Goal: Task Accomplishment & Management: Manage account settings

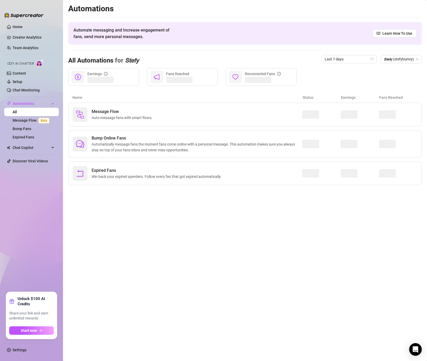
click at [26, 68] on div "Izzy AI Chatter" at bounding box center [31, 63] width 56 height 12
click at [20, 73] on link "Content" at bounding box center [19, 73] width 13 height 4
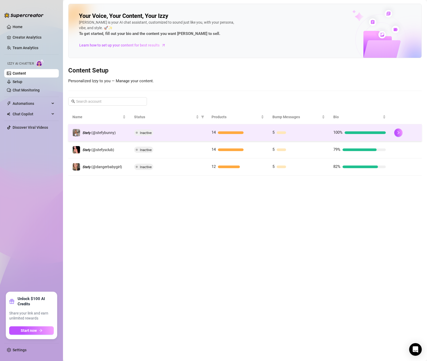
click at [281, 134] on div at bounding box center [282, 132] width 10 height 3
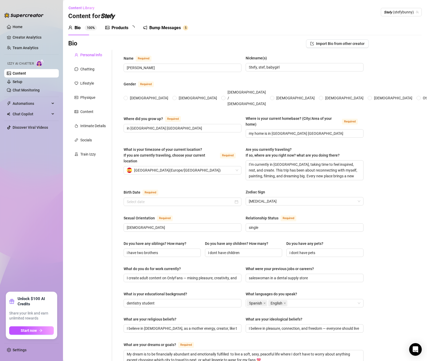
radio input "true"
type input "[DATE]"
click at [168, 34] on div "Bump Messages 5" at bounding box center [169, 27] width 45 height 15
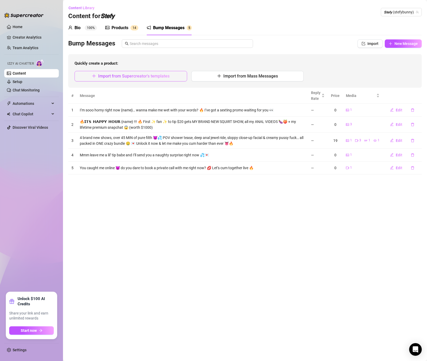
click at [158, 75] on span "Import from Supercreator's templates" at bounding box center [133, 76] width 71 height 5
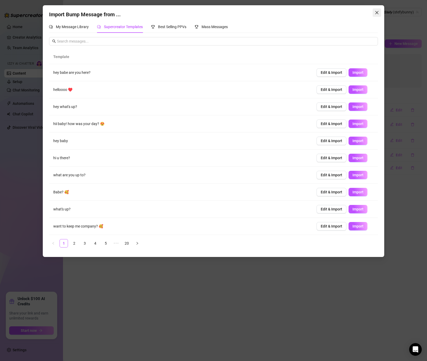
click at [380, 12] on span "Close" at bounding box center [377, 13] width 8 height 4
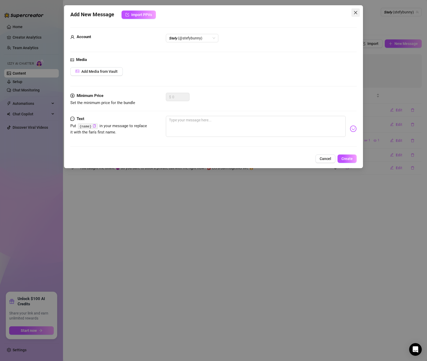
click at [356, 8] on button "Close" at bounding box center [356, 12] width 8 height 8
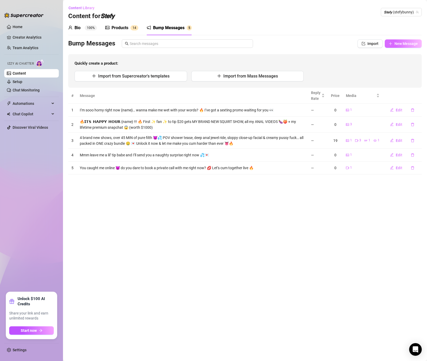
click at [391, 41] on button "New Message" at bounding box center [403, 43] width 37 height 8
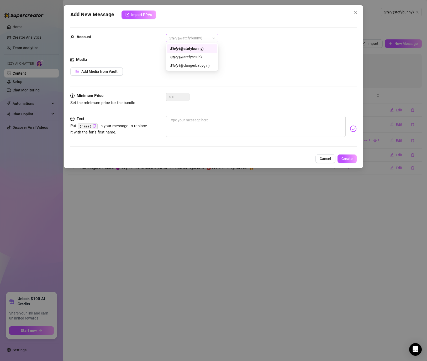
click at [187, 35] on span "𝙎𝙩𝙚𝙛𝙮 (@stefybunny)" at bounding box center [192, 38] width 46 height 8
click at [194, 49] on div "𝙎𝙩𝙚𝙛𝙮 (@stefybunny)" at bounding box center [192, 49] width 44 height 6
click at [167, 122] on textarea at bounding box center [256, 126] width 180 height 21
click at [190, 108] on div "Minimum Price Set the minimum price for the bundle $ 0" at bounding box center [213, 104] width 287 height 23
click at [184, 124] on textarea at bounding box center [256, 126] width 180 height 21
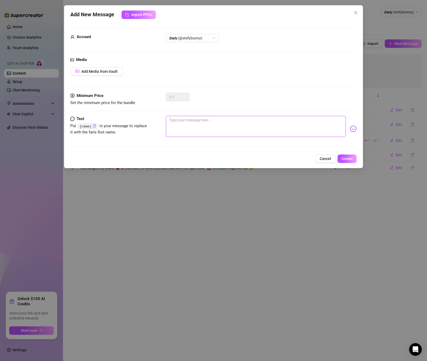
paste textarea "Tip $15 with deep for a mouth-level blowjob POV 😮‍💨"
type textarea "Tip $15 with deep for a mouth-level blowjob POV 😮‍💨"
click at [110, 72] on span "Add Media from Vault" at bounding box center [99, 71] width 36 height 4
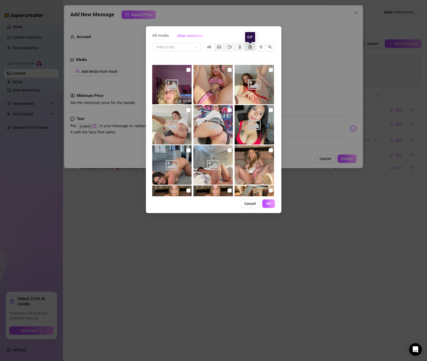
click at [250, 46] on icon "file-gif" at bounding box center [250, 47] width 4 height 4
click at [246, 44] on input "segmented control" at bounding box center [246, 44] width 0 height 0
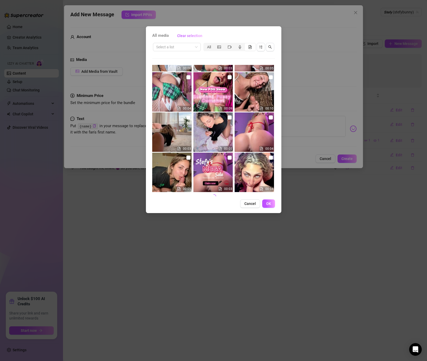
scroll to position [198, 0]
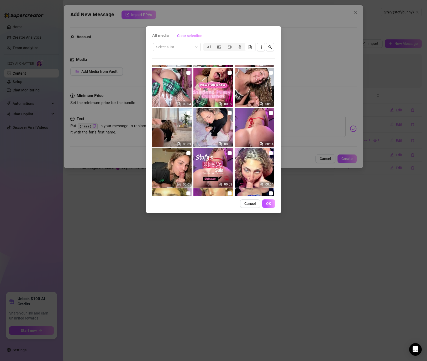
click at [271, 153] on input "checkbox" at bounding box center [271, 153] width 4 height 4
checkbox input "true"
click at [271, 206] on button "OK" at bounding box center [268, 203] width 13 height 8
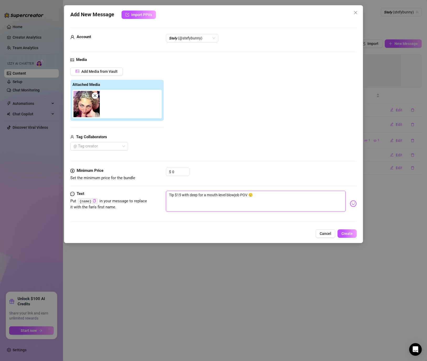
click at [285, 207] on textarea "Tip $15 with deep for a mouth-level blowjob POV 😮‍💨" at bounding box center [256, 201] width 180 height 21
click at [340, 231] on button "Create" at bounding box center [347, 233] width 19 height 8
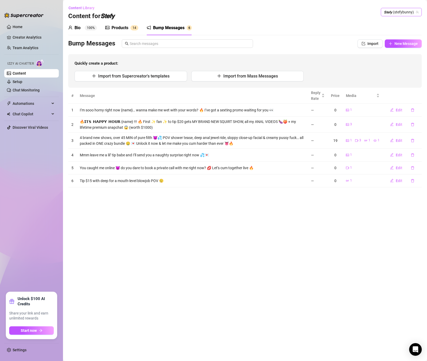
click at [394, 12] on span "𝙎𝙩𝙚𝙛𝙮 (stefybunny)" at bounding box center [401, 12] width 35 height 8
click at [388, 31] on div "𝙎𝙩𝙚𝙛𝙮 ( stefysclub )" at bounding box center [395, 32] width 46 height 6
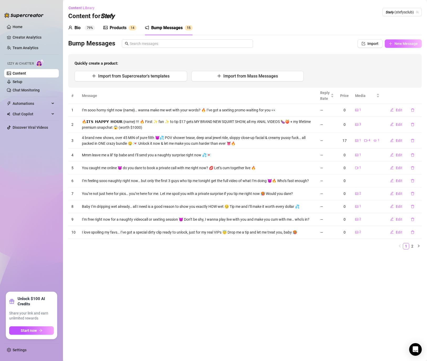
click at [397, 44] on span "New Message" at bounding box center [406, 43] width 23 height 4
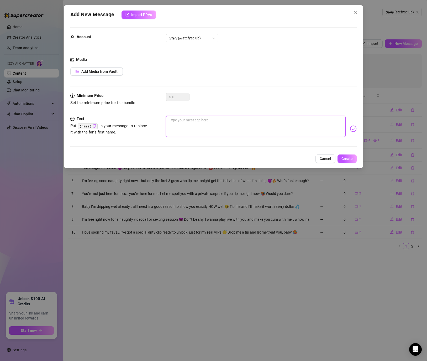
click at [209, 122] on textarea at bounding box center [256, 126] width 180 height 21
paste textarea "Woke up sooo horny [DATE]… filmed myself moaning under the sheets 😈 Just $5 to …"
type textarea "Woke up sooo horny [DATE]… filmed myself moaning under the sheets 😈 Just $5 to …"
click at [109, 72] on span "Add Media from Vault" at bounding box center [99, 71] width 36 height 4
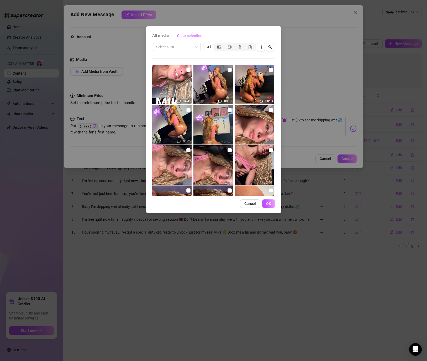
click at [178, 53] on div "Select a list All 04:45 00:03 00:04 00:05 00:19 00:07" at bounding box center [213, 119] width 123 height 154
click at [179, 46] on input "search" at bounding box center [174, 47] width 37 height 8
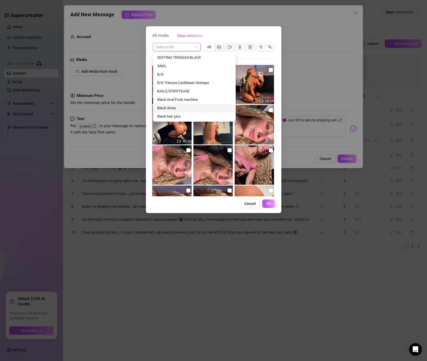
click at [181, 106] on div "Black dress" at bounding box center [194, 108] width 74 height 6
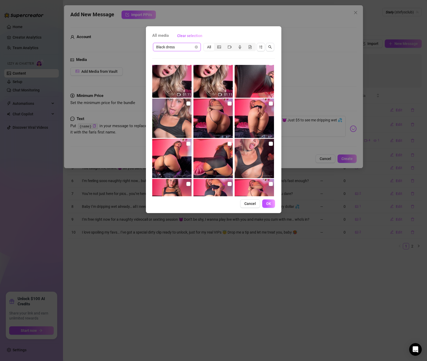
scroll to position [77, 0]
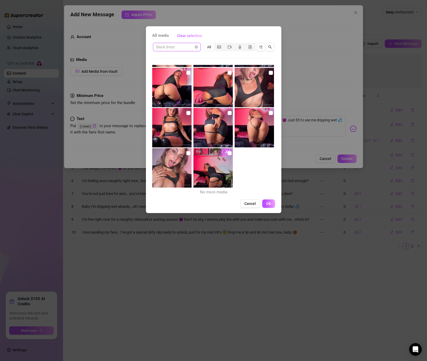
click at [166, 47] on span "Black dress" at bounding box center [176, 47] width 41 height 8
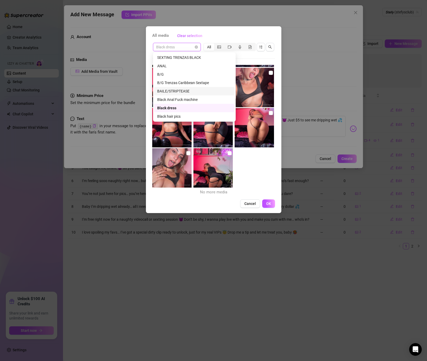
click at [183, 89] on div "BAILE/STRIPTEASE" at bounding box center [194, 91] width 74 height 6
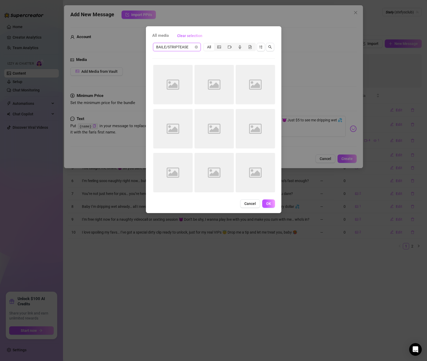
scroll to position [0, 0]
click at [180, 46] on span "BAILE/STRIPTEASE" at bounding box center [176, 47] width 41 height 8
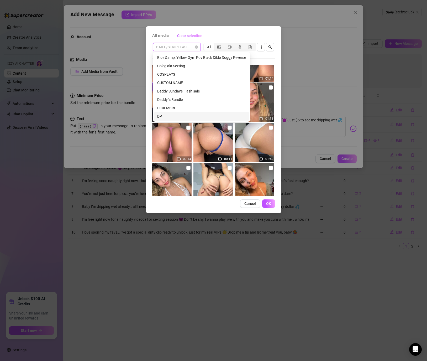
scroll to position [27, 0]
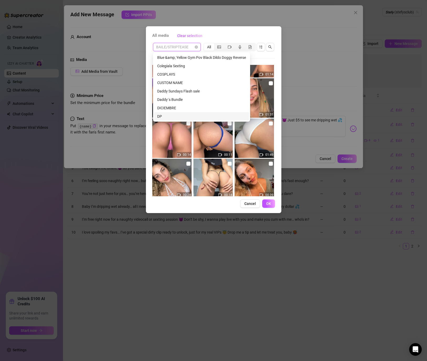
click at [169, 115] on div "DP" at bounding box center [201, 116] width 89 height 6
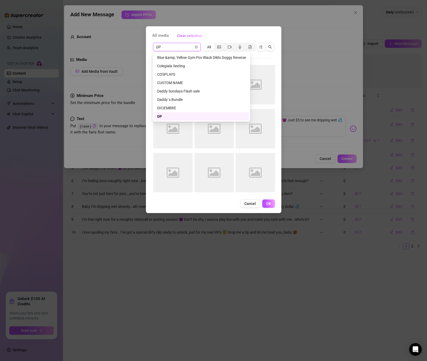
scroll to position [0, 0]
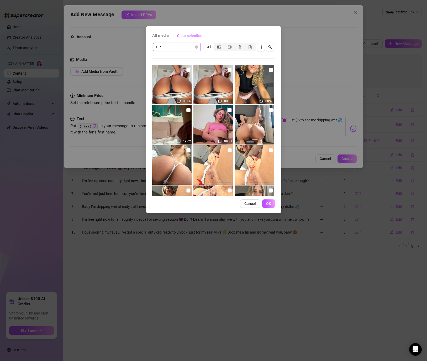
click at [229, 112] on input "checkbox" at bounding box center [230, 110] width 4 height 4
checkbox input "true"
click at [179, 46] on span "DP" at bounding box center [176, 47] width 41 height 8
drag, startPoint x: 179, startPoint y: 46, endPoint x: 133, endPoint y: 43, distance: 46.1
click at [133, 43] on div "All media Clear selection DP DP All 00:06 00:06 08:40 19:02 08:31 15:53 Cancel …" at bounding box center [213, 180] width 427 height 361
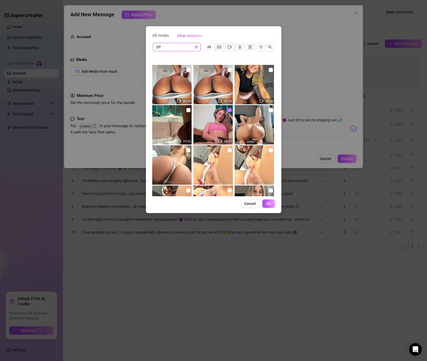
click at [158, 43] on span "DP" at bounding box center [176, 47] width 41 height 8
type input "nude"
click at [175, 64] on div "NUDES 2024" at bounding box center [177, 66] width 41 height 6
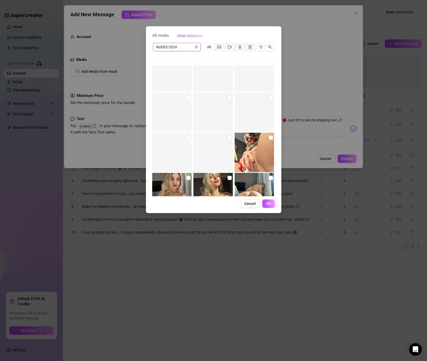
scroll to position [1862, 0]
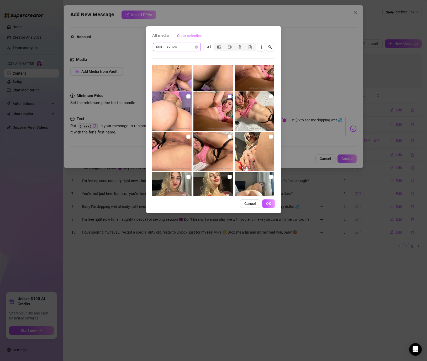
click at [228, 98] on input "checkbox" at bounding box center [230, 96] width 4 height 4
checkbox input "true"
click at [272, 203] on button "OK" at bounding box center [268, 203] width 13 height 8
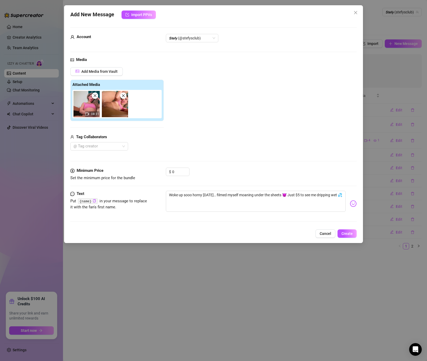
click at [173, 167] on div "Media Add Media from Vault Attached Media 08:31 Tag Collaborators @ Tag creator" at bounding box center [213, 112] width 287 height 111
click at [172, 169] on input "0" at bounding box center [180, 172] width 17 height 8
drag, startPoint x: 172, startPoint y: 169, endPoint x: 180, endPoint y: 169, distance: 8.1
click at [180, 169] on input "0" at bounding box center [180, 172] width 17 height 8
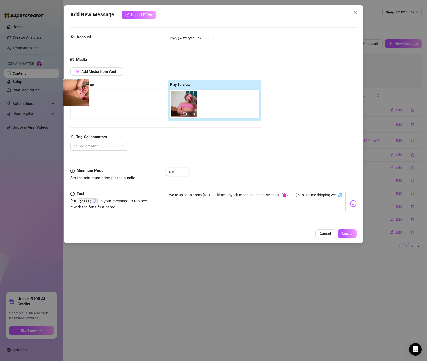
drag, startPoint x: 213, startPoint y: 109, endPoint x: 76, endPoint y: 98, distance: 136.8
click at [76, 98] on div "Free preview Pay to view 08:31" at bounding box center [165, 100] width 191 height 41
type input "5"
click at [347, 236] on button "Create" at bounding box center [347, 233] width 19 height 8
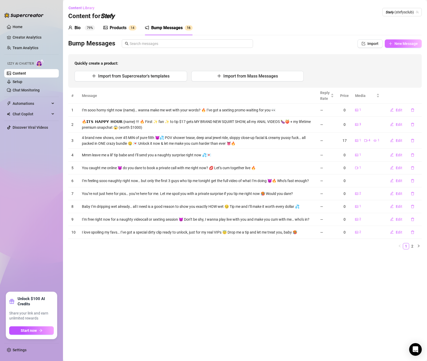
click at [410, 44] on span "New Message" at bounding box center [406, 43] width 23 height 4
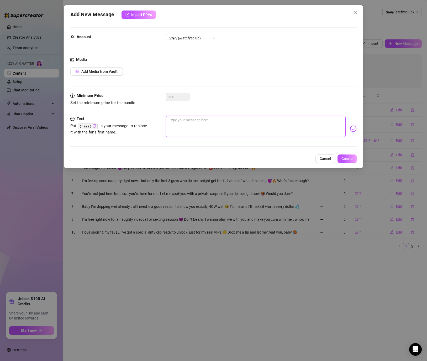
click at [182, 120] on textarea at bounding box center [256, 126] width 180 height 21
paste textarea "stare right into your eyes while I play with myself… feels like I’m yours 😇 Unl…"
type textarea "stare right into your eyes while I play with myself… feels like I’m yours 😇 Unl…"
click at [92, 74] on button "Add Media from Vault" at bounding box center [96, 71] width 53 height 8
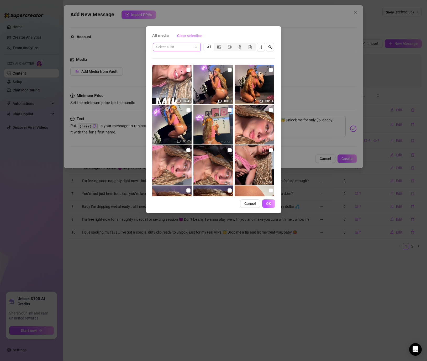
click at [170, 47] on input "search" at bounding box center [174, 47] width 37 height 8
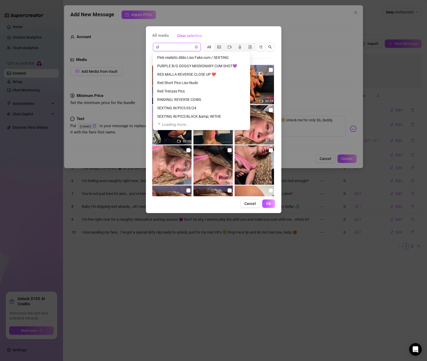
scroll to position [0, 0]
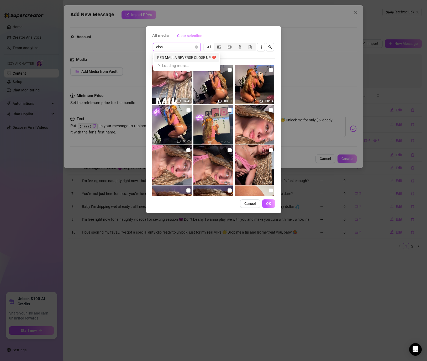
type input "close"
click at [184, 48] on input "search" at bounding box center [174, 47] width 37 height 8
type input "close"
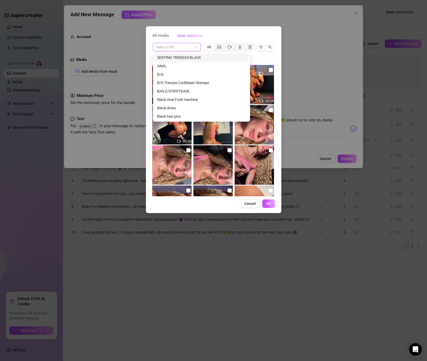
click at [197, 48] on span at bounding box center [176, 47] width 41 height 8
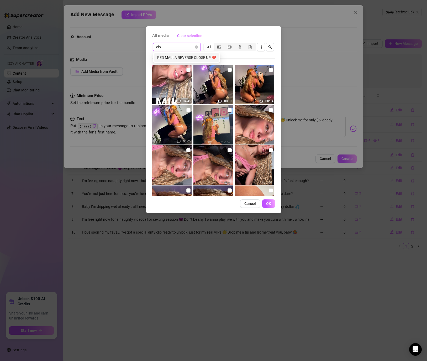
drag, startPoint x: 168, startPoint y: 50, endPoint x: 103, endPoint y: 38, distance: 65.7
click at [105, 38] on div "All media Clear selection clo Select a list All 04:45 00:03 00:04 00:05 00:19 0…" at bounding box center [213, 180] width 427 height 361
type input "p"
type input "puss"
click at [162, 55] on div "SOLO PUSSY" at bounding box center [176, 58] width 39 height 6
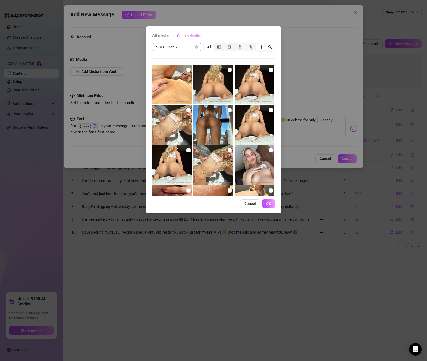
click at [272, 152] on input "checkbox" at bounding box center [271, 150] width 4 height 4
checkbox input "true"
click at [232, 48] on div "segmented control" at bounding box center [230, 46] width 10 height 7
click at [226, 44] on input "segmented control" at bounding box center [226, 44] width 0 height 0
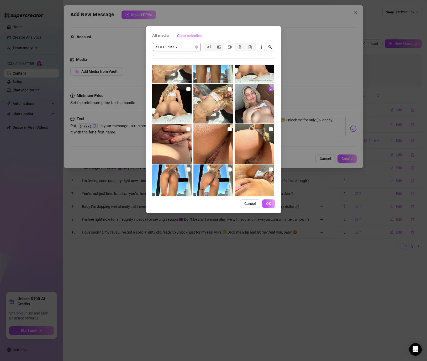
scroll to position [20, 0]
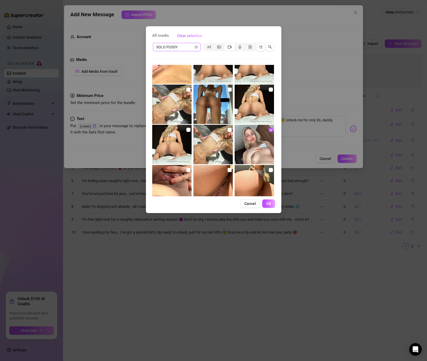
click at [226, 45] on div "segmented control" at bounding box center [230, 46] width 10 height 7
click at [226, 44] on input "segmented control" at bounding box center [226, 44] width 0 height 0
click at [228, 46] on icon "video-camera" at bounding box center [230, 47] width 4 height 4
click at [226, 44] on input "segmented control" at bounding box center [226, 44] width 0 height 0
click at [222, 51] on div "SOLO PUSSY All" at bounding box center [213, 47] width 123 height 10
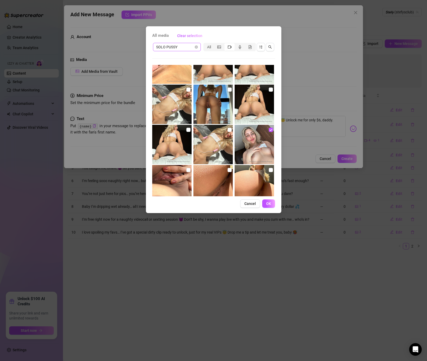
click at [228, 49] on span "segmented control" at bounding box center [230, 47] width 4 height 4
click at [226, 44] on input "segmented control" at bounding box center [226, 44] width 0 height 0
click at [229, 47] on icon "video-camera" at bounding box center [230, 47] width 4 height 4
click at [226, 44] on input "segmented control" at bounding box center [226, 44] width 0 height 0
click at [232, 45] on div "segmented control" at bounding box center [230, 46] width 10 height 7
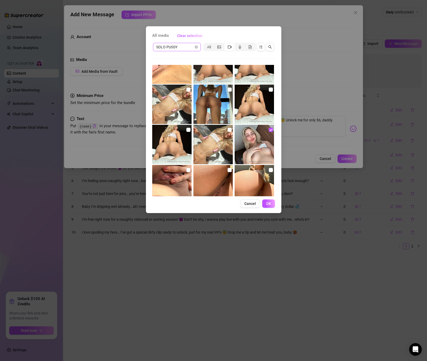
click at [226, 44] on input "segmented control" at bounding box center [226, 44] width 0 height 0
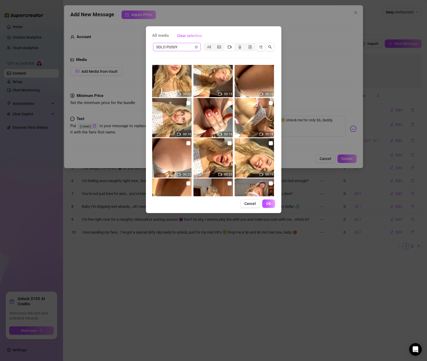
scroll to position [850, 0]
click at [274, 106] on img at bounding box center [254, 117] width 39 height 39
click at [273, 106] on label at bounding box center [271, 104] width 4 height 6
click at [273, 106] on input "checkbox" at bounding box center [271, 103] width 4 height 4
checkbox input "true"
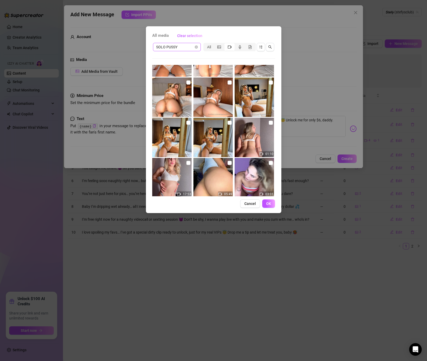
scroll to position [1152, 0]
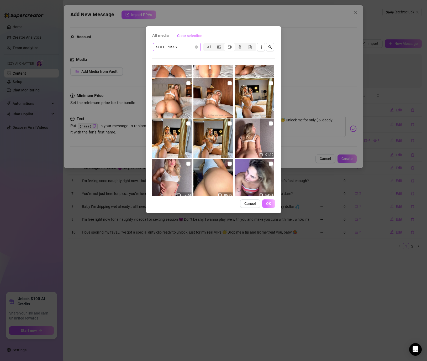
click at [268, 202] on span "OK" at bounding box center [268, 203] width 5 height 4
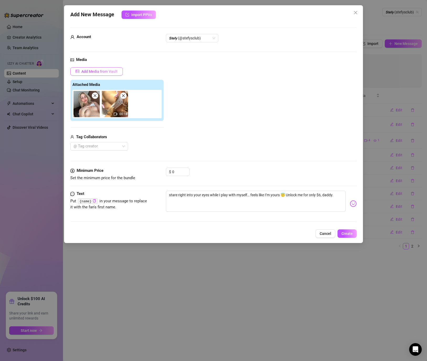
click at [92, 72] on span "Add Media from Vault" at bounding box center [99, 71] width 36 height 4
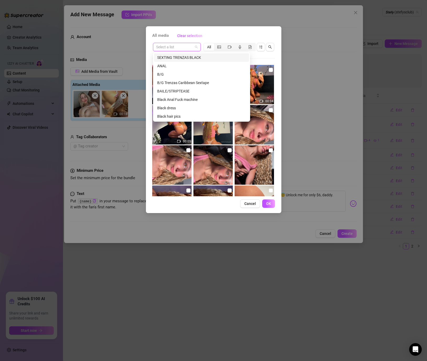
click at [191, 45] on input "search" at bounding box center [174, 47] width 37 height 8
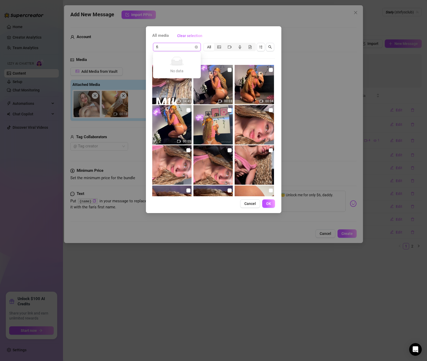
type input "f"
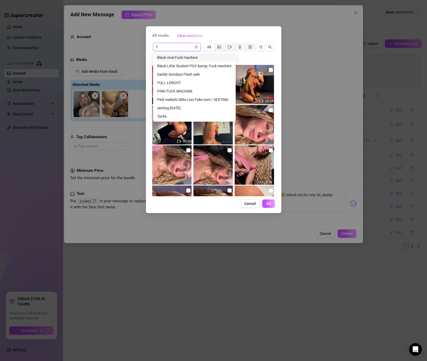
type input "fu"
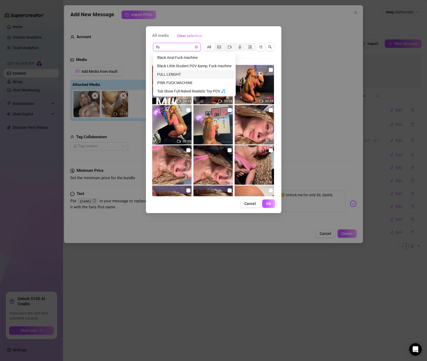
click at [182, 74] on div "FULL LENGHT" at bounding box center [194, 74] width 74 height 6
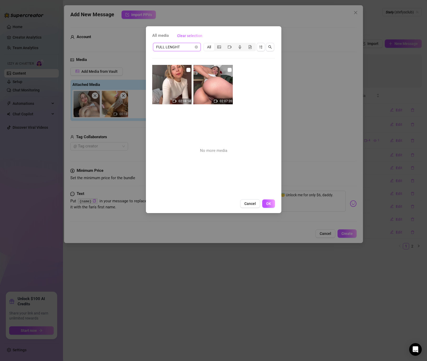
click at [179, 44] on span "FULL LENGHT" at bounding box center [176, 47] width 41 height 8
click at [178, 47] on span "FULL LENGHT" at bounding box center [176, 47] width 41 height 8
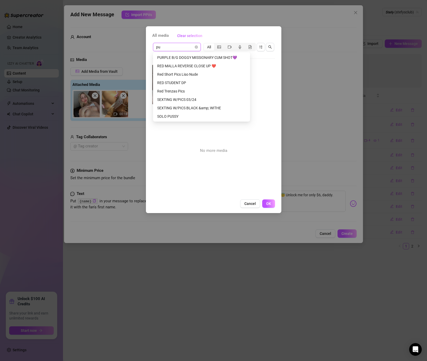
scroll to position [0, 0]
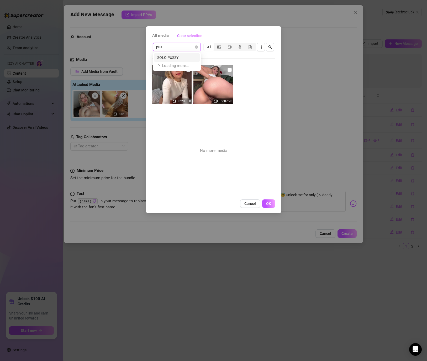
type input "puss"
click at [177, 57] on div "SOLO PUSSY" at bounding box center [176, 58] width 39 height 6
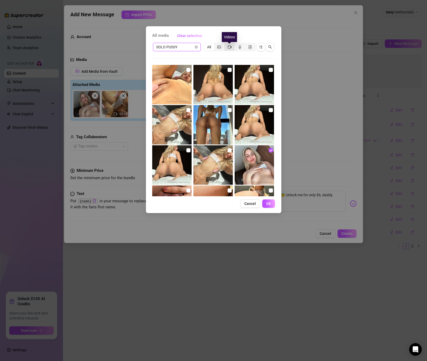
click at [230, 47] on icon "video-camera" at bounding box center [230, 47] width 4 height 4
click at [226, 44] on input "segmented control" at bounding box center [226, 44] width 0 height 0
click at [230, 47] on icon "video-camera" at bounding box center [230, 47] width 4 height 4
click at [226, 44] on input "segmented control" at bounding box center [226, 44] width 0 height 0
click at [249, 47] on icon "file-gif" at bounding box center [250, 47] width 3 height 4
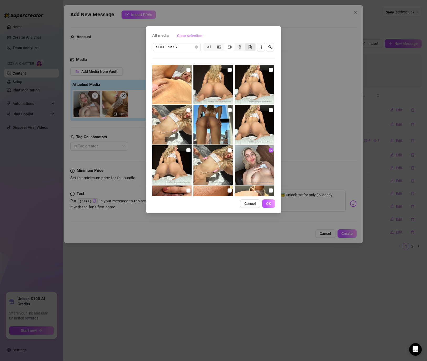
click at [246, 44] on input "segmented control" at bounding box center [246, 44] width 0 height 0
click at [230, 46] on icon "video-camera" at bounding box center [230, 47] width 4 height 4
click at [226, 44] on input "segmented control" at bounding box center [226, 44] width 0 height 0
click at [230, 46] on icon "video-camera" at bounding box center [230, 47] width 4 height 4
click at [226, 44] on input "segmented control" at bounding box center [226, 44] width 0 height 0
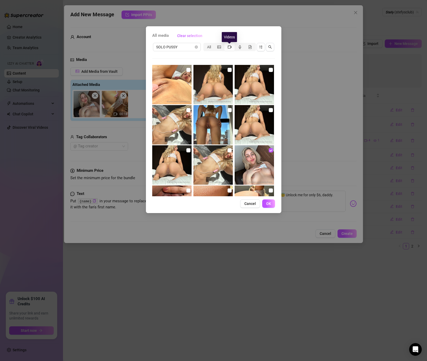
click at [230, 46] on icon "video-camera" at bounding box center [230, 47] width 4 height 4
click at [226, 44] on input "segmented control" at bounding box center [226, 44] width 0 height 0
click at [230, 46] on icon "video-camera" at bounding box center [230, 47] width 4 height 4
click at [226, 44] on input "segmented control" at bounding box center [226, 44] width 0 height 0
click at [230, 46] on icon "video-camera" at bounding box center [230, 47] width 4 height 4
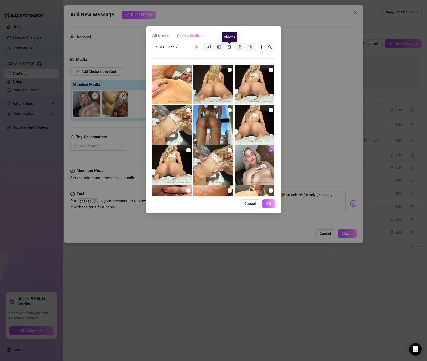
click at [226, 44] on input "segmented control" at bounding box center [226, 44] width 0 height 0
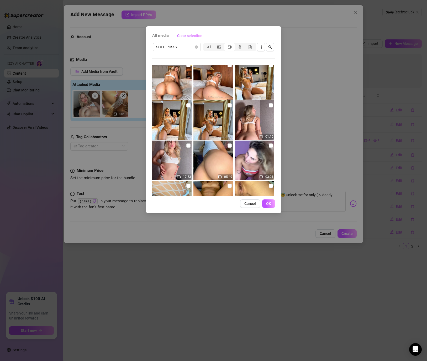
scroll to position [1176, 0]
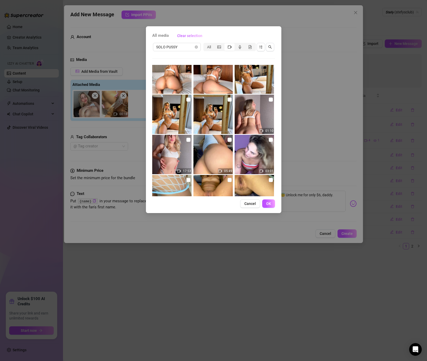
click at [258, 211] on div "All media Clear selection SOLO PUSSY All 25:43 00:02 00:15 00:10 00:19 00:16 00…" at bounding box center [214, 119] width 136 height 187
click at [246, 206] on button "Cancel" at bounding box center [250, 203] width 20 height 8
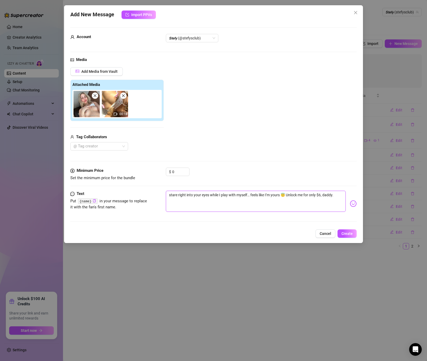
click at [245, 204] on textarea "stare right into your eyes while I play with myself… feels like I’m yours 😇 Unl…" at bounding box center [256, 201] width 180 height 21
click at [342, 199] on textarea "stare right into your eyes while I play with myself… feels like I’m yours 😇 Unl…" at bounding box center [256, 201] width 180 height 21
drag, startPoint x: 297, startPoint y: 193, endPoint x: 55, endPoint y: 172, distance: 243.4
click at [55, 172] on div "Add New Message Import PPVs Account 𝙎𝙩𝙚𝙛𝙮 (@stefysclub) Media Add Media from Va…" at bounding box center [213, 180] width 427 height 361
click at [327, 232] on span "Cancel" at bounding box center [326, 233] width 12 height 4
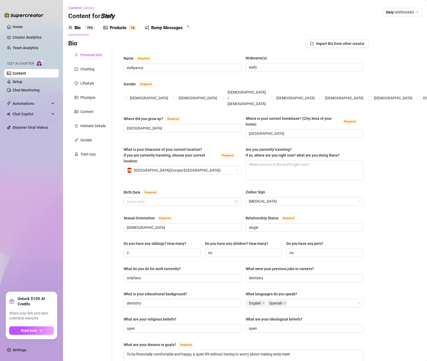
radio input "true"
type input "[DATE]"
click at [176, 29] on div "Bump Messages" at bounding box center [167, 28] width 32 height 6
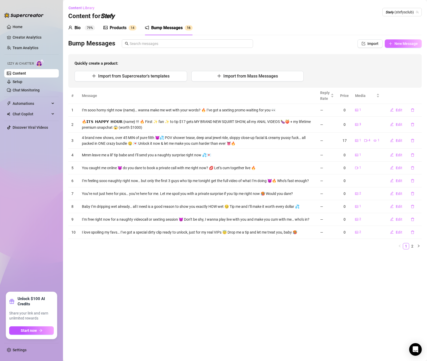
click at [392, 43] on icon "plus" at bounding box center [391, 44] width 4 height 4
type textarea "Type your message here..."
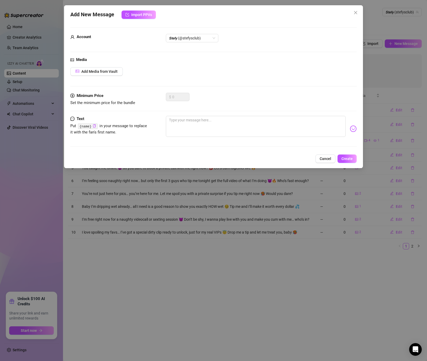
click at [124, 74] on div "Add Media from Vault" at bounding box center [213, 71] width 287 height 8
click at [112, 73] on span "Add Media from Vault" at bounding box center [99, 71] width 36 height 4
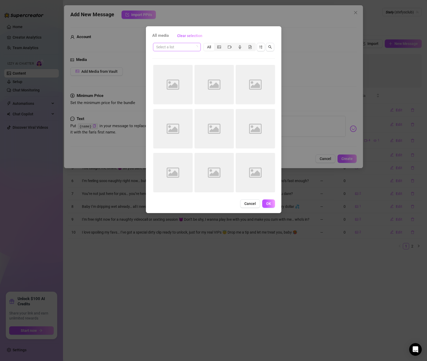
click at [178, 46] on input "search" at bounding box center [174, 47] width 37 height 8
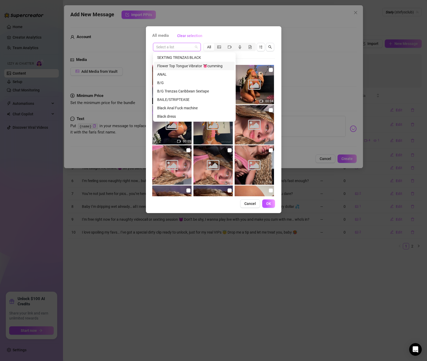
click at [184, 67] on div "Flower Top Tongue Vibrator 👅cumming" at bounding box center [194, 66] width 74 height 6
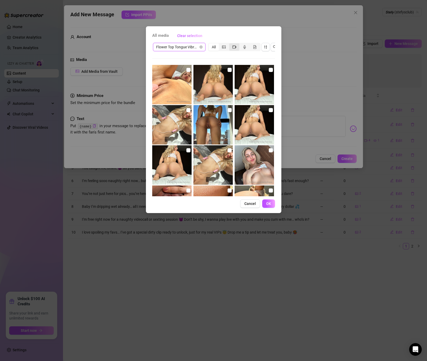
click at [239, 46] on div "segmented control" at bounding box center [234, 46] width 10 height 7
click at [231, 44] on input "segmented control" at bounding box center [231, 44] width 0 height 0
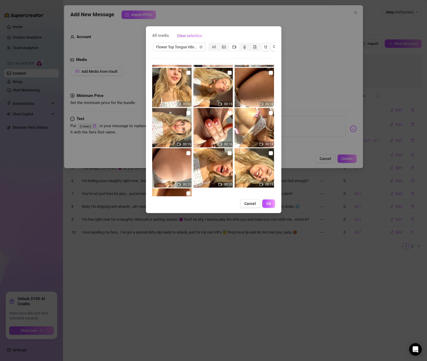
scroll to position [842, 0]
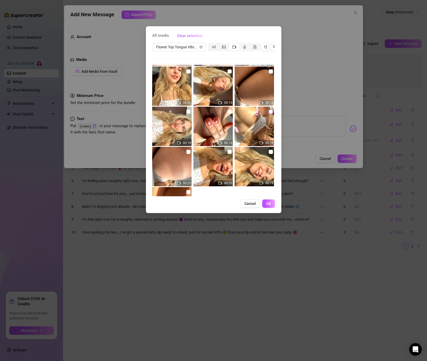
click at [272, 113] on input "checkbox" at bounding box center [271, 112] width 4 height 4
checkbox input "true"
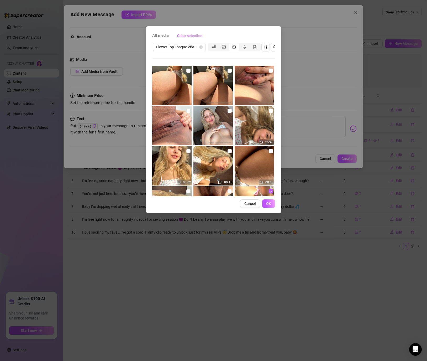
scroll to position [762, 0]
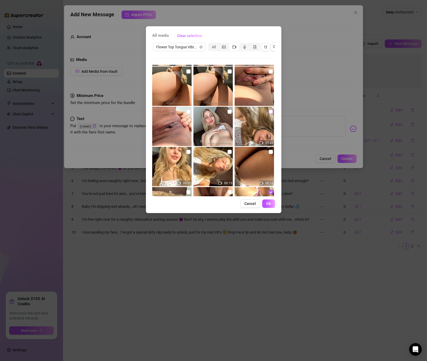
click at [269, 110] on input "checkbox" at bounding box center [271, 112] width 4 height 4
checkbox input "true"
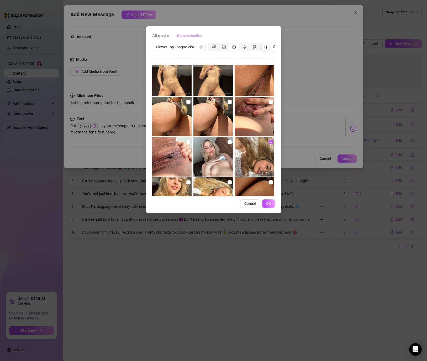
scroll to position [725, 0]
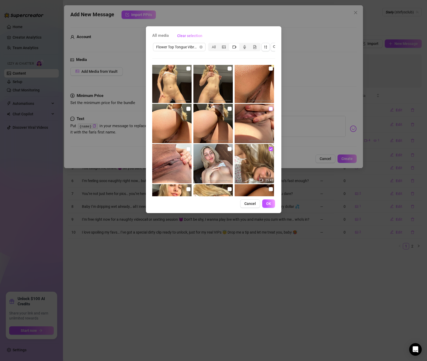
click at [271, 110] on input "checkbox" at bounding box center [271, 109] width 4 height 4
checkbox input "true"
click at [227, 108] on img at bounding box center [213, 123] width 39 height 39
click at [228, 108] on input "checkbox" at bounding box center [230, 109] width 4 height 4
checkbox input "true"
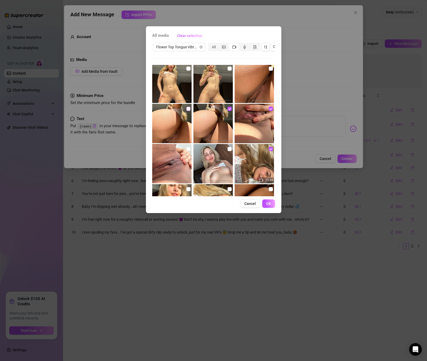
click at [189, 111] on label at bounding box center [188, 109] width 4 height 6
click at [189, 111] on input "checkbox" at bounding box center [188, 109] width 4 height 4
checkbox input "true"
click at [189, 148] on input "checkbox" at bounding box center [188, 149] width 4 height 4
checkbox input "true"
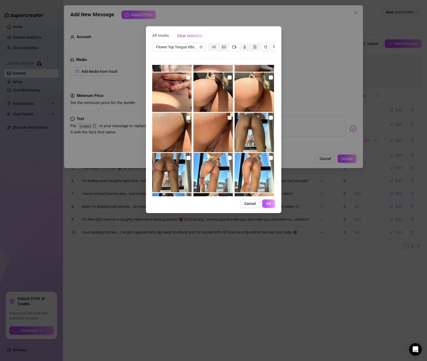
scroll to position [469, 0]
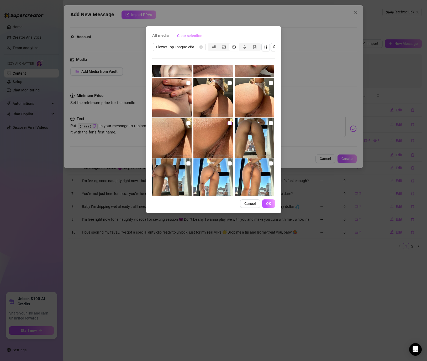
click at [231, 125] on label at bounding box center [230, 123] width 4 height 6
click at [231, 125] on input "checkbox" at bounding box center [230, 123] width 4 height 4
checkbox input "true"
click at [269, 205] on span "OK" at bounding box center [268, 203] width 5 height 4
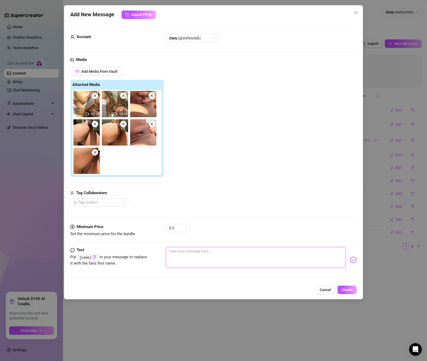
click at [222, 258] on textarea at bounding box center [256, 257] width 180 height 21
paste textarea "stare right into your eyes while I play with myself… feels like I’m yours 😇 Unl…"
type textarea "stare right into your eyes while I play with myself… feels like I’m yours 😇 Unl…"
drag, startPoint x: 175, startPoint y: 230, endPoint x: 171, endPoint y: 230, distance: 3.9
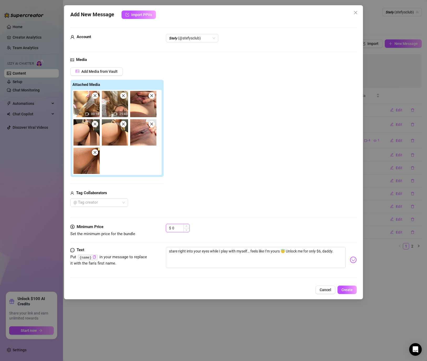
click at [171, 230] on div "$ 0" at bounding box center [178, 228] width 24 height 8
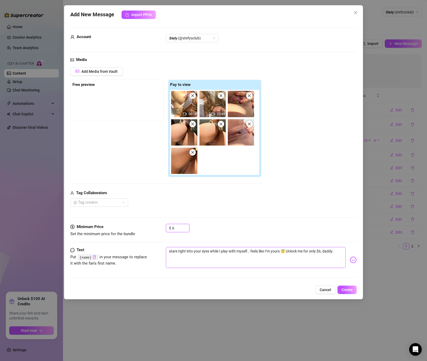
type input "6"
click at [227, 260] on textarea "stare right into your eyes while I play with myself… feels like I’m yours 😇 Unl…" at bounding box center [256, 257] width 180 height 21
type textarea "stare right into your eyes while I play with myself… feels like I’m yours 😇 Unl…"
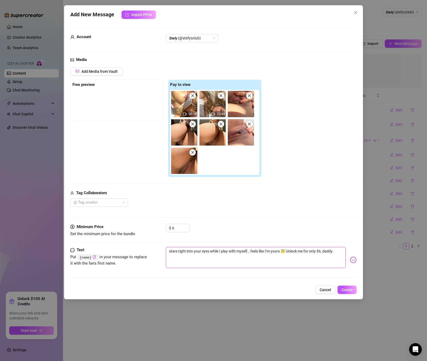
type textarea "stare right into your eyes while I play with myself… feels like I’m yours 😇 Unl…"
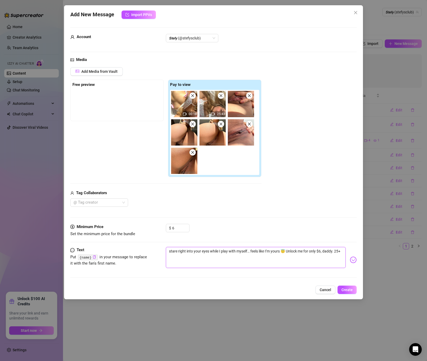
type textarea "stare right into your eyes while I play with myself… feels like I’m yours 😇 Unl…"
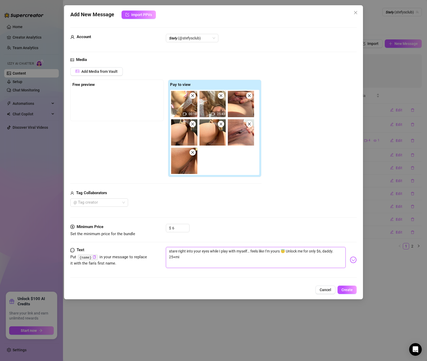
type textarea "stare right into your eyes while I play with myself… feels like I’m yours 😇 Unl…"
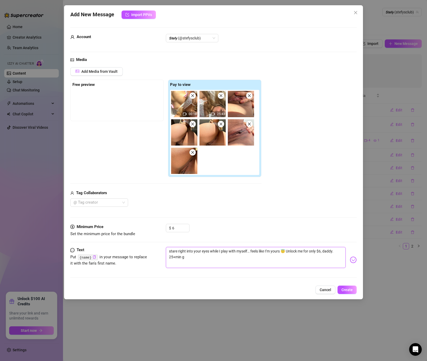
type textarea "stare right into your eyes while I play with myself… feels like I’m yours 😇 Unl…"
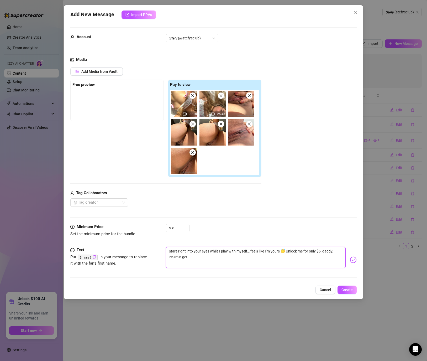
type textarea "stare right into your eyes while I play with myself… feels like I’m yours 😇 Unl…"
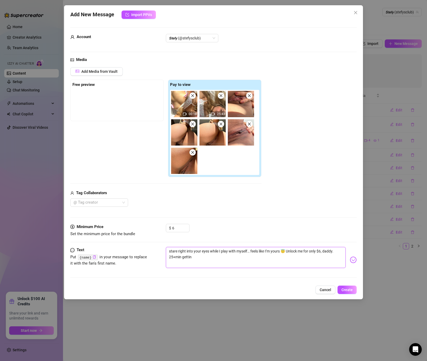
type textarea "stare right into your eyes while I play with myself… feels like I’m yours 😇 Unl…"
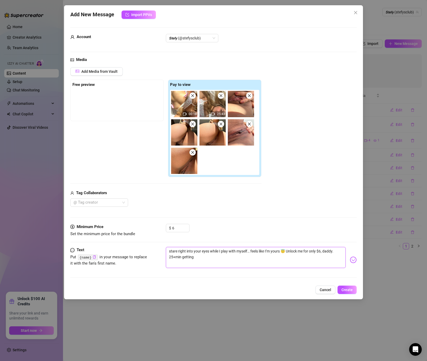
type textarea "stare right into your eyes while I play with myself… feels like I’m yours 😇 Unl…"
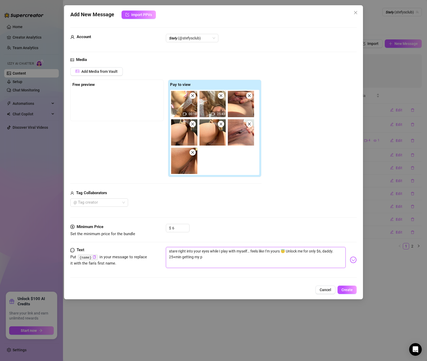
type textarea "stare right into your eyes while I play with myself… feels like I’m yours 😇 Unl…"
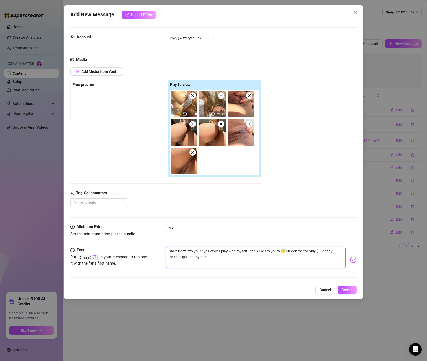
type textarea "stare right into your eyes while I play with myself… feels like I’m yours 😇 Unl…"
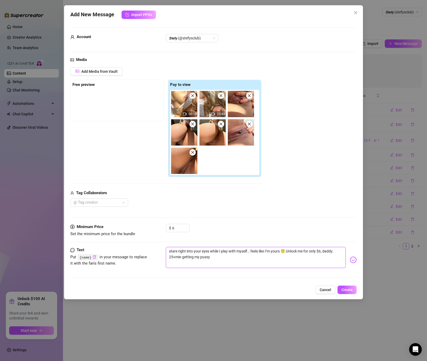
type textarea "stare right into your eyes while I play with myself… feels like I’m yours 😇 Unl…"
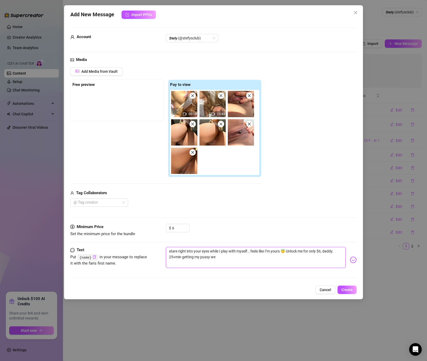
type textarea "stare right into your eyes while I play with myself… feels like I’m yours 😇 Unl…"
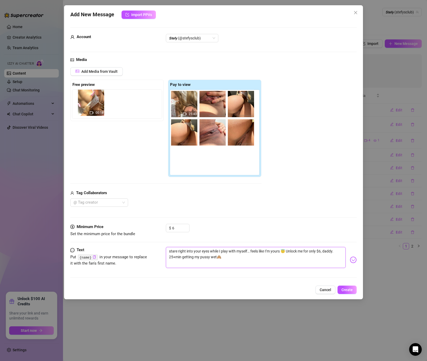
drag, startPoint x: 188, startPoint y: 105, endPoint x: 87, endPoint y: 104, distance: 100.9
click at [87, 104] on div "Free preview Pay to view 00:18 25:43" at bounding box center [165, 129] width 191 height 98
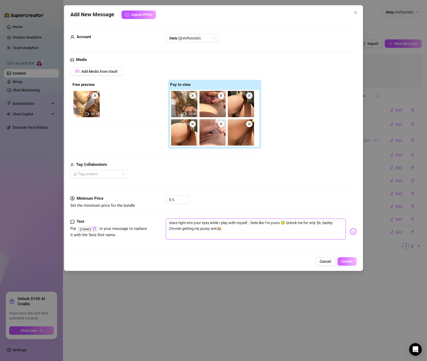
type textarea "stare right into your eyes while I play with myself… feels like I’m yours 😇 Unl…"
click at [353, 262] on span "Create" at bounding box center [347, 261] width 11 height 4
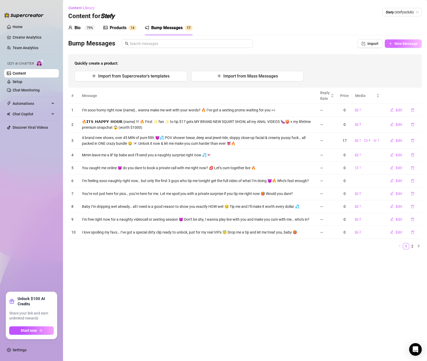
click at [395, 44] on span "New Message" at bounding box center [406, 43] width 23 height 4
type textarea "Type your message here..."
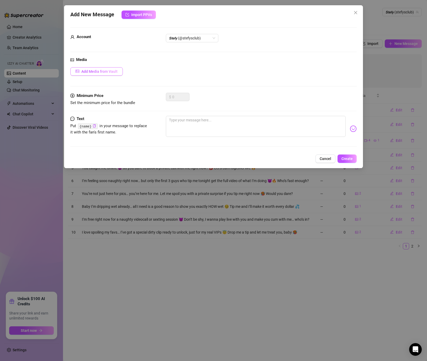
click at [108, 72] on span "Add Media from Vault" at bounding box center [99, 71] width 36 height 4
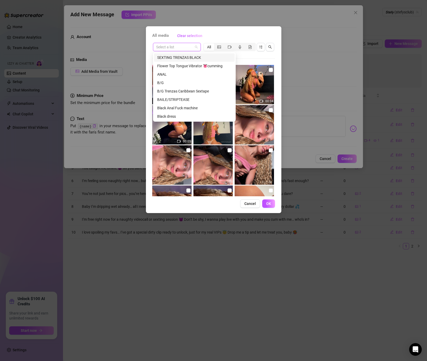
click at [186, 46] on input "search" at bounding box center [174, 47] width 37 height 8
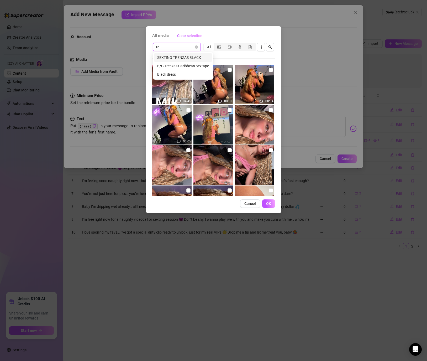
type input "r"
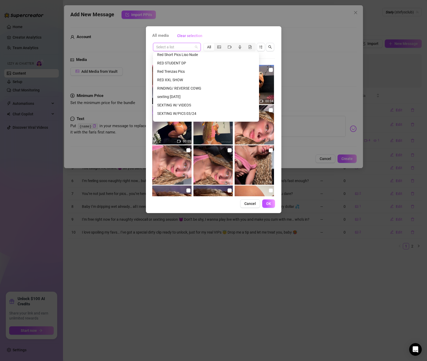
scroll to position [314, 0]
click at [180, 87] on div "RINDING/ REVERSE COWG" at bounding box center [206, 88] width 98 height 6
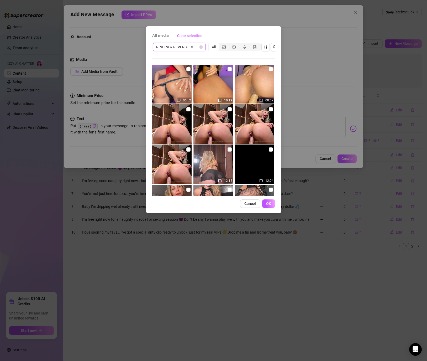
scroll to position [40, 0]
click at [228, 150] on input "checkbox" at bounding box center [230, 150] width 4 height 4
checkbox input "true"
click at [189, 151] on input "checkbox" at bounding box center [188, 150] width 4 height 4
checkbox input "true"
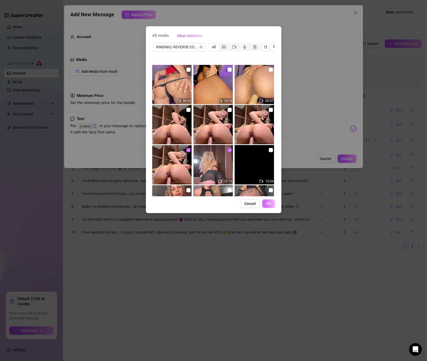
click at [269, 206] on button "OK" at bounding box center [268, 203] width 13 height 8
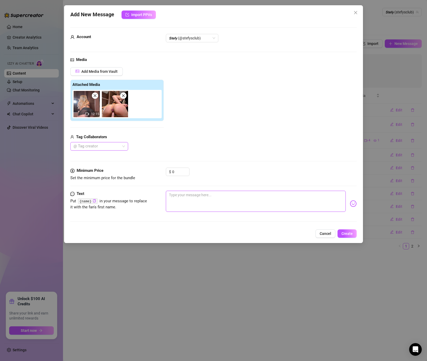
click at [226, 199] on textarea at bounding box center [256, 201] width 180 height 21
paste textarea "Caught myself playing in front of the mirror… oil + ass close-ups 🤤 Just $7 to …"
type textarea "Caught myself playing in front of the mirror… oil + ass close-ups 🤤 Just $7 to …"
click at [245, 196] on textarea "Caught myself playing in front of the mirror… oil + ass close-ups 🤤 Just $7 to …" at bounding box center [256, 201] width 180 height 21
click at [273, 194] on textarea "Caught myself playing in front of the mirror… oil + ass close-ups 🤤 Just $7 to …" at bounding box center [256, 201] width 180 height 21
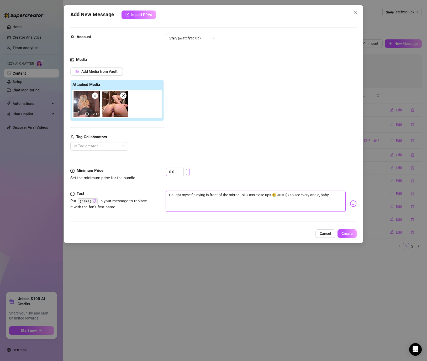
type textarea "Caught myself playing in front of the mirror… oil + ass close-ups 🤤 Just $7 to …"
click at [183, 174] on input "0" at bounding box center [180, 172] width 17 height 8
click at [142, 169] on div "Minimum Price Set the minimum price for the bundle $ 0" at bounding box center [213, 174] width 287 height 13
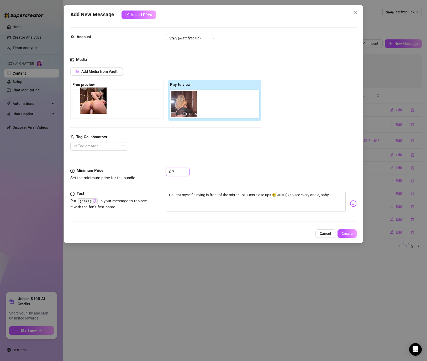
drag, startPoint x: 210, startPoint y: 103, endPoint x: 72, endPoint y: 97, distance: 137.7
click at [72, 97] on div "Free preview Pay to view 12:15" at bounding box center [165, 100] width 191 height 41
type input "7"
click at [345, 236] on button "Create" at bounding box center [347, 233] width 19 height 8
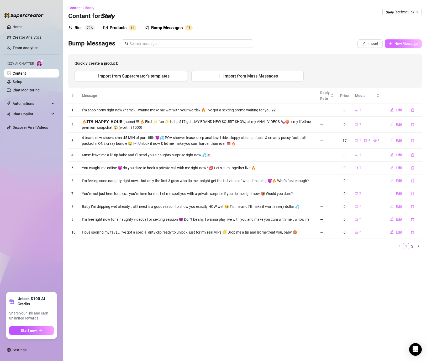
click at [394, 44] on button "New Message" at bounding box center [403, 43] width 37 height 8
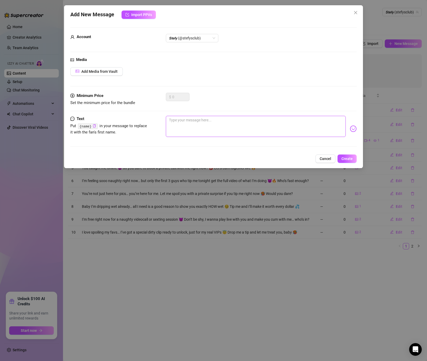
click at [188, 125] on textarea at bounding box center [256, 126] width 180 height 21
paste textarea "Pretend my lips are wrapped around your cock… sloppy, wet & nasty 😏 $4 and it’s…"
type textarea "Pretend my lips are wrapped around your cock… sloppy, wet & nasty 😏 $4 and it’s…"
click at [86, 69] on span "Add Media from Vault" at bounding box center [99, 71] width 36 height 4
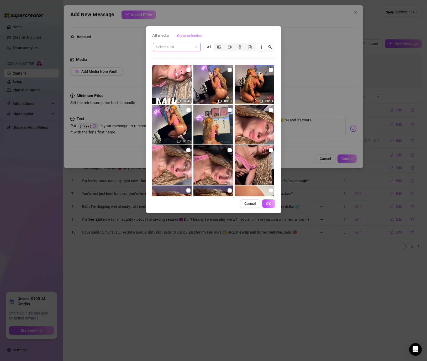
click at [185, 48] on input "search" at bounding box center [174, 47] width 37 height 8
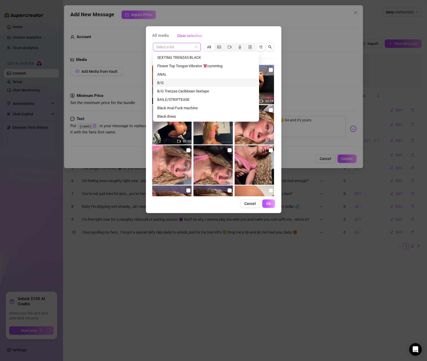
click at [165, 84] on div "B/G" at bounding box center [206, 83] width 98 height 6
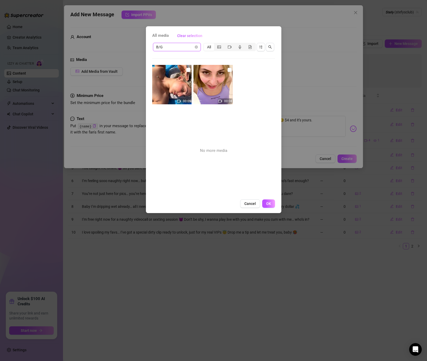
click at [178, 46] on span "B/G" at bounding box center [176, 47] width 41 height 8
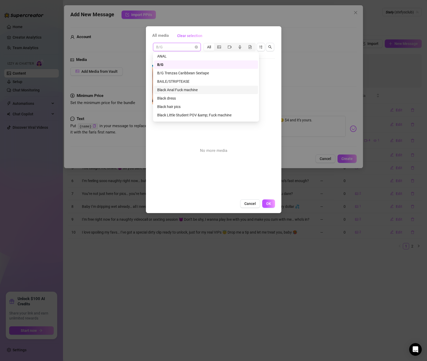
scroll to position [0, 0]
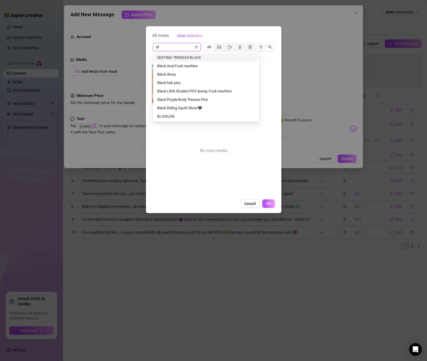
type input "blo"
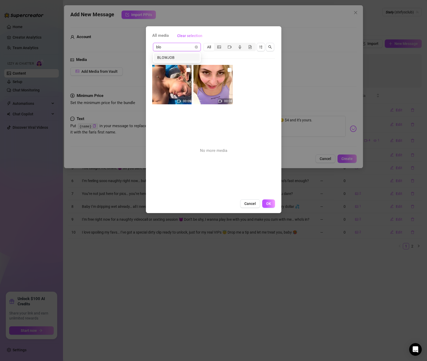
click at [173, 55] on div "BLOWJOB" at bounding box center [176, 58] width 39 height 6
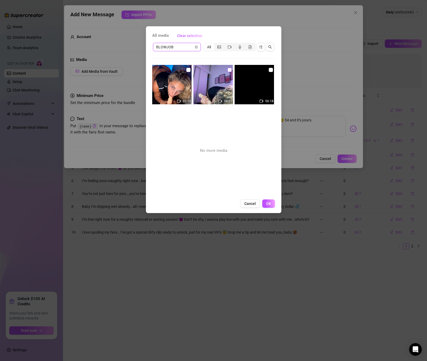
click at [231, 70] on input "checkbox" at bounding box center [230, 70] width 4 height 4
checkbox input "true"
click at [264, 70] on img at bounding box center [254, 84] width 39 height 39
click at [271, 70] on input "checkbox" at bounding box center [271, 70] width 4 height 4
checkbox input "true"
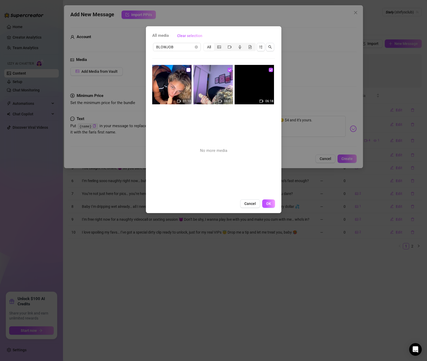
click at [190, 69] on input "checkbox" at bounding box center [188, 70] width 4 height 4
checkbox input "true"
click at [269, 205] on span "OK" at bounding box center [268, 203] width 5 height 4
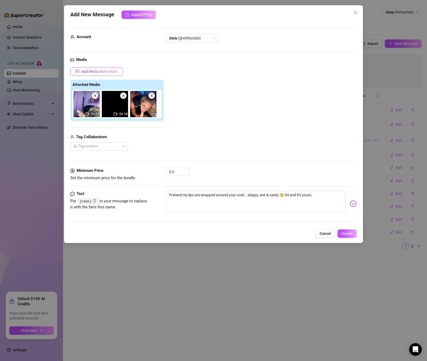
click at [91, 72] on span "Add Media from Vault" at bounding box center [99, 71] width 36 height 4
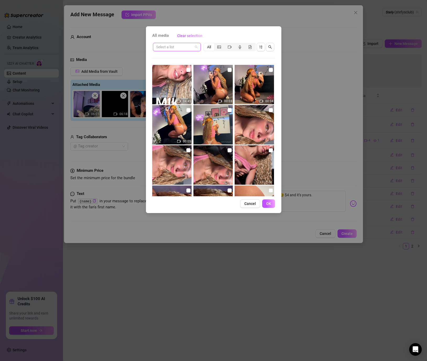
click at [178, 47] on input "search" at bounding box center [174, 47] width 37 height 8
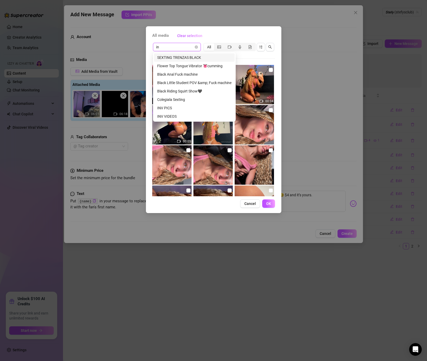
type input "inv"
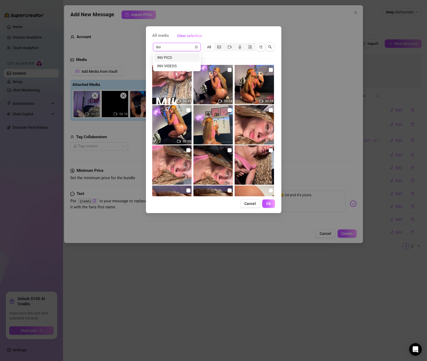
click at [163, 60] on div "INV PICS" at bounding box center [176, 58] width 39 height 6
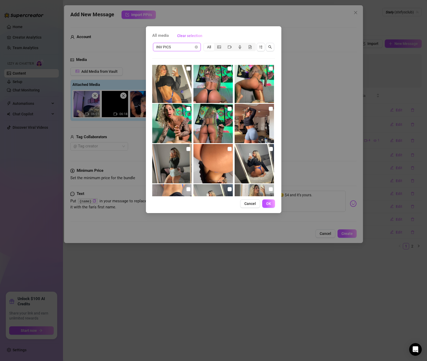
scroll to position [198, 0]
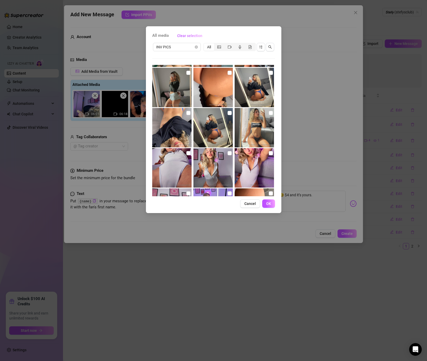
click at [225, 154] on img at bounding box center [213, 167] width 39 height 39
click at [228, 153] on input "checkbox" at bounding box center [230, 153] width 4 height 4
checkbox input "true"
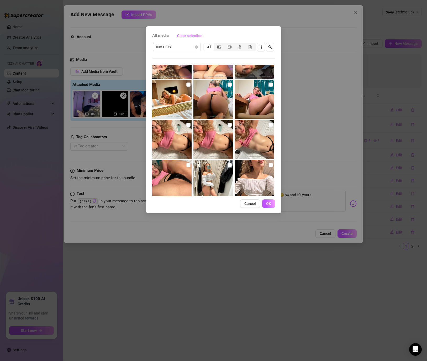
scroll to position [675, 0]
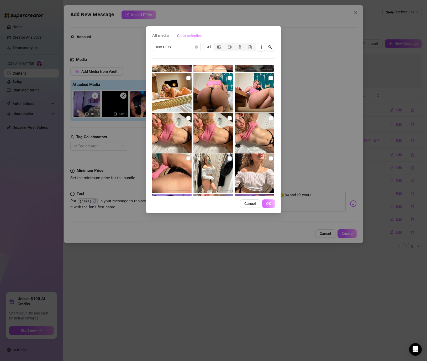
click at [268, 203] on span "OK" at bounding box center [268, 203] width 5 height 4
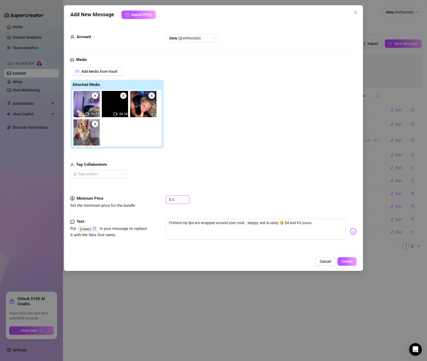
drag, startPoint x: 176, startPoint y: 200, endPoint x: 145, endPoint y: 197, distance: 30.8
click at [145, 197] on div "Minimum Price Set the minimum price for the bundle $ 0" at bounding box center [213, 201] width 287 height 13
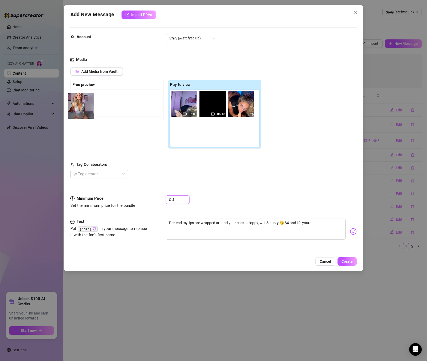
drag, startPoint x: 186, startPoint y: 128, endPoint x: 79, endPoint y: 99, distance: 111.2
click at [79, 99] on div "Free preview Pay to view 06:01 06:18" at bounding box center [165, 114] width 191 height 69
drag, startPoint x: 179, startPoint y: 136, endPoint x: 81, endPoint y: 106, distance: 102.3
click at [81, 106] on div "Free preview Pay to view 06:01 06:18" at bounding box center [165, 114] width 191 height 69
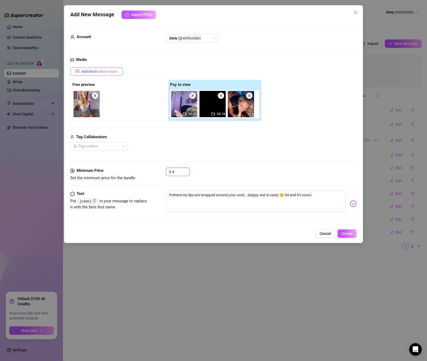
type input "4"
click at [99, 72] on span "Add Media from Vault" at bounding box center [99, 71] width 36 height 4
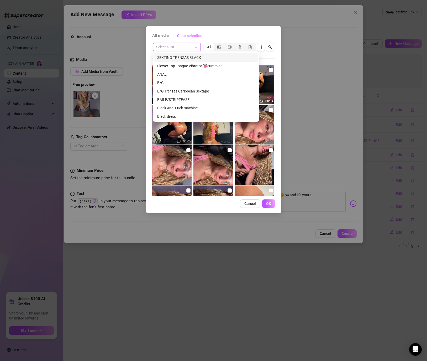
click at [189, 44] on input "search" at bounding box center [174, 47] width 37 height 8
type input "inv"
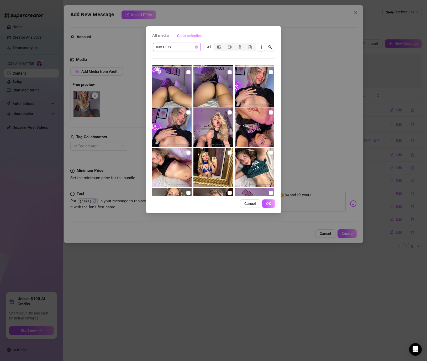
scroll to position [882, 0]
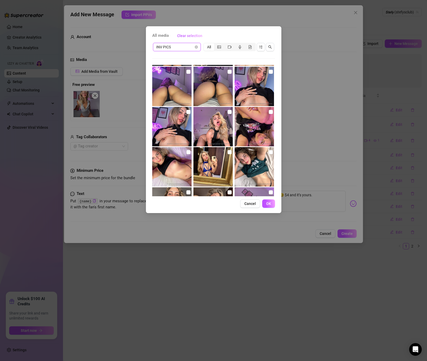
click at [226, 112] on img at bounding box center [213, 126] width 39 height 39
click at [228, 112] on input "checkbox" at bounding box center [230, 112] width 4 height 4
checkbox input "true"
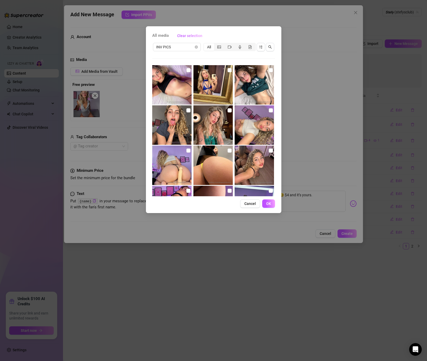
scroll to position [968, 0]
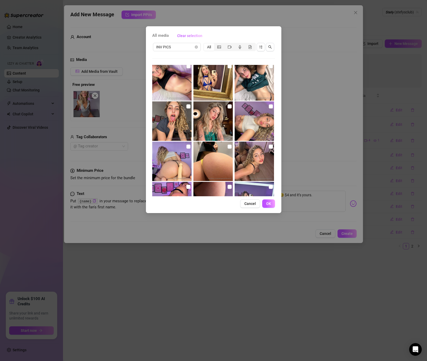
click at [190, 103] on img at bounding box center [171, 120] width 39 height 39
click at [187, 105] on input "checkbox" at bounding box center [188, 106] width 4 height 4
checkbox input "true"
click at [270, 203] on span "OK" at bounding box center [268, 203] width 5 height 4
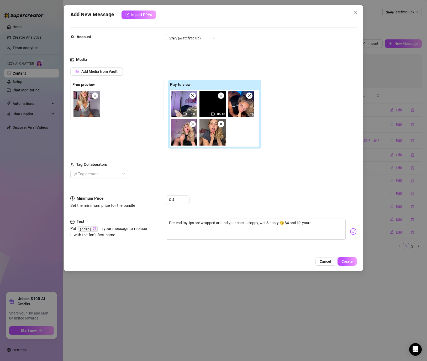
click at [210, 134] on img at bounding box center [213, 132] width 26 height 26
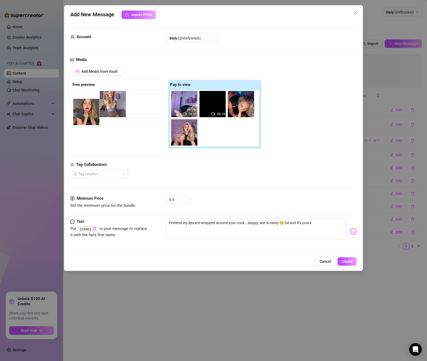
drag, startPoint x: 210, startPoint y: 134, endPoint x: 81, endPoint y: 114, distance: 130.1
click at [81, 114] on div "Free preview Pay to view 06:01 06:18" at bounding box center [165, 114] width 191 height 69
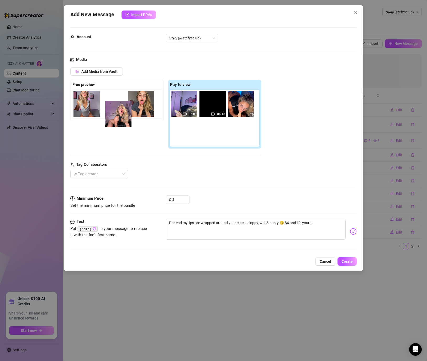
drag, startPoint x: 183, startPoint y: 139, endPoint x: 106, endPoint y: 118, distance: 79.6
click at [106, 118] on div "Free preview Pay to view 06:01 06:18" at bounding box center [165, 114] width 191 height 69
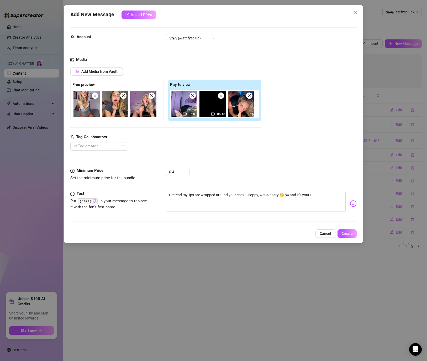
click at [95, 97] on icon "close" at bounding box center [95, 96] width 4 height 4
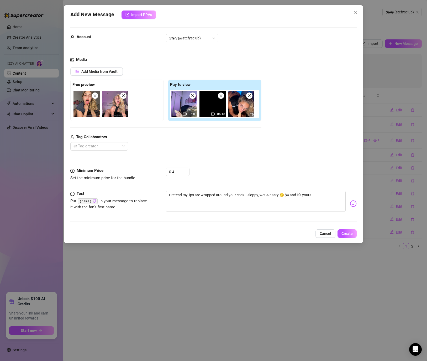
click at [127, 97] on img at bounding box center [115, 104] width 26 height 26
click at [96, 97] on icon "close" at bounding box center [95, 96] width 4 height 4
click at [98, 70] on span "Add Media from Vault" at bounding box center [99, 71] width 36 height 4
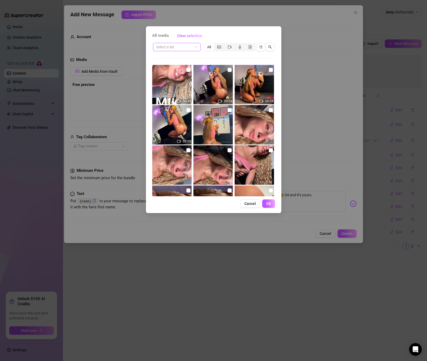
click at [185, 43] on input "search" at bounding box center [174, 47] width 37 height 8
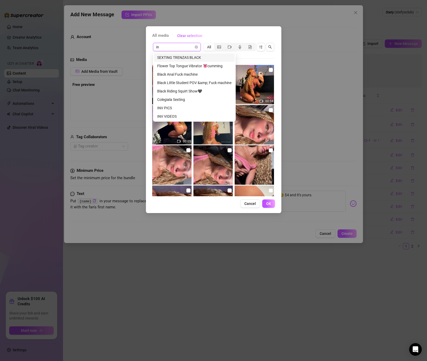
type input "inv"
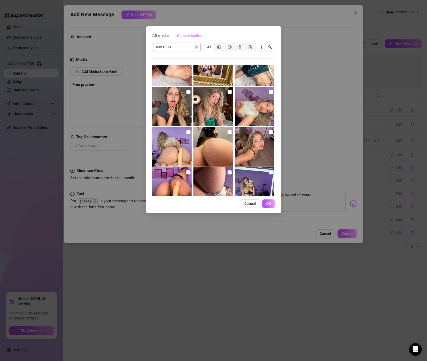
scroll to position [999, 0]
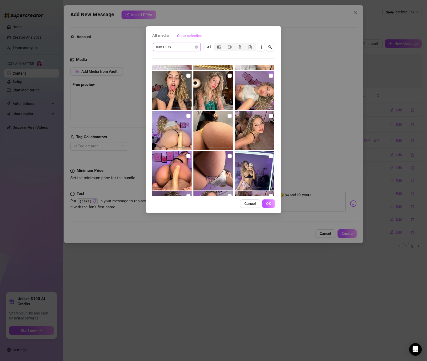
click at [185, 77] on img at bounding box center [171, 90] width 39 height 39
click at [188, 75] on input "checkbox" at bounding box center [188, 76] width 4 height 4
checkbox input "true"
click at [268, 203] on span "OK" at bounding box center [268, 203] width 5 height 4
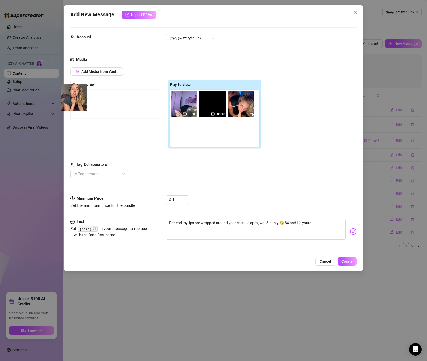
drag, startPoint x: 179, startPoint y: 134, endPoint x: 65, endPoint y: 98, distance: 119.4
click at [65, 98] on div "Add New Message Import PPVs Account 𝙎𝙩𝙚𝙛𝙮 (@stefysclub) Media Add Media from Va…" at bounding box center [213, 138] width 299 height 266
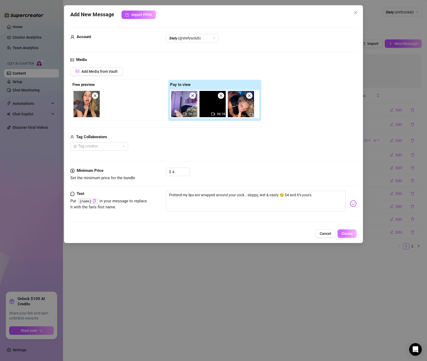
click at [345, 232] on span "Create" at bounding box center [347, 233] width 11 height 4
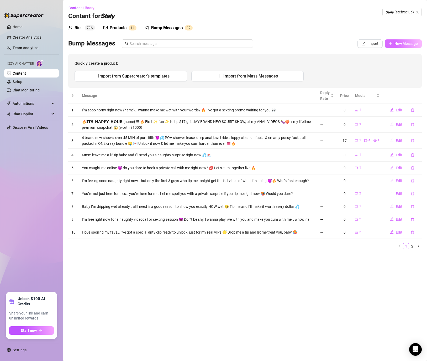
click at [397, 44] on span "New Message" at bounding box center [406, 43] width 23 height 4
type textarea "Type your message here..."
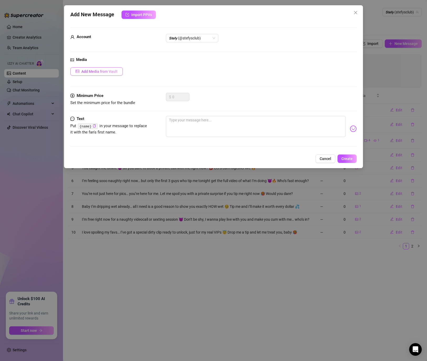
click at [121, 74] on button "Add Media from Vault" at bounding box center [96, 71] width 53 height 8
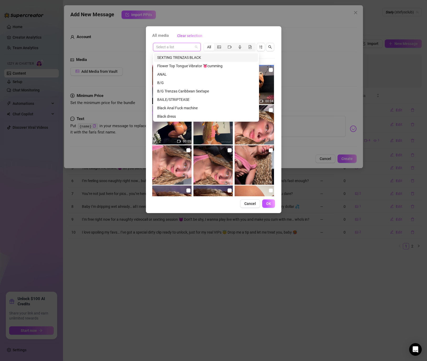
click at [178, 45] on input "search" at bounding box center [174, 47] width 37 height 8
type input "str"
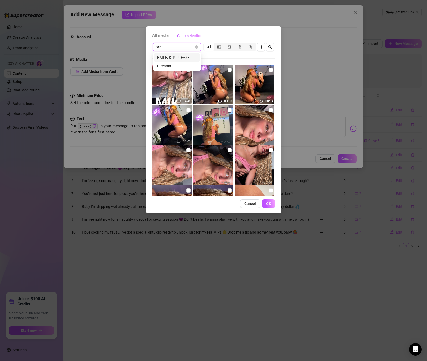
click at [170, 60] on div "BAILE/STRIPTEASE" at bounding box center [176, 58] width 39 height 6
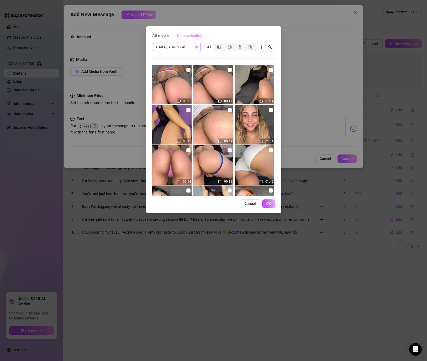
scroll to position [0, 0]
click at [269, 150] on input "checkbox" at bounding box center [271, 150] width 4 height 4
checkbox input "true"
click at [230, 150] on input "checkbox" at bounding box center [230, 150] width 4 height 4
checkbox input "true"
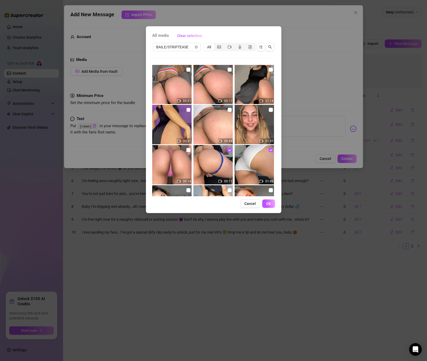
click at [188, 110] on input "checkbox" at bounding box center [188, 110] width 4 height 4
checkbox input "true"
click at [272, 69] on input "checkbox" at bounding box center [271, 69] width 4 height 4
checkbox input "true"
click at [188, 70] on input "checkbox" at bounding box center [188, 69] width 4 height 4
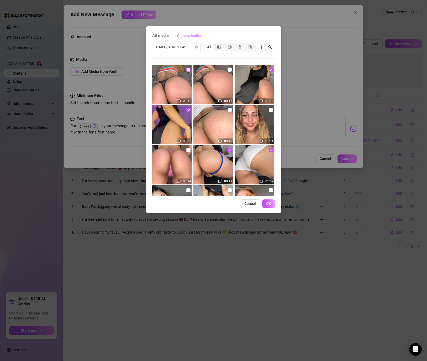
checkbox input "true"
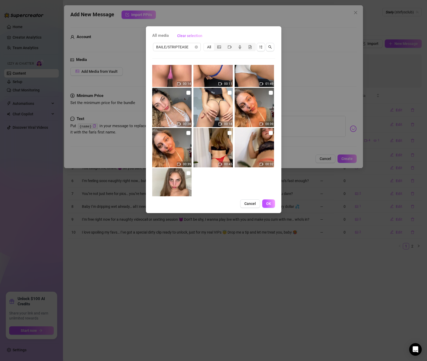
scroll to position [104, 0]
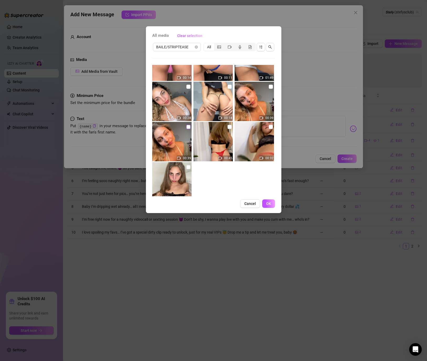
click at [189, 127] on input "checkbox" at bounding box center [188, 127] width 4 height 4
checkbox input "true"
click at [228, 126] on input "checkbox" at bounding box center [230, 126] width 4 height 4
checkbox input "true"
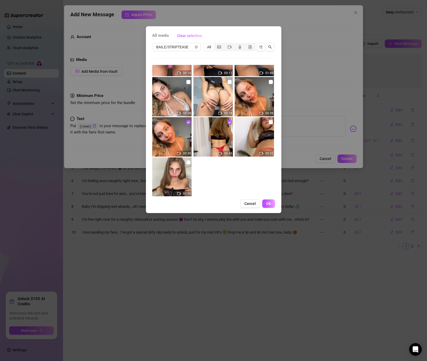
scroll to position [118, 0]
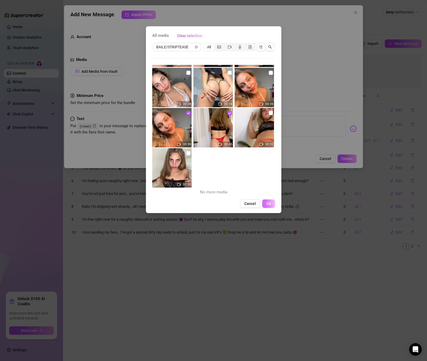
click at [268, 203] on span "OK" at bounding box center [268, 203] width 5 height 4
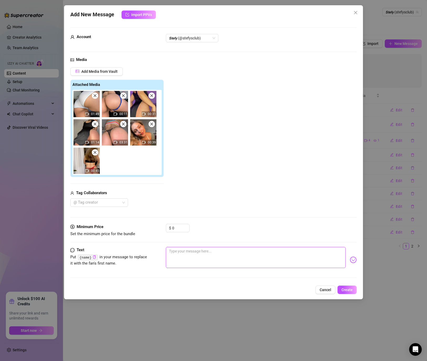
click at [203, 255] on textarea at bounding box center [256, 257] width 180 height 21
paste textarea "Slow striptease in my favorite lingerie… until I’m naked & touching myself 🥵 Ju…"
type textarea "Slow striptease in my favorite lingerie… until I’m naked & touching myself 🥵 Ju…"
click at [188, 251] on textarea "Slow striptease in my favorite lingerie… until I’m naked & touching myself 🥵 Ju…" at bounding box center [256, 257] width 180 height 21
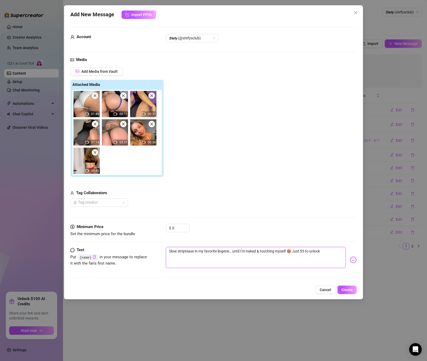
click at [188, 251] on textarea "Slow striptease in my favorite lingerie… until I’m naked & touching myself 🥵 Ju…" at bounding box center [256, 257] width 180 height 21
click at [189, 252] on textarea "Slow striptease in my favorite lingerie… until I’m naked & touching myself 🥵 Ju…" at bounding box center [256, 257] width 180 height 21
click at [189, 250] on textarea "Slow striptease in my favorite lingerie… until I’m naked & touching myself 🥵 Ju…" at bounding box center [256, 257] width 180 height 21
type textarea "Slow d in my favorite lingerie… until I’m naked & touching myself 🥵 Just $5 to …"
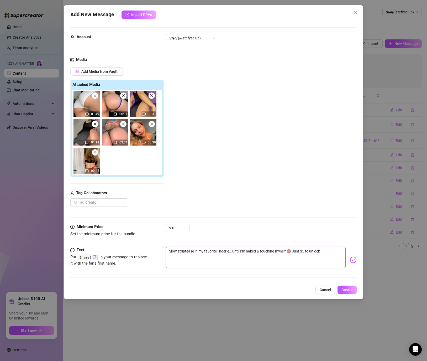
type textarea "Slow d in my favorite lingerie… until I’m naked & touching myself 🥵 Just $5 to …"
type textarea "Slow da in my favorite lingerie… until I’m naked & touching myself 🥵 Just $5 to…"
type textarea "Slow dan in my favorite lingerie… until I’m naked & touching myself 🥵 Just $5 t…"
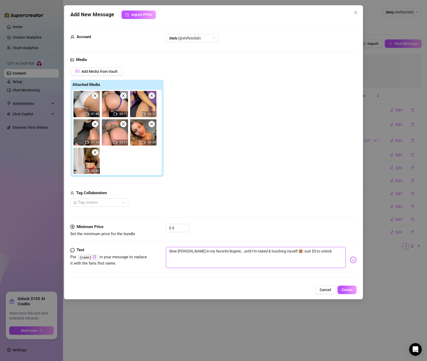
type textarea "Slow danc in my favorite lingerie… until I’m naked & touching myself 🥵 Just $5 …"
type textarea "Slow danci in my favorite lingerie… until I’m naked & touching myself 🥵 Just $5…"
type textarea "Slow dancin in my favorite lingerie… until I’m naked & touching myself 🥵 Just $…"
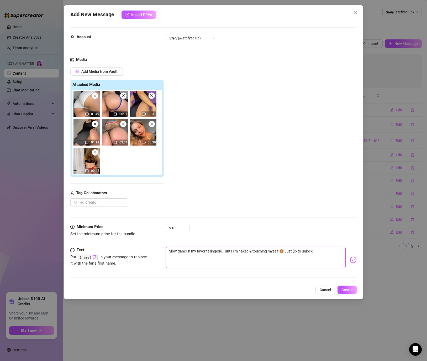
type textarea "Slow dancin in my favorite lingerie… until I’m naked & touching myself 🥵 Just $…"
type textarea "Slow dancin¡ in my favorite lingerie… until I’m naked & touching myself 🥵 Just …"
type textarea "Slow dancin¡¡ in my favorite lingerie… until I’m naked & touching myself 🥵 Just…"
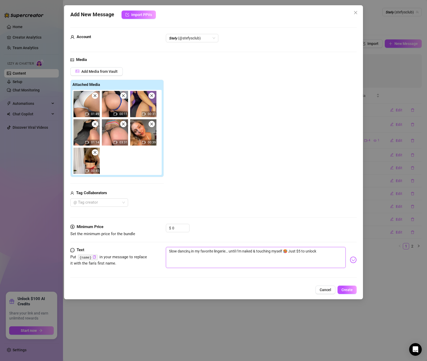
type textarea "Slow dancin¡ in my favorite lingerie… until I’m naked & touching myself 🥵 Just …"
type textarea "Slow dancin in my favorite lingerie… until I’m naked & touching myself 🥵 Just $…"
type textarea "Slow danci in my favorite lingerie… until I’m naked & touching myself 🥵 Just $5…"
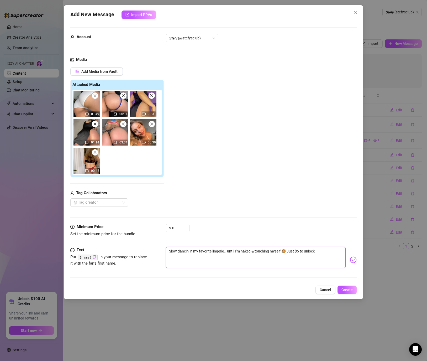
type textarea "Slow danci in my favorite lingerie… until I’m naked & touching myself 🥵 Just $5…"
type textarea "Slow danc in my favorite lingerie… until I’m naked & touching myself 🥵 Just $5 …"
type textarea "Slow dance in my favorite lingerie… until I’m naked & touching myself 🥵 Just $5…"
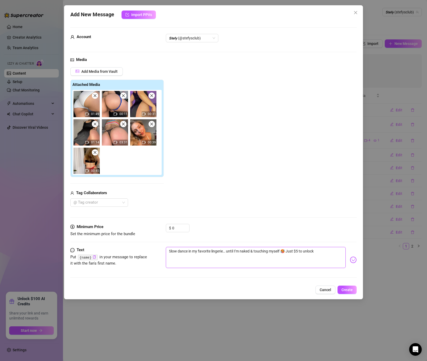
type textarea "Slow dance in my favorite lingerie… until I’m naked & touching myself 🥵 Just $5…"
click at [264, 263] on textarea "Slow dance in my favorite lingerie… until I’m naked & touching myself 🥵 Just $5…" at bounding box center [256, 257] width 180 height 21
type textarea "Slow dance in my favorite lingerie… until I’m naked & touching myself 🥵 Just $5…"
click at [172, 229] on input "0" at bounding box center [180, 228] width 17 height 8
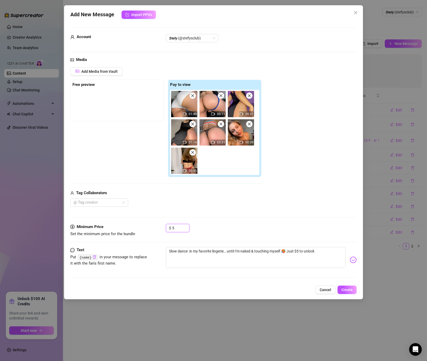
type input "5"
click at [201, 222] on div "Media Add Media from Vault Free preview Pay to view 01:49 00:11 00:31 01:14 03:…" at bounding box center [213, 140] width 287 height 167
click at [109, 65] on div "Media Add Media from Vault Free preview Pay to view 01:49 00:11 00:31 01:14 03:…" at bounding box center [213, 140] width 287 height 167
click at [109, 71] on span "Add Media from Vault" at bounding box center [99, 71] width 36 height 4
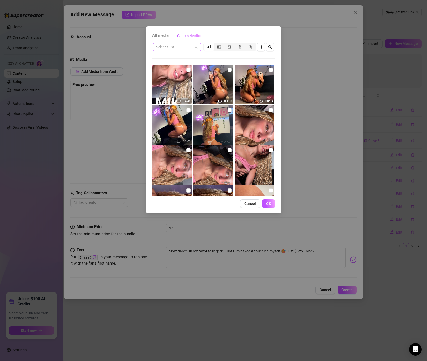
click at [195, 49] on span at bounding box center [176, 47] width 41 height 8
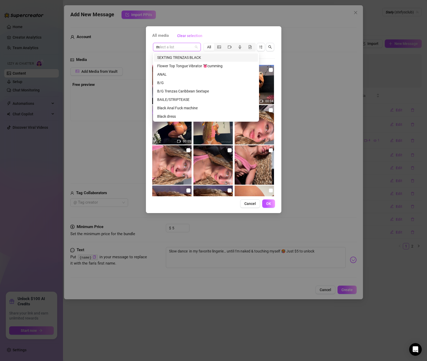
type input "me"
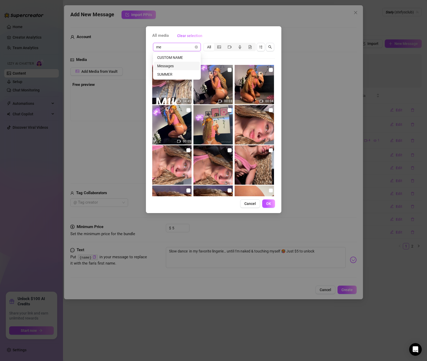
click at [177, 66] on div "Messages" at bounding box center [176, 66] width 39 height 6
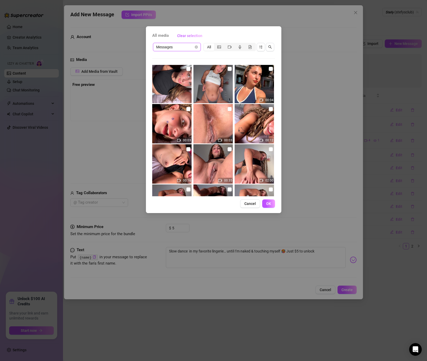
scroll to position [1447, 0]
click at [271, 70] on input "checkbox" at bounding box center [271, 69] width 4 height 4
checkbox input "true"
click at [270, 205] on span "OK" at bounding box center [268, 203] width 5 height 4
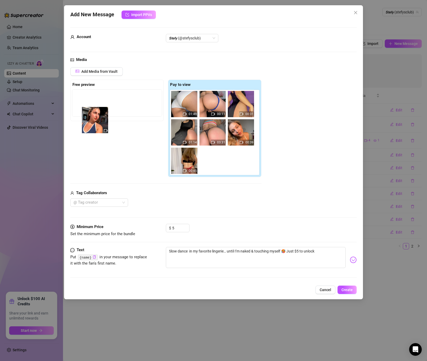
drag, startPoint x: 212, startPoint y: 169, endPoint x: 91, endPoint y: 126, distance: 128.2
click at [91, 126] on div "Free preview Pay to view 01:49 00:11 00:31 01:14 03:31 00:39 00:45" at bounding box center [165, 129] width 191 height 98
drag, startPoint x: 201, startPoint y: 164, endPoint x: 81, endPoint y: 106, distance: 133.8
click at [81, 106] on div "Free preview Pay to view 01:49 00:11 00:31 01:14 03:31 00:39 00:45" at bounding box center [165, 129] width 191 height 98
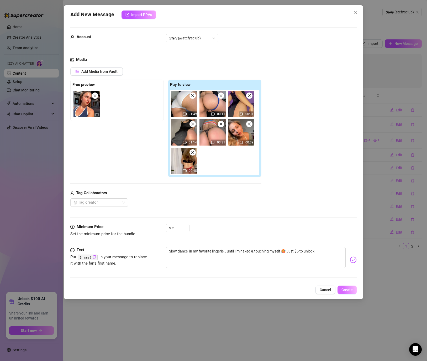
click at [347, 288] on span "Create" at bounding box center [347, 290] width 11 height 4
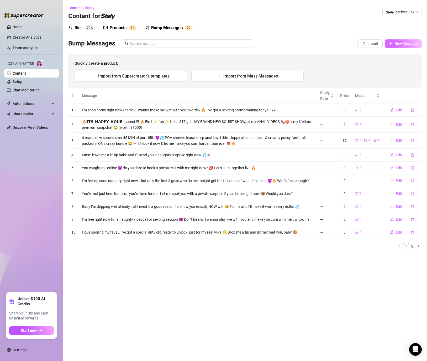
click at [405, 43] on span "New Message" at bounding box center [406, 43] width 23 height 4
type textarea "Type your message here..."
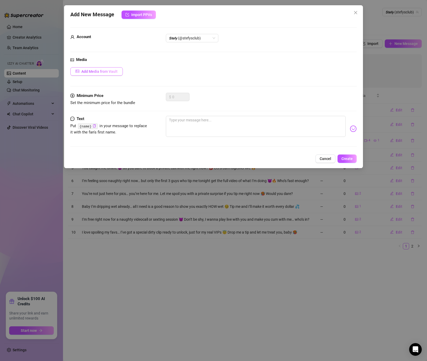
click at [114, 73] on span "Add Media from Vault" at bounding box center [99, 71] width 36 height 4
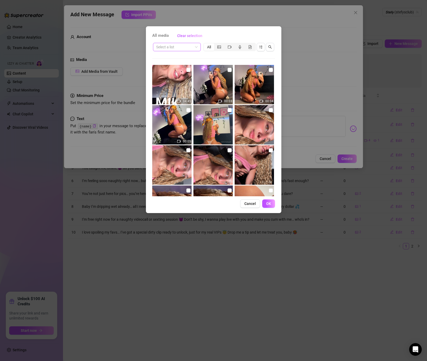
click at [190, 49] on input "search" at bounding box center [174, 47] width 37 height 8
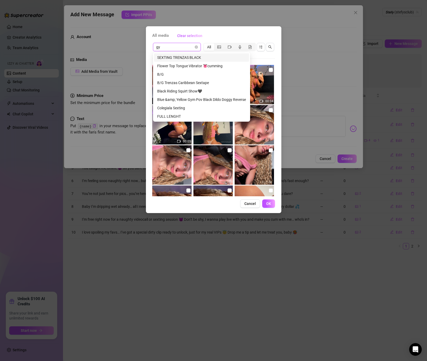
type input "gym"
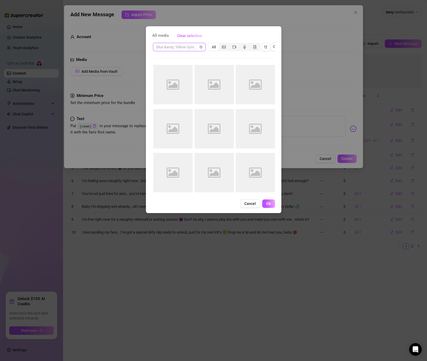
click at [183, 49] on span "Blue &amp; Yellow Gym Pov Black Dildo Doggy Reverse" at bounding box center [179, 47] width 46 height 8
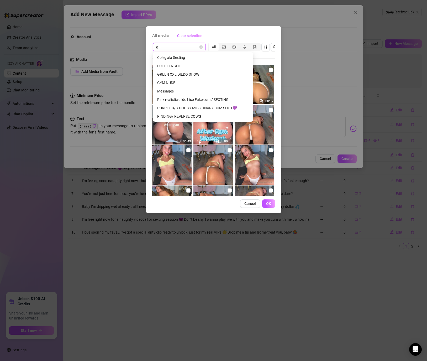
type input "gy"
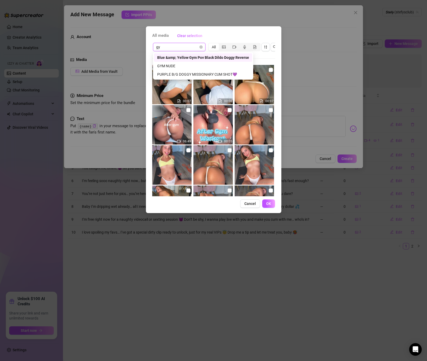
scroll to position [0, 0]
click at [166, 66] on div "GYM NUDE" at bounding box center [203, 66] width 92 height 6
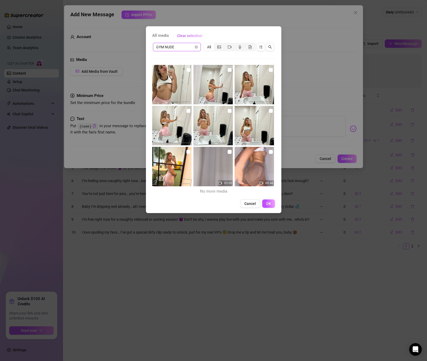
click at [184, 44] on span "GYM NUDE" at bounding box center [176, 47] width 41 height 8
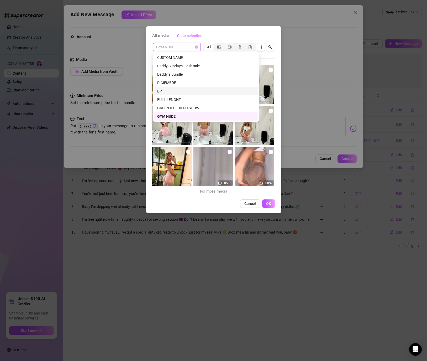
click at [165, 90] on div "DP" at bounding box center [206, 91] width 98 height 6
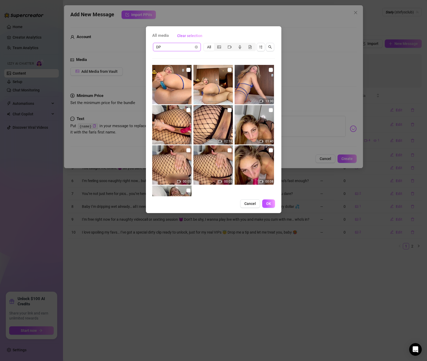
scroll to position [801, 0]
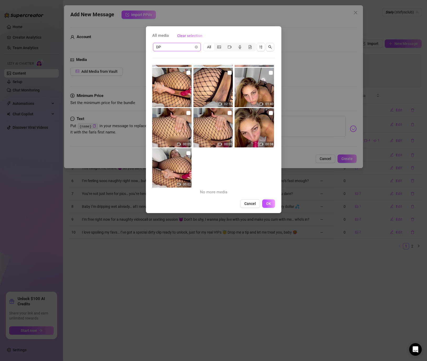
click at [172, 44] on span "DP" at bounding box center [176, 47] width 41 height 8
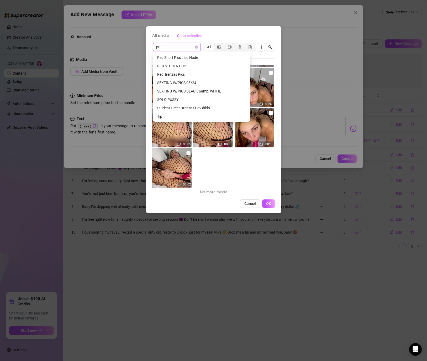
scroll to position [0, 0]
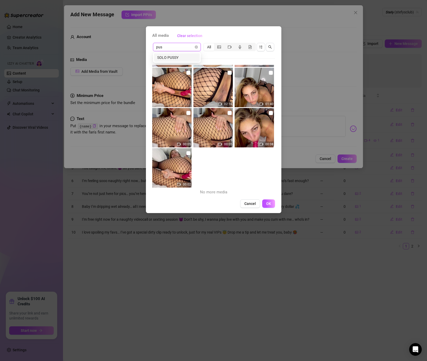
type input "puss"
click at [167, 59] on div "SOLO PUSSY" at bounding box center [176, 58] width 39 height 6
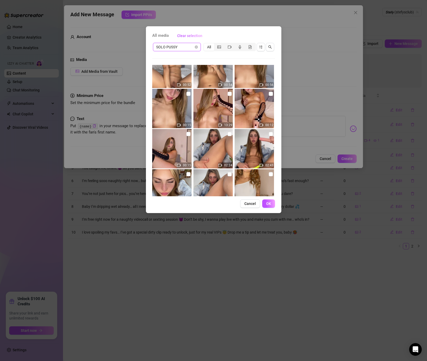
scroll to position [519, 0]
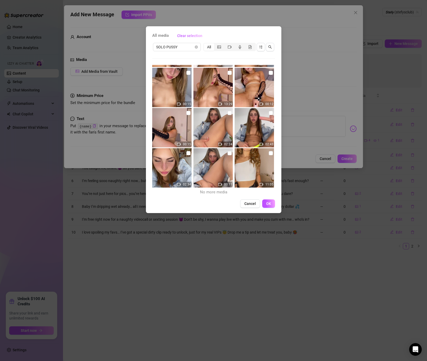
click at [268, 155] on img at bounding box center [254, 167] width 39 height 39
click at [269, 154] on input "checkbox" at bounding box center [271, 153] width 4 height 4
checkbox input "true"
click at [271, 205] on span "OK" at bounding box center [268, 203] width 5 height 4
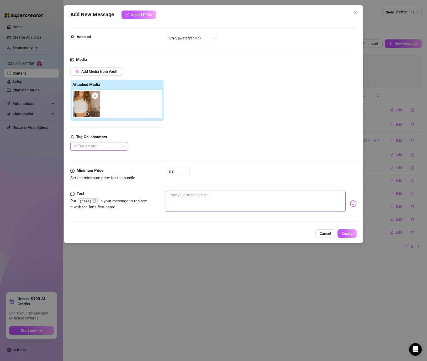
click at [202, 206] on textarea at bounding box center [256, 201] width 180 height 21
paste textarea "Filmed a cheeky video in my tight gym shorts 😈 pulling them down just for you… …"
type textarea "Filmed a cheeky video in my tight gym shorts 😈 pulling them down just for you… …"
click at [228, 195] on textarea "Filmed a cheeky video in my tight gym shorts 😈 pulling them down just for you… …" at bounding box center [256, 201] width 180 height 21
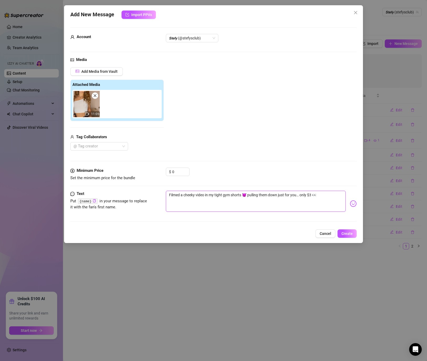
click at [228, 195] on textarea "Filmed a cheeky video in my tight gym shorts 😈 pulling them down just for you… …" at bounding box center [256, 201] width 180 height 21
click at [226, 196] on textarea "Filmed a cheeky video in my tight gym shorts 😈 pulling them down just for you… …" at bounding box center [256, 201] width 180 height 21
drag, startPoint x: 243, startPoint y: 194, endPoint x: 227, endPoint y: 195, distance: 16.3
click at [227, 195] on textarea "Filmed a cheeky video in my tight gym shorts 😈 pulling them down just for you… …" at bounding box center [256, 201] width 180 height 21
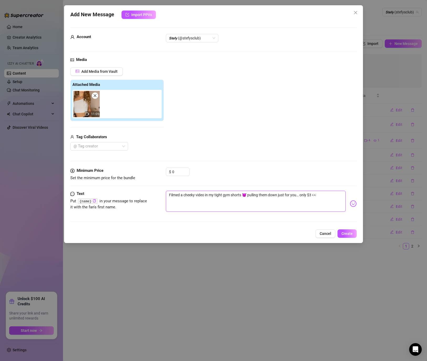
click at [225, 197] on textarea "Filmed a cheeky video in my tight gym shorts 😈 pulling them down just for you… …" at bounding box center [256, 201] width 180 height 21
click at [226, 196] on textarea "Filmed a cheeky video in my tight gym shorts 😈 pulling them down just for you… …" at bounding box center [256, 201] width 180 height 21
click at [224, 194] on textarea "Filmed a cheeky video in my tight gym shorts 😈 pulling them down just for you… …" at bounding box center [256, 201] width 180 height 21
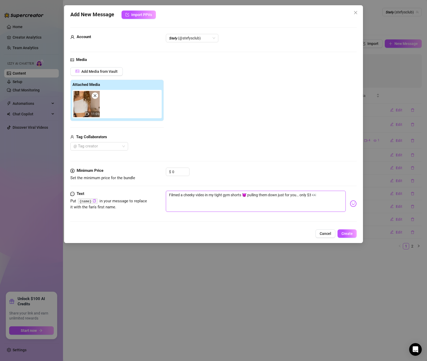
click at [226, 195] on textarea "Filmed a cheeky video in my tight gym shorts 😈 pulling them down just for you… …" at bounding box center [256, 201] width 180 height 21
type textarea "Filmed a cheeky video in my tight b shorts 😈 pulling them down just for you… on…"
type textarea "Filmed a cheeky video in my tight bl shorts 😈 pulling them down just for you… o…"
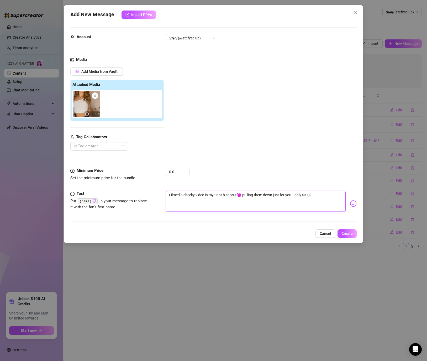
type textarea "Filmed a cheeky video in my tight bl shorts 😈 pulling them down just for you… o…"
type textarea "Filmed a cheeky video in my tight bla shorts 😈 pulling them down just for you… …"
type textarea "Filmed a cheeky video in my tight blac shorts 😈 pulling them down just for you……"
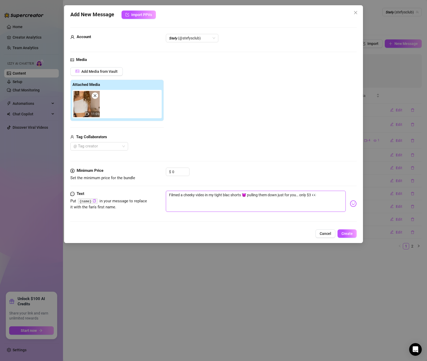
type textarea "Filmed a cheeky video in my tight black shorts 😈 pulling them down just for you…"
click at [226, 200] on textarea "Filmed a cheeky video in my tight black shorts 😈 pulling them down just for you…" at bounding box center [256, 201] width 180 height 21
type textarea "Filmed a cheeky video in my tight black shorts 😈 pulling them down just for you…"
drag, startPoint x: 325, startPoint y: 193, endPoint x: 132, endPoint y: 187, distance: 193.4
click at [132, 187] on form "Account 𝙎𝙩𝙚𝙛𝙮 (@stefysclub) Media Add Media from Vault Attached Media 11:05 Tag…" at bounding box center [213, 126] width 287 height 199
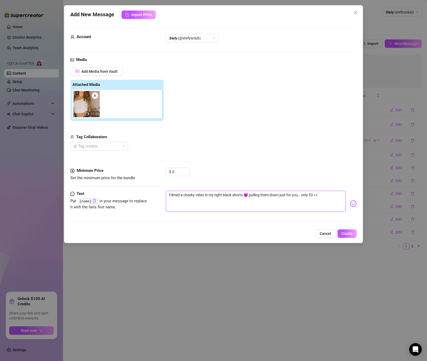
paste textarea "Close-up of this ass bouncing for you 😏 oil dripping everywhere… just $4 to unl…"
type textarea "Close-up of this ass bouncing for you 😏 oil dripping everywhere… just $4 to unl…"
click at [237, 196] on textarea "Close-up of this ass bouncing for you 😏 oil dripping everywhere… just $4 to unl…" at bounding box center [256, 201] width 180 height 21
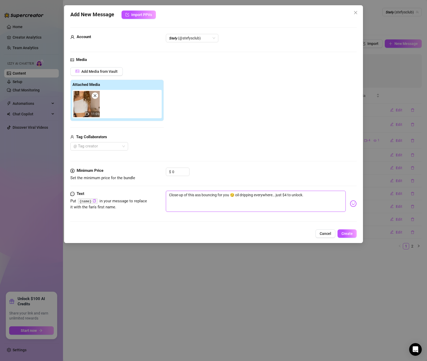
click at [240, 195] on textarea "Close-up of this ass bouncing for you 😏 oil dripping everywhere… just $4 to unl…" at bounding box center [256, 201] width 180 height 21
type textarea "Close-up of this ass bouncing for you 😏 oi dripping everywhere… just $4 to unlo…"
type textarea "Close-up of this ass bouncing for you 😏 o dripping everywhere… just $4 to unloc…"
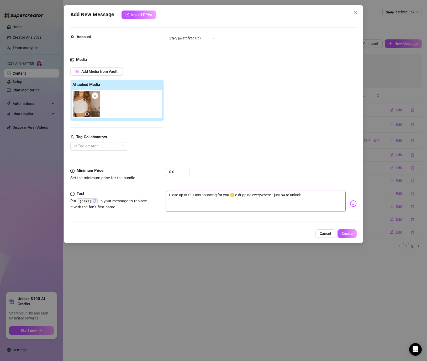
type textarea "Close-up of this ass bouncing for you 😏 dripping everywhere… just $4 to unlock."
click at [177, 172] on input "0" at bounding box center [180, 172] width 17 height 8
drag, startPoint x: 177, startPoint y: 172, endPoint x: 123, endPoint y: 167, distance: 54.6
click at [123, 167] on form "Account 𝙎𝙩𝙚𝙛𝙮 (@stefysclub) Media Add Media from Vault Attached Media 11:05 Tag…" at bounding box center [213, 126] width 287 height 199
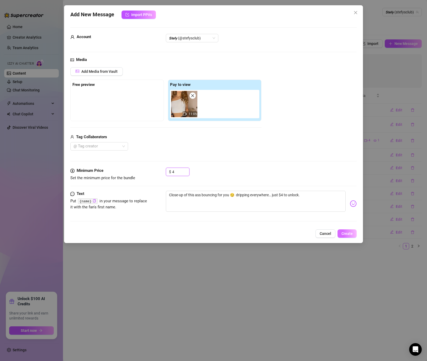
type input "4"
click at [351, 232] on span "Create" at bounding box center [347, 233] width 11 height 4
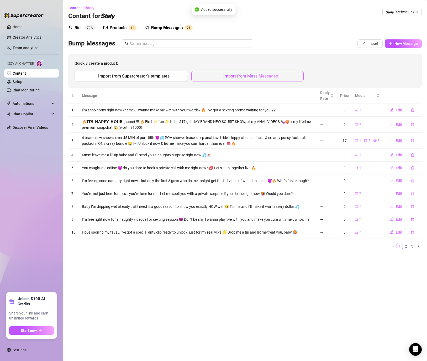
click at [251, 76] on span "Import from Mass Messages" at bounding box center [251, 76] width 55 height 5
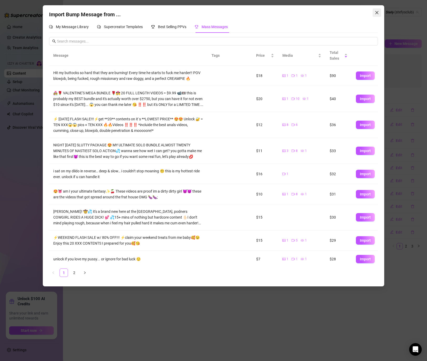
click at [378, 9] on button "Close" at bounding box center [377, 12] width 8 height 8
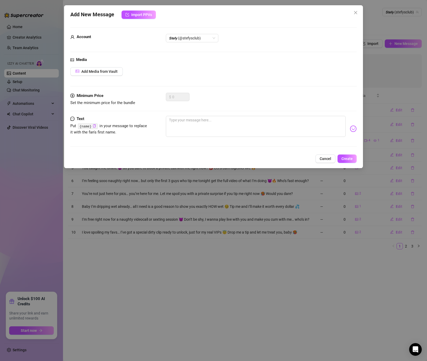
click at [201, 137] on div at bounding box center [261, 129] width 191 height 26
click at [181, 122] on textarea at bounding box center [256, 126] width 180 height 21
paste textarea "Hands all over my body in the shower… wet, slippery & moaning your name 💦 $6 to…"
type textarea "Hands all over my body in the shower… wet, slippery & moaning your name 💦 $6 to…"
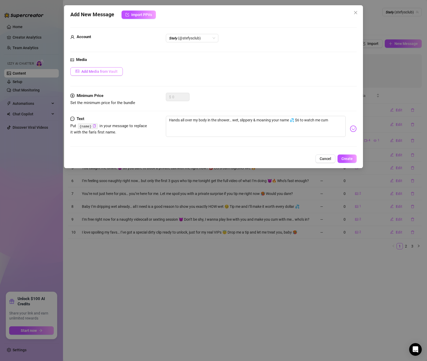
click at [113, 75] on button "Add Media from Vault" at bounding box center [96, 71] width 53 height 8
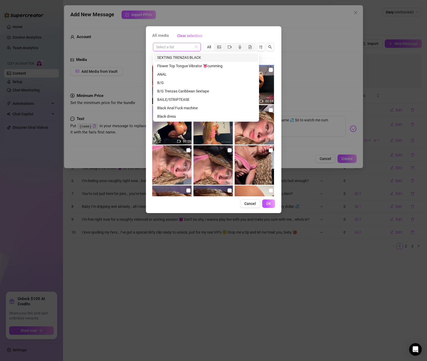
click at [185, 46] on input "search" at bounding box center [174, 47] width 37 height 8
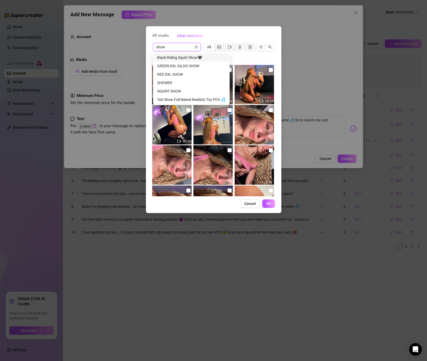
type input "showe"
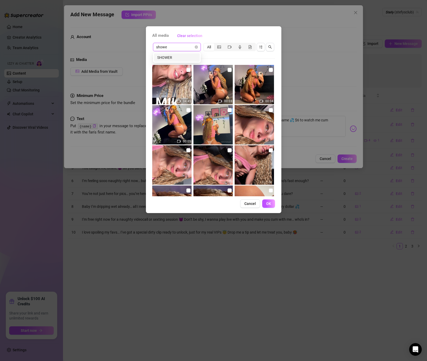
click at [170, 57] on div "SHOWER" at bounding box center [176, 58] width 39 height 6
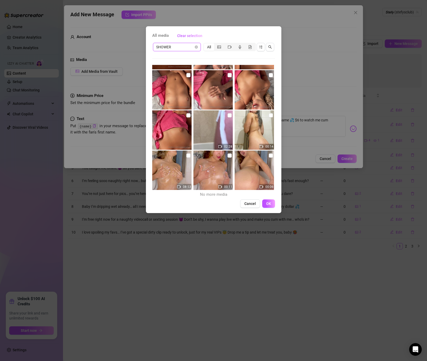
scroll to position [158, 0]
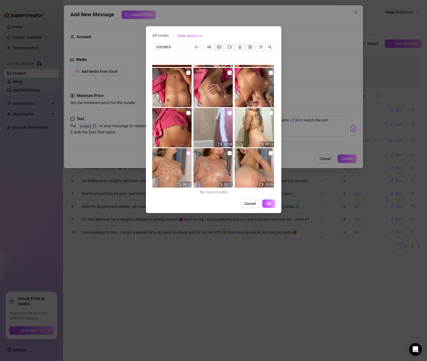
click at [189, 153] on input "checkbox" at bounding box center [188, 153] width 4 height 4
checkbox input "true"
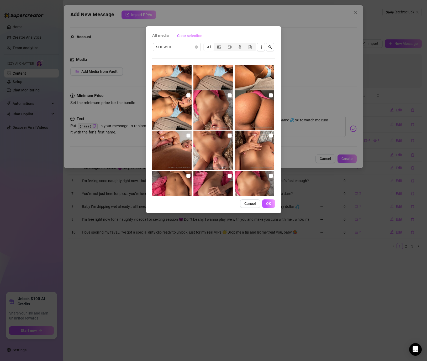
scroll to position [41, 0]
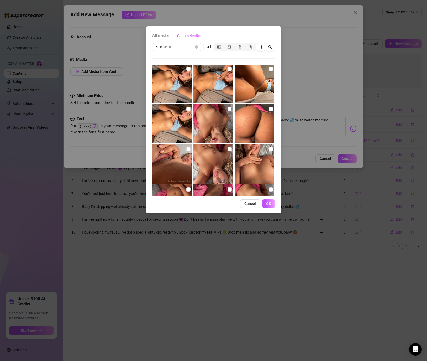
click at [229, 109] on input "checkbox" at bounding box center [230, 109] width 4 height 4
checkbox input "true"
click at [271, 107] on input "checkbox" at bounding box center [271, 109] width 4 height 4
checkbox input "true"
click at [191, 148] on img at bounding box center [171, 163] width 39 height 39
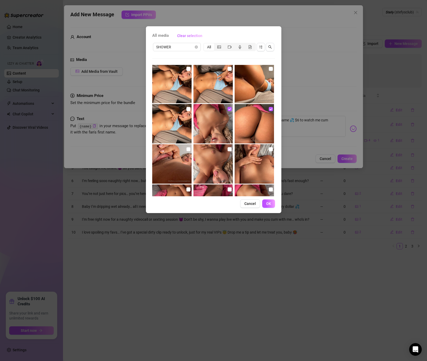
click at [236, 150] on img at bounding box center [254, 163] width 39 height 39
click at [225, 151] on img at bounding box center [213, 163] width 39 height 39
click at [228, 150] on input "checkbox" at bounding box center [230, 149] width 4 height 4
checkbox input "true"
click at [190, 150] on input "checkbox" at bounding box center [188, 149] width 4 height 4
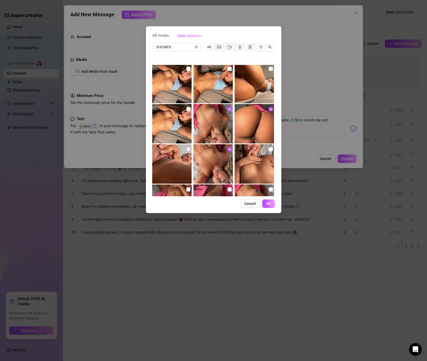
checkbox input "true"
click at [271, 150] on input "checkbox" at bounding box center [271, 149] width 4 height 4
checkbox input "true"
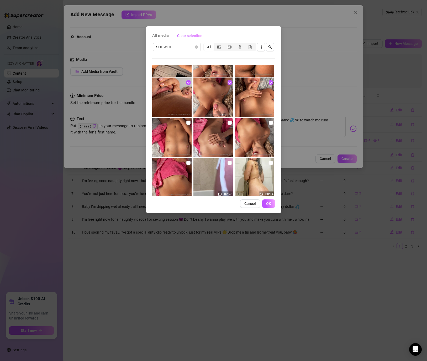
scroll to position [117, 0]
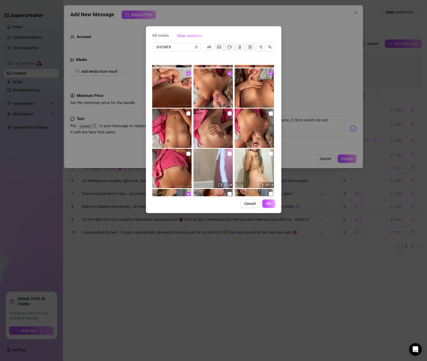
click at [191, 116] on div at bounding box center [172, 127] width 40 height 39
click at [188, 154] on input "checkbox" at bounding box center [188, 154] width 4 height 4
checkbox input "true"
click at [188, 114] on input "checkbox" at bounding box center [188, 113] width 4 height 4
checkbox input "true"
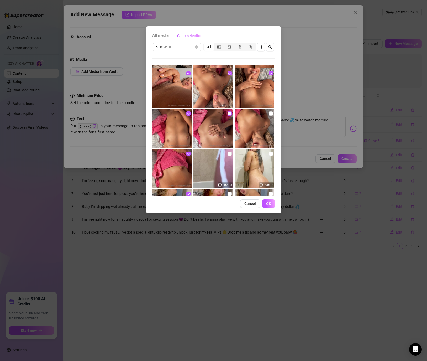
click at [230, 113] on input "checkbox" at bounding box center [230, 113] width 4 height 4
checkbox input "true"
click at [271, 113] on input "checkbox" at bounding box center [271, 113] width 4 height 4
checkbox input "true"
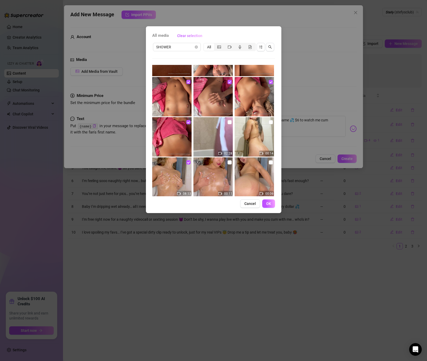
scroll to position [158, 0]
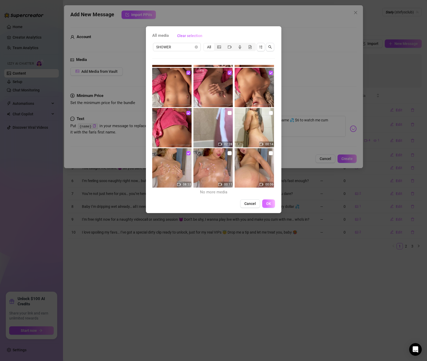
click at [270, 205] on span "OK" at bounding box center [268, 203] width 5 height 4
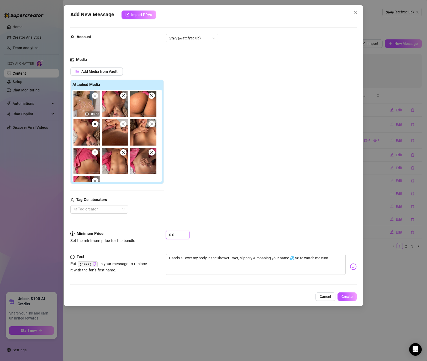
drag, startPoint x: 179, startPoint y: 237, endPoint x: 153, endPoint y: 233, distance: 26.6
click at [153, 233] on div "Minimum Price Set the minimum price for the bundle $ 0" at bounding box center [213, 237] width 287 height 13
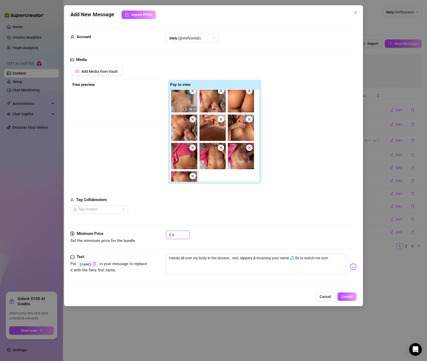
scroll to position [6, 0]
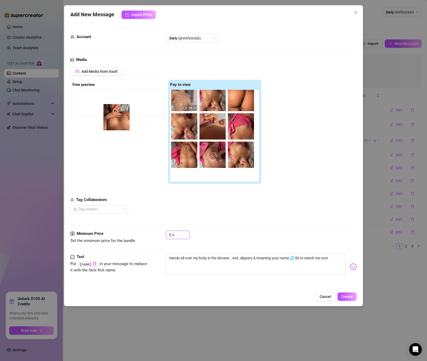
drag, startPoint x: 246, startPoint y: 128, endPoint x: 116, endPoint y: 119, distance: 130.3
click at [116, 119] on div "Free preview Pay to view 08:53" at bounding box center [165, 132] width 191 height 105
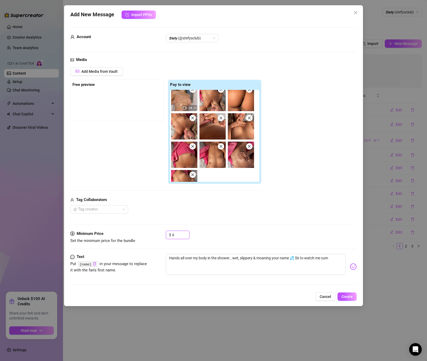
scroll to position [22, 0]
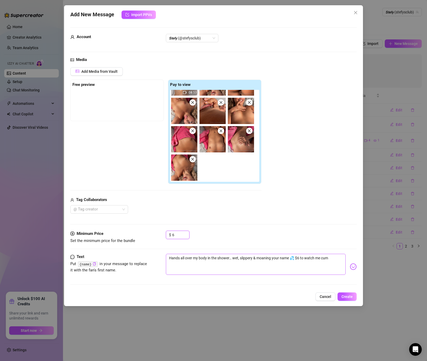
type input "6"
click at [278, 265] on textarea "Hands all over my body in the shower… wet, slippery & moaning your name 💦 $6 to…" at bounding box center [256, 264] width 180 height 21
type textarea "Hands all over my body in the shower… wet, slippery & moaning your name 💦 $6 to…"
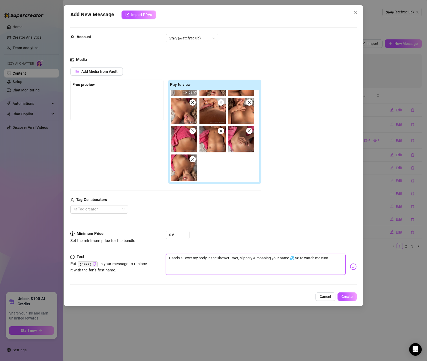
type textarea "Hands all over my body in the shower… wet, slippery & moaning your name 💦 $6 to…"
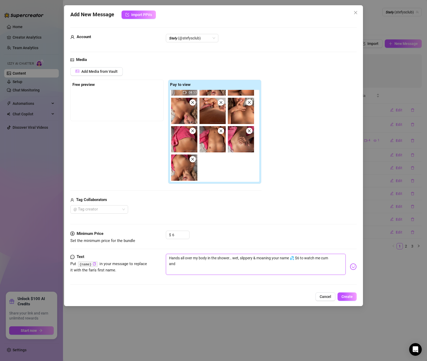
type textarea "Hands all over my body in the shower… wet, slippery & moaning your name 💦 $6 to…"
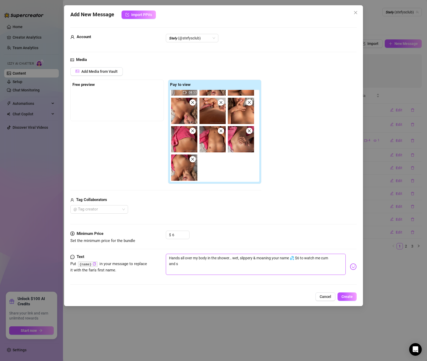
type textarea "Hands all over my body in the shower… wet, slippery & moaning your name 💦 $6 to…"
click at [347, 294] on span "Create" at bounding box center [347, 296] width 11 height 4
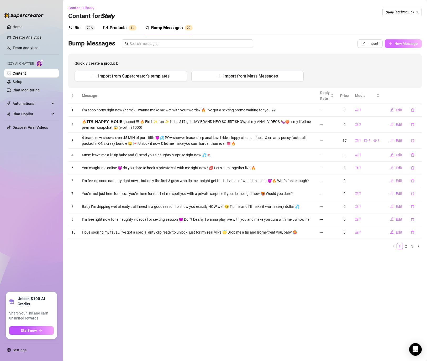
click at [399, 43] on span "New Message" at bounding box center [406, 43] width 23 height 4
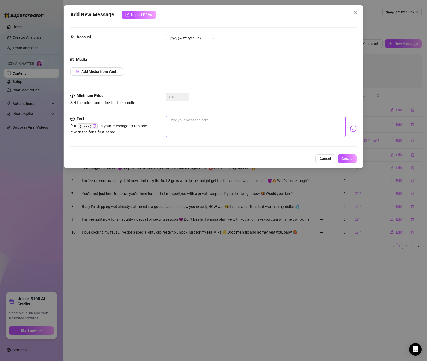
drag, startPoint x: 190, startPoint y: 112, endPoint x: 188, endPoint y: 119, distance: 8.0
click at [190, 112] on div "Minimum Price Set the minimum price for the bundle $ 0" at bounding box center [213, 104] width 287 height 23
click at [188, 119] on textarea at bounding box center [256, 126] width 180 height 21
paste textarea "I play the innocent girl who suddenly turns nasty… $5 to see how dirty I really…"
click at [112, 70] on span "Add Media from Vault" at bounding box center [99, 71] width 36 height 4
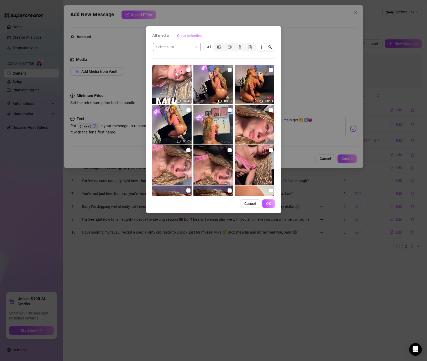
click at [178, 49] on input "search" at bounding box center [174, 47] width 37 height 8
click at [175, 60] on div "SOLO PUSSY" at bounding box center [177, 57] width 46 height 8
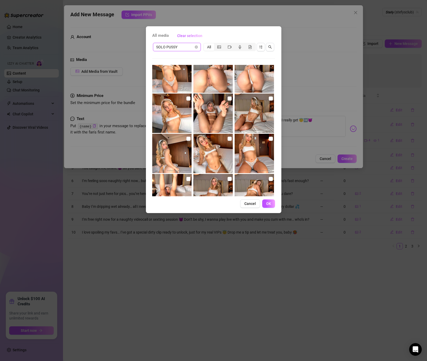
scroll to position [0, 0]
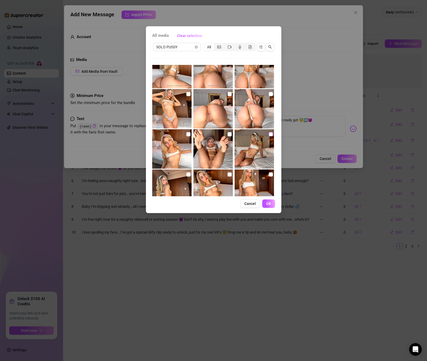
click at [269, 135] on input "checkbox" at bounding box center [271, 134] width 4 height 4
click at [230, 133] on input "checkbox" at bounding box center [230, 134] width 4 height 4
click at [228, 96] on label at bounding box center [230, 94] width 4 height 6
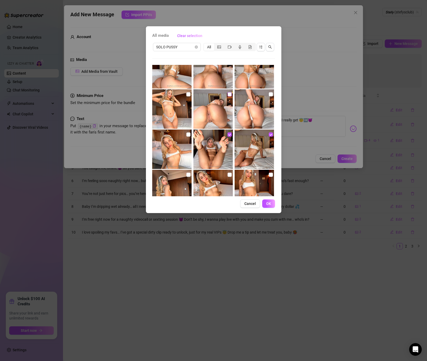
click at [228, 96] on input "checkbox" at bounding box center [230, 94] width 4 height 4
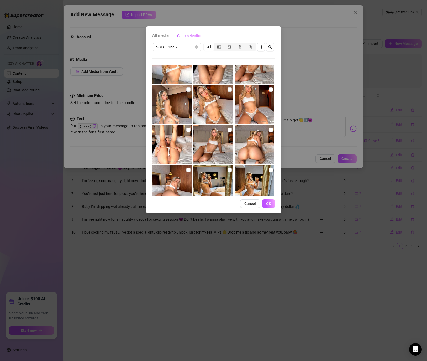
scroll to position [102, 0]
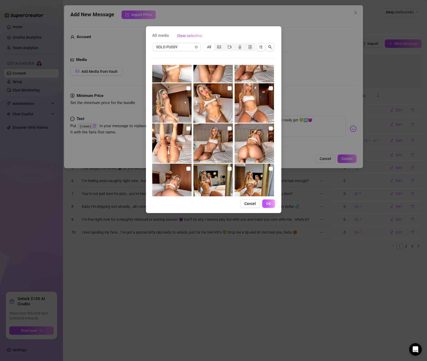
click at [223, 130] on img at bounding box center [213, 142] width 39 height 39
click at [231, 128] on input "checkbox" at bounding box center [230, 128] width 4 height 4
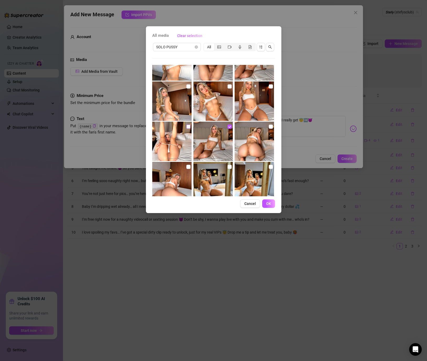
click at [188, 127] on input "checkbox" at bounding box center [188, 126] width 4 height 4
click at [269, 128] on input "checkbox" at bounding box center [271, 126] width 4 height 4
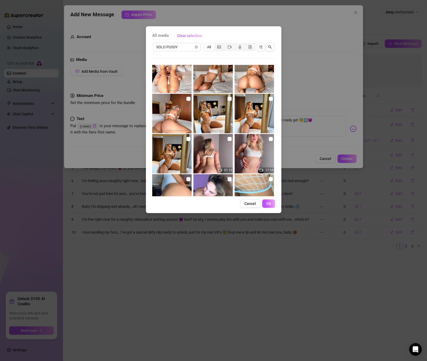
scroll to position [174, 0]
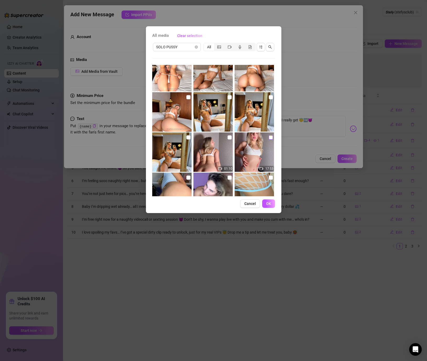
click at [269, 136] on input "checkbox" at bounding box center [271, 137] width 4 height 4
click at [271, 205] on span "OK" at bounding box center [268, 203] width 5 height 4
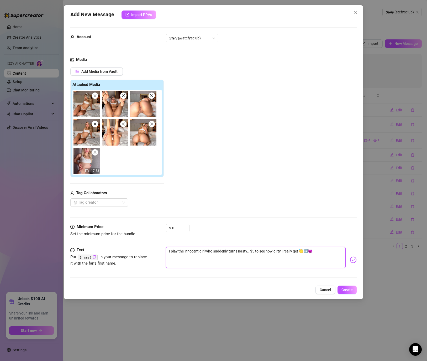
click at [222, 262] on textarea "I play the innocent girl who suddenly turns nasty… $5 to see how dirty I really…" at bounding box center [256, 257] width 180 height 21
drag, startPoint x: 174, startPoint y: 228, endPoint x: 144, endPoint y: 223, distance: 30.4
click at [144, 223] on form "Account 𝙎𝙩𝙚𝙛𝙮 (@stefysclub) Media Add Media from Vault Attached Media 17:53 Tag…" at bounding box center [213, 154] width 287 height 255
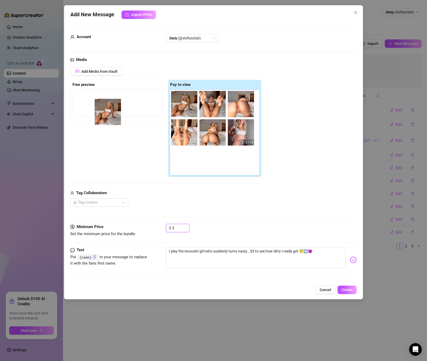
drag, startPoint x: 170, startPoint y: 129, endPoint x: 109, endPoint y: 115, distance: 63.4
click at [109, 115] on div "Free preview Pay to view 17:53" at bounding box center [165, 129] width 191 height 98
drag, startPoint x: 178, startPoint y: 132, endPoint x: 71, endPoint y: 99, distance: 111.6
click at [71, 99] on div "Free preview Pay to view 17:53" at bounding box center [165, 129] width 191 height 98
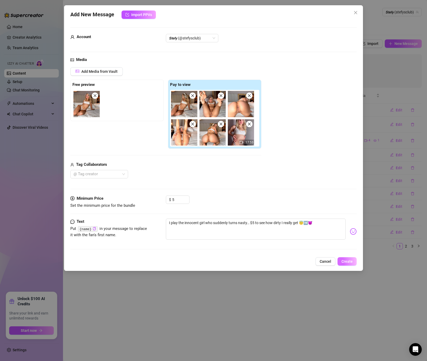
click at [347, 261] on span "Create" at bounding box center [347, 261] width 11 height 4
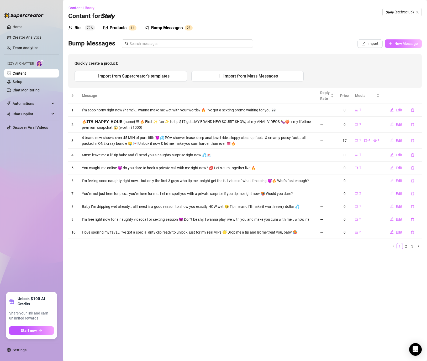
click at [407, 43] on span "New Message" at bounding box center [406, 43] width 23 height 4
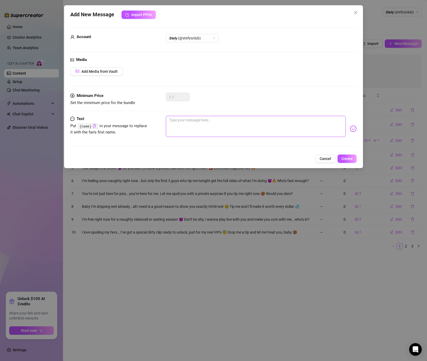
click at [193, 127] on textarea at bounding box center [256, 126] width 180 height 21
paste textarea "Not everything has to be expensive… here’s a dirty little secret clip for $3 🤫 …"
click at [104, 73] on span "Add Media from Vault" at bounding box center [99, 71] width 36 height 4
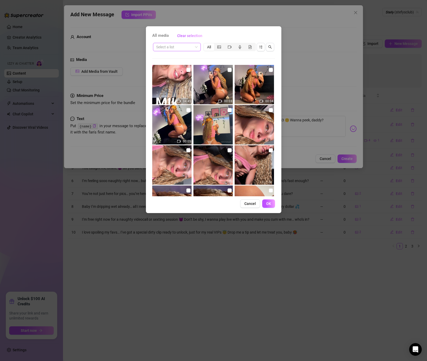
click at [184, 46] on input "search" at bounding box center [174, 47] width 37 height 8
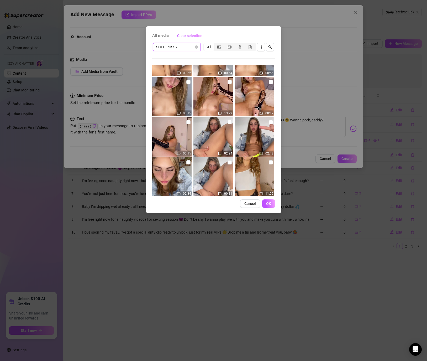
scroll to position [519, 0]
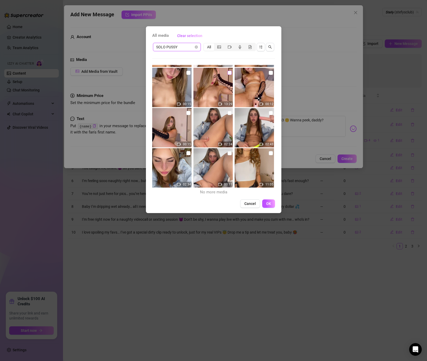
click at [230, 73] on input "checkbox" at bounding box center [230, 73] width 4 height 4
click at [271, 202] on span "OK" at bounding box center [268, 203] width 5 height 4
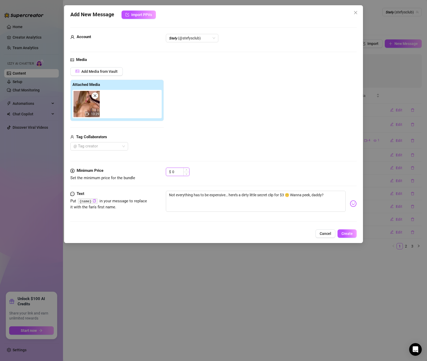
drag, startPoint x: 173, startPoint y: 171, endPoint x: 183, endPoint y: 170, distance: 9.7
click at [183, 170] on input "0" at bounding box center [180, 172] width 17 height 8
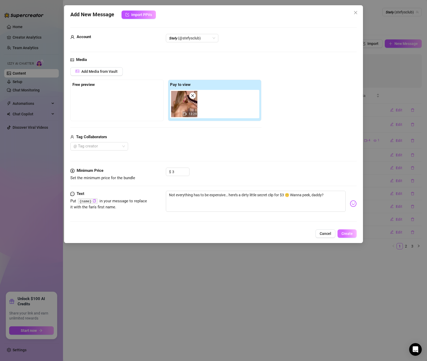
click at [347, 236] on button "Create" at bounding box center [347, 233] width 19 height 8
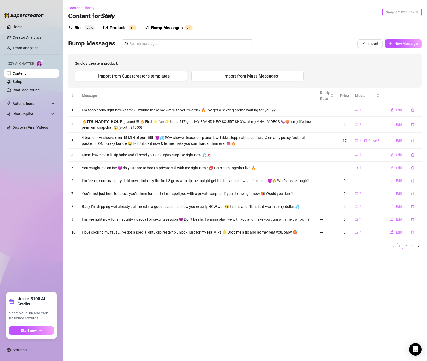
click at [392, 12] on span "𝙎𝙩𝙚𝙛𝙮 (stefysclub)" at bounding box center [402, 12] width 33 height 8
click at [389, 23] on div "𝙎𝙩𝙚𝙛𝙮 ( stefybunny )" at bounding box center [395, 23] width 46 height 6
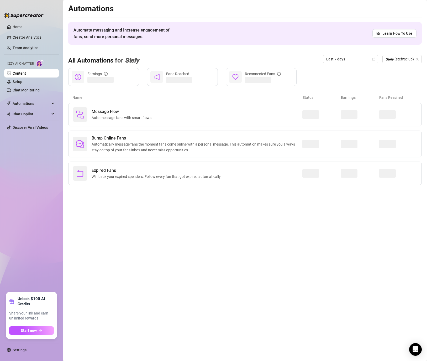
click at [20, 73] on link "Content" at bounding box center [19, 73] width 13 height 4
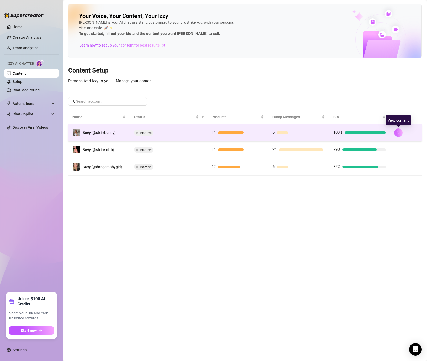
click at [401, 134] on button "button" at bounding box center [398, 132] width 8 height 8
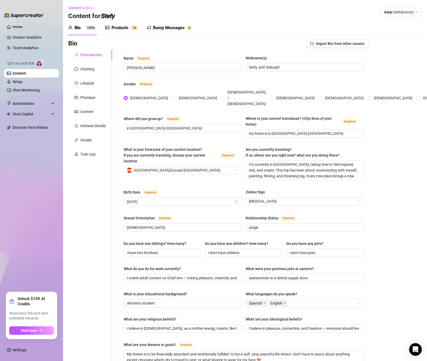
click at [175, 33] on div "Bump Messages 6" at bounding box center [169, 27] width 45 height 15
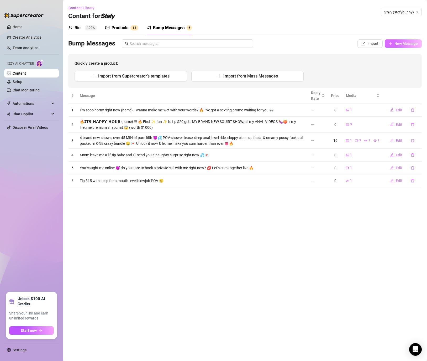
click at [400, 43] on span "New Message" at bounding box center [406, 43] width 23 height 4
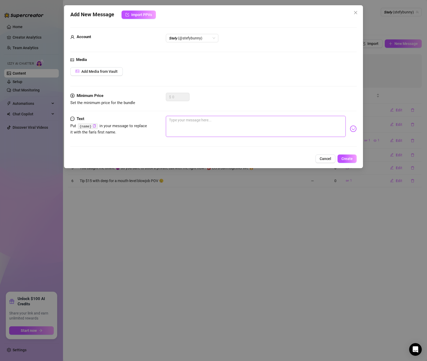
paste textarea "See you there and ask for you Free dick rate! 😈💕🍆📏 @stefysclub"
click at [110, 69] on button "Add Media from Vault" at bounding box center [96, 71] width 53 height 8
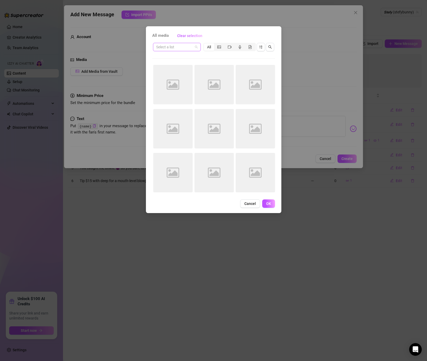
click at [192, 48] on input "search" at bounding box center [174, 47] width 37 height 8
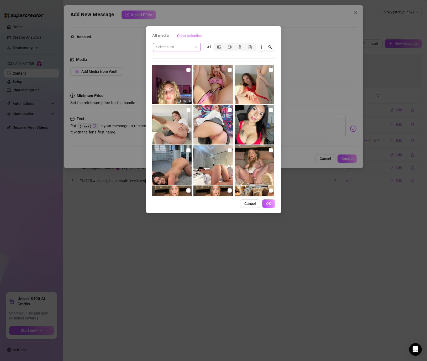
click at [173, 46] on input "search" at bounding box center [174, 47] width 37 height 8
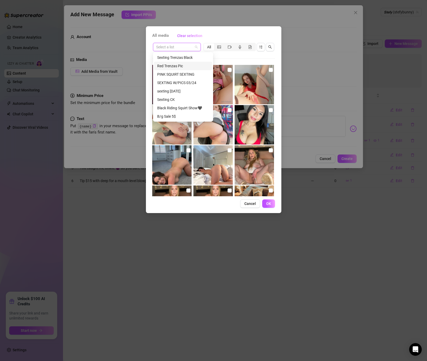
click at [179, 64] on div "Red Trenzas Pic" at bounding box center [183, 66] width 52 height 6
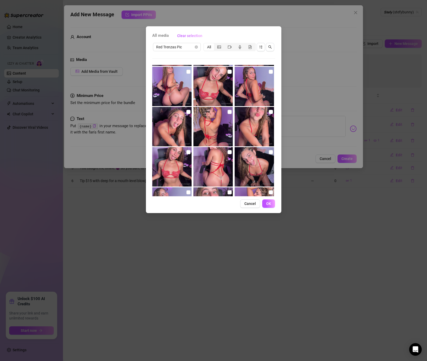
scroll to position [79, 0]
click at [179, 46] on span "Red Trenzas Pic" at bounding box center [176, 47] width 41 height 8
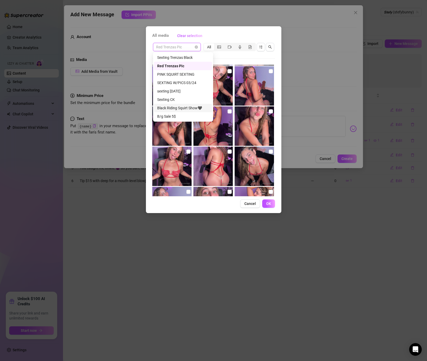
scroll to position [2, 0]
click at [189, 103] on div "Black Riding Squirt Show🖤" at bounding box center [183, 106] width 52 height 6
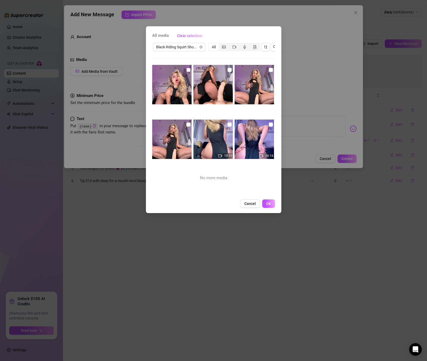
click at [187, 69] on input "checkbox" at bounding box center [188, 70] width 4 height 4
click at [266, 205] on span "OK" at bounding box center [268, 203] width 5 height 4
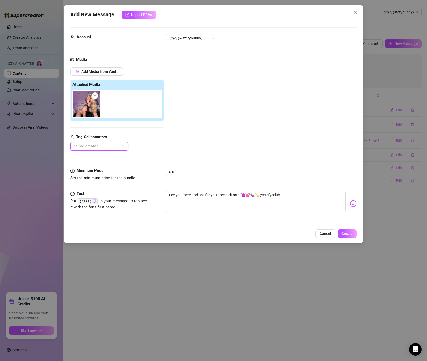
click at [348, 238] on div "Cancel Create" at bounding box center [213, 233] width 287 height 8
click at [348, 233] on span "Create" at bounding box center [347, 233] width 11 height 4
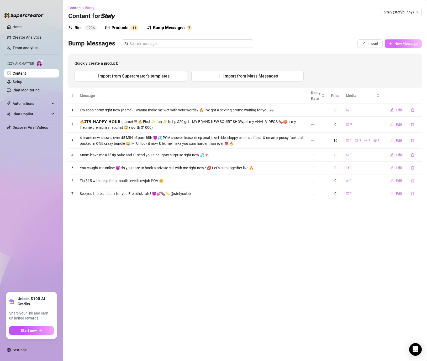
click at [393, 42] on button "New Message" at bounding box center [403, 43] width 37 height 8
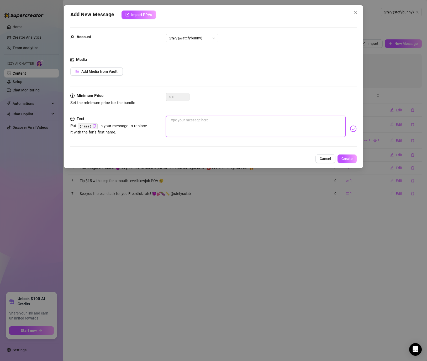
click at [253, 129] on textarea at bounding box center [256, 126] width 180 height 21
paste textarea "Hurry! I’m doing free dick rates for the next 3 hours on my VIP page 😱💦 @stefys…"
click at [118, 79] on div "Media Add Media from Vault" at bounding box center [213, 75] width 287 height 36
click at [107, 73] on span "Add Media from Vault" at bounding box center [99, 71] width 36 height 4
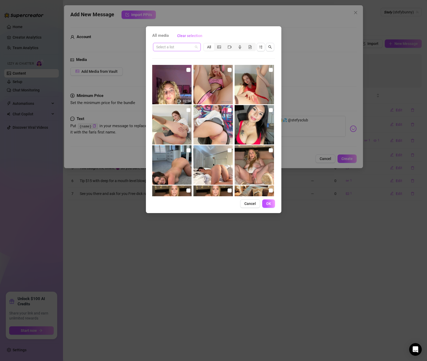
click at [179, 45] on input "search" at bounding box center [174, 47] width 37 height 8
drag, startPoint x: 192, startPoint y: 44, endPoint x: 204, endPoint y: 50, distance: 14.0
click at [193, 44] on span "inv" at bounding box center [176, 47] width 41 height 8
click at [204, 50] on div "All" at bounding box center [209, 46] width 10 height 7
click at [205, 44] on input "All" at bounding box center [205, 44] width 0 height 0
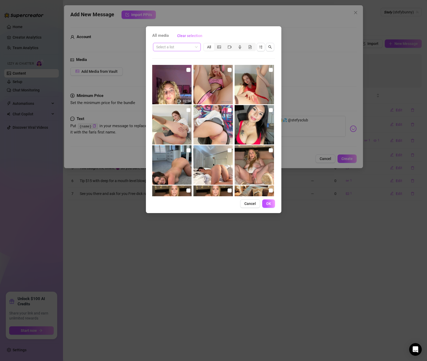
click at [198, 47] on div "Select a list" at bounding box center [177, 47] width 48 height 8
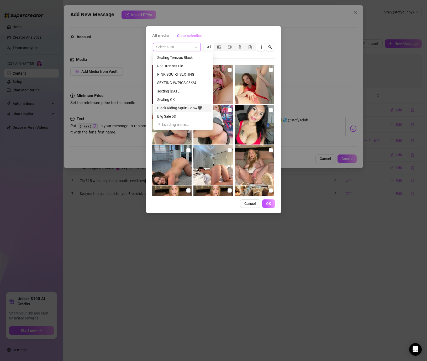
scroll to position [17, 0]
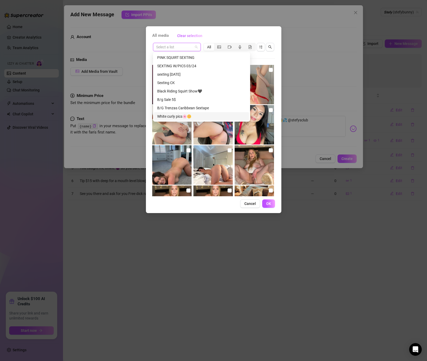
click at [179, 117] on div "White curly pics🌸🌼" at bounding box center [201, 116] width 89 height 6
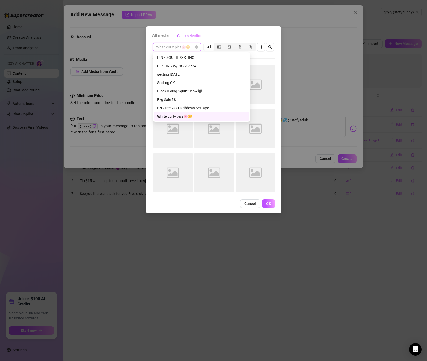
click at [177, 48] on span "White curly pics🌸🌼" at bounding box center [176, 47] width 41 height 8
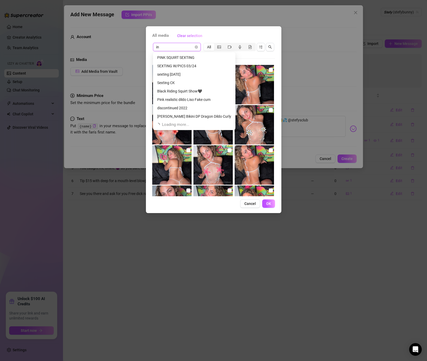
scroll to position [8, 0]
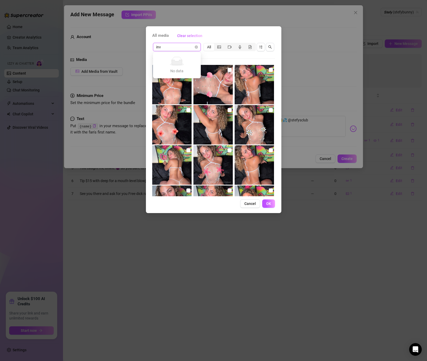
click at [182, 46] on input "inv" at bounding box center [174, 47] width 37 height 8
drag, startPoint x: 181, startPoint y: 49, endPoint x: 101, endPoint y: 44, distance: 80.5
click at [101, 44] on div "All media Clear selection inv White curly pics🌸🌼 All No more media Cancel OK" at bounding box center [213, 180] width 427 height 361
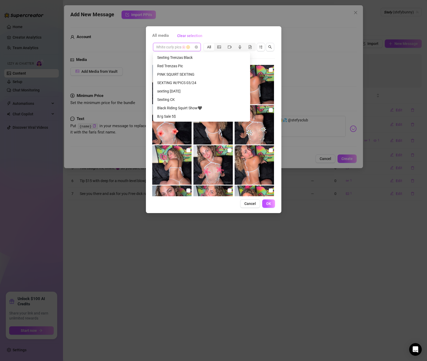
scroll to position [17, 0]
click at [269, 152] on input "checkbox" at bounding box center [271, 150] width 4 height 4
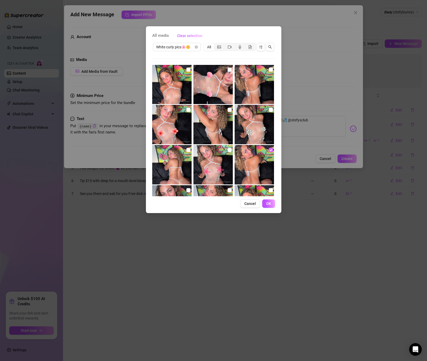
scroll to position [1, 0]
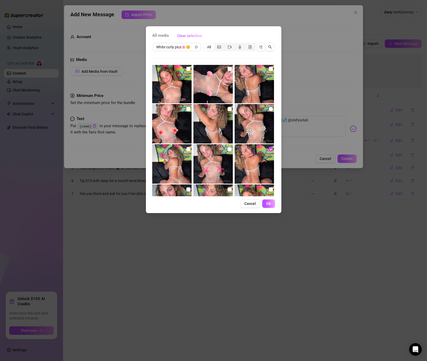
click at [269, 110] on input "checkbox" at bounding box center [271, 109] width 4 height 4
click at [269, 200] on button "OK" at bounding box center [268, 203] width 13 height 8
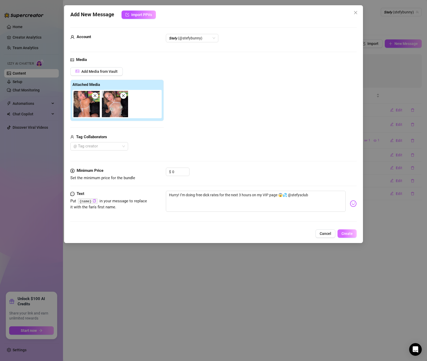
click at [350, 233] on span "Create" at bounding box center [347, 233] width 11 height 4
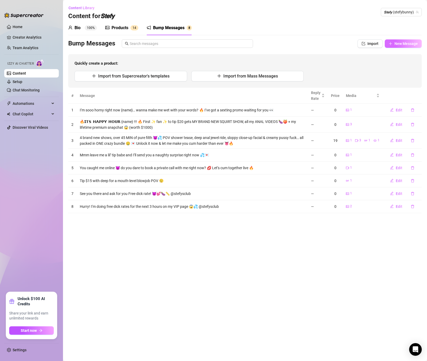
click at [396, 44] on span "New Message" at bounding box center [406, 43] width 23 height 4
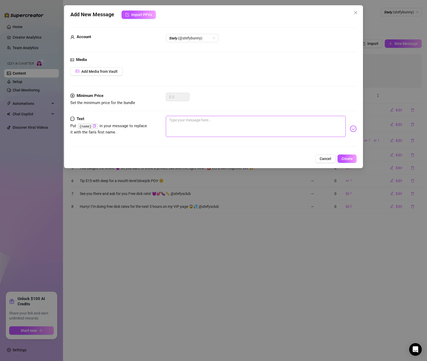
drag, startPoint x: 185, startPoint y: 127, endPoint x: 195, endPoint y: 122, distance: 10.9
click at [185, 127] on textarea at bounding box center [256, 126] width 180 height 21
paste textarea "POSTING DAILY ON MY VIP 💞 + 900 pics + 180 vids 🔥 only $3,75 @stefysclub"
click at [352, 163] on div "Add New Message Import PPVs Account 𝙎𝙩𝙚𝙛𝙮 (@stefybunny) Media Add Media from Va…" at bounding box center [213, 86] width 299 height 163
click at [350, 160] on span "Create" at bounding box center [347, 159] width 11 height 4
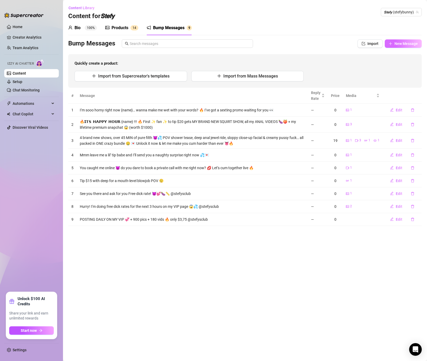
click at [393, 43] on button "New Message" at bounding box center [403, 43] width 37 height 8
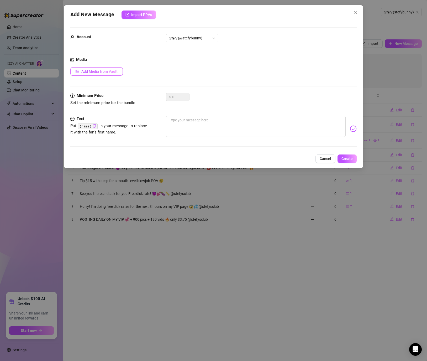
click at [95, 71] on span "Add Media from Vault" at bounding box center [99, 71] width 36 height 4
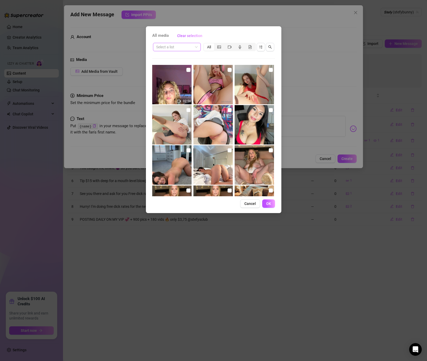
click at [174, 51] on div "Select a list" at bounding box center [177, 47] width 48 height 8
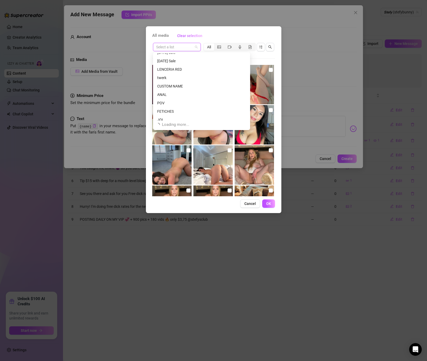
scroll to position [351, 0]
click at [169, 76] on div "twerk" at bounding box center [201, 76] width 89 height 6
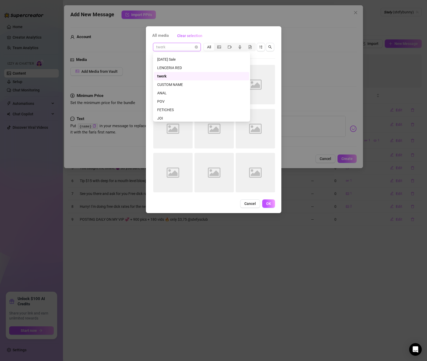
click at [171, 47] on span "twerk" at bounding box center [176, 47] width 41 height 8
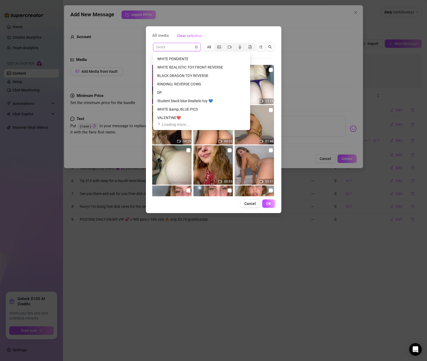
scroll to position [437, 0]
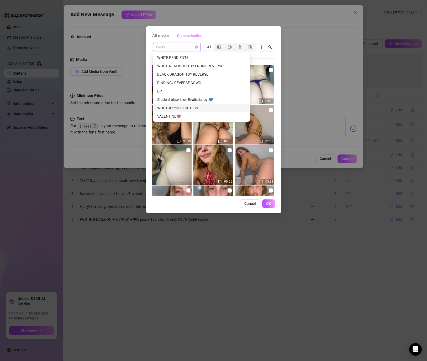
click at [188, 107] on div "WHITE &amp; BLUE PICS" at bounding box center [201, 108] width 89 height 6
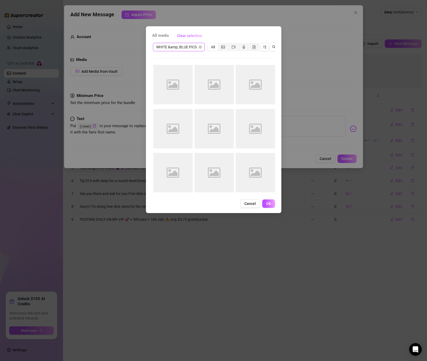
click at [190, 46] on span "WHITE &amp; BLUE PICS" at bounding box center [178, 47] width 45 height 8
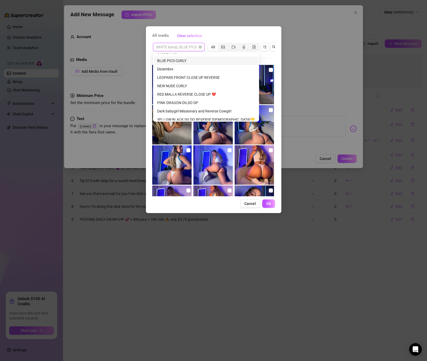
scroll to position [560, 0]
click at [195, 77] on div "LEOPARD FRONT CLOSE UP REVERSE" at bounding box center [206, 77] width 98 height 6
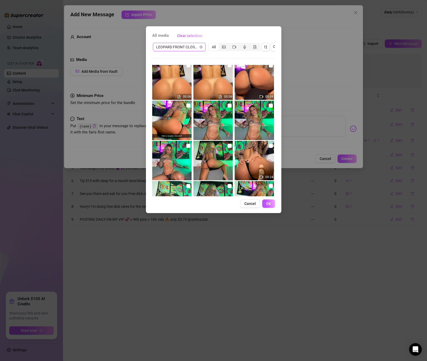
scroll to position [158, 0]
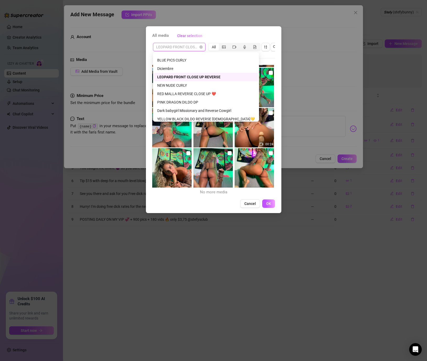
click at [187, 48] on span "LEOPARD FRONT CLOSE UP REVERSE" at bounding box center [179, 47] width 46 height 8
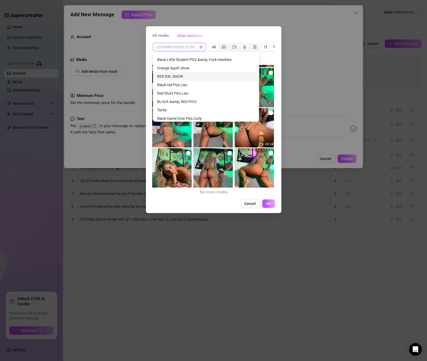
click at [182, 74] on div "RED XXL SHOW" at bounding box center [206, 77] width 98 height 6
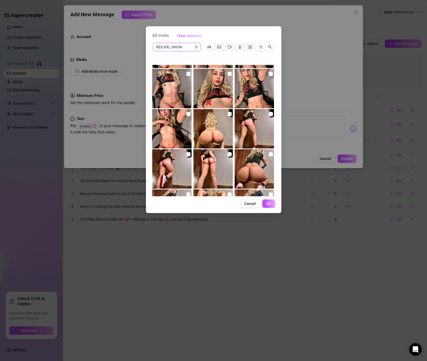
scroll to position [116, 0]
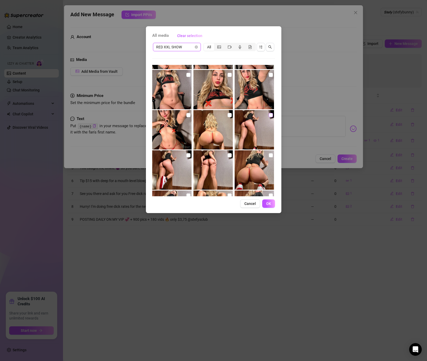
click at [272, 116] on input "checkbox" at bounding box center [271, 115] width 4 height 4
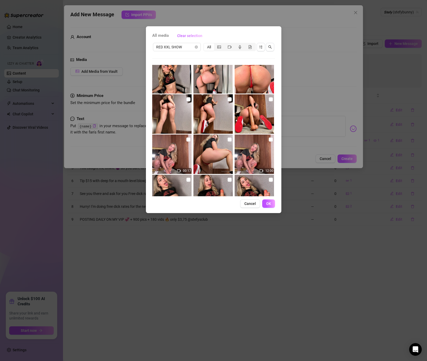
scroll to position [600, 0]
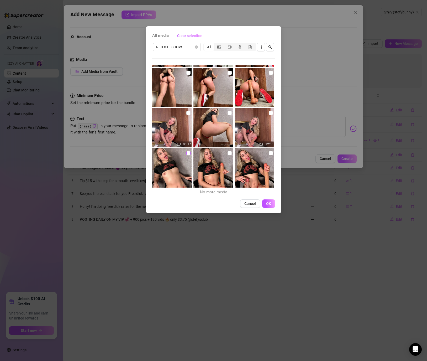
click at [190, 153] on input "checkbox" at bounding box center [188, 153] width 4 height 4
click at [273, 206] on button "OK" at bounding box center [268, 203] width 13 height 8
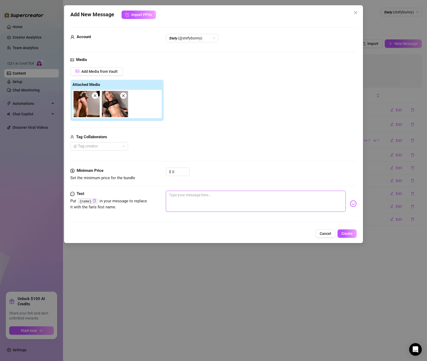
click at [222, 193] on textarea at bounding box center [256, 201] width 180 height 21
paste textarea "Nudes free, Videos, Long shows posted on my VIP! SEE YOU THERE😈👇🏻😘 let's get to…"
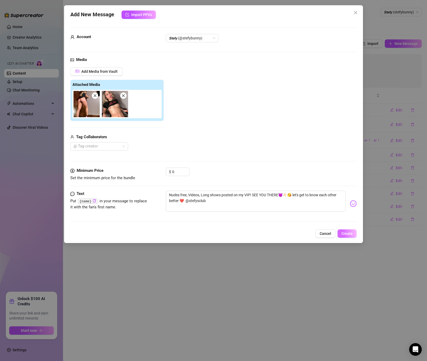
click at [341, 235] on button "Create" at bounding box center [347, 233] width 19 height 8
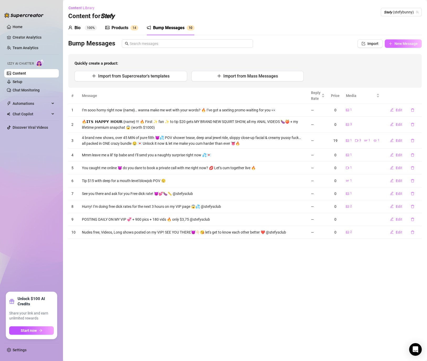
click at [396, 43] on span "New Message" at bounding box center [406, 43] width 23 height 4
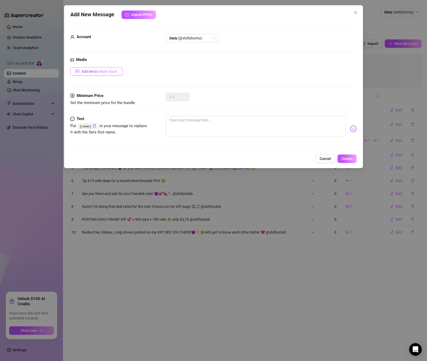
click at [91, 70] on span "Add Media from Vault" at bounding box center [99, 71] width 36 height 4
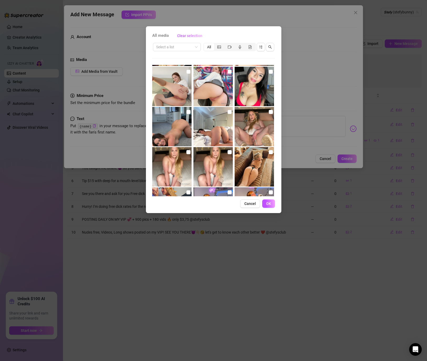
scroll to position [58, 0]
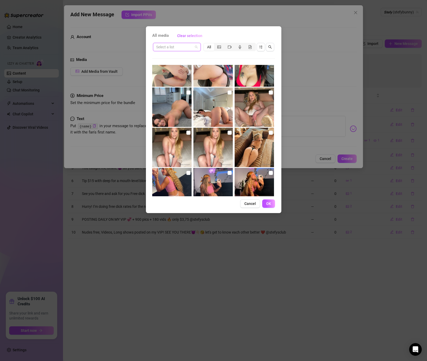
click at [175, 51] on input "search" at bounding box center [174, 47] width 37 height 8
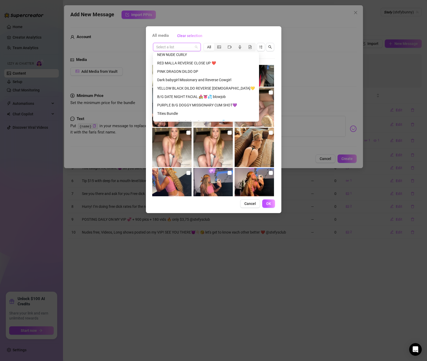
scroll to position [593, 0]
click at [258, 47] on button "button" at bounding box center [261, 47] width 8 height 8
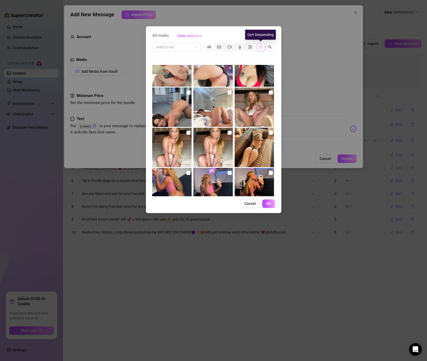
click at [262, 46] on icon "sort-descending" at bounding box center [261, 47] width 4 height 4
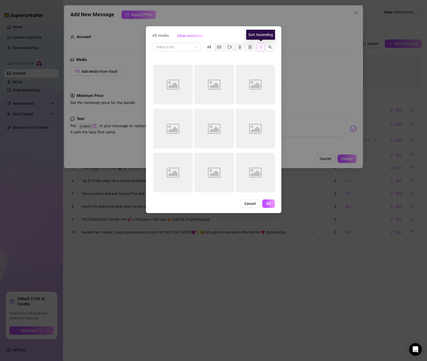
scroll to position [0, 0]
click at [193, 48] on span at bounding box center [176, 47] width 41 height 8
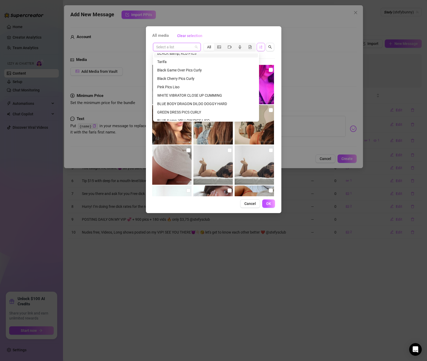
scroll to position [723, 0]
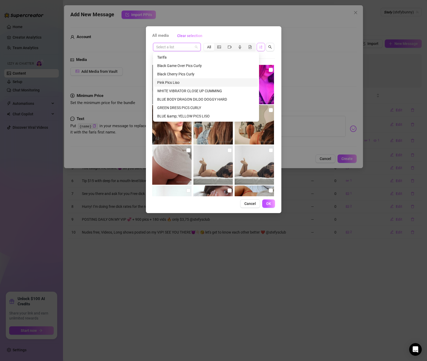
click at [172, 82] on div "Pink Pics Liso" at bounding box center [206, 83] width 98 height 6
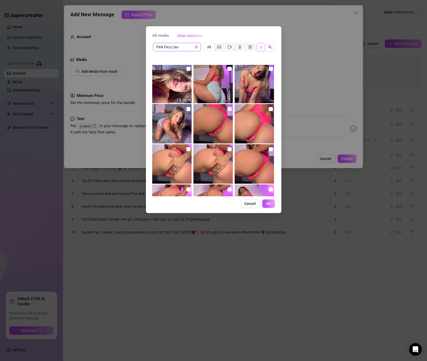
scroll to position [0, 0]
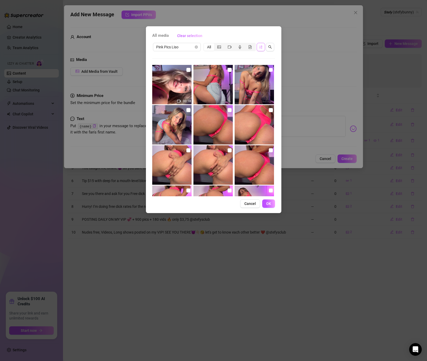
click at [271, 69] on input "checkbox" at bounding box center [271, 70] width 4 height 4
click at [270, 70] on input "checkbox" at bounding box center [271, 70] width 4 height 4
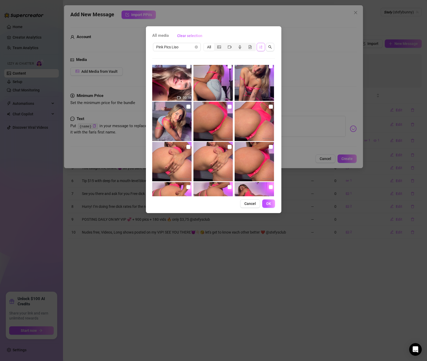
click at [271, 67] on input "checkbox" at bounding box center [271, 66] width 4 height 4
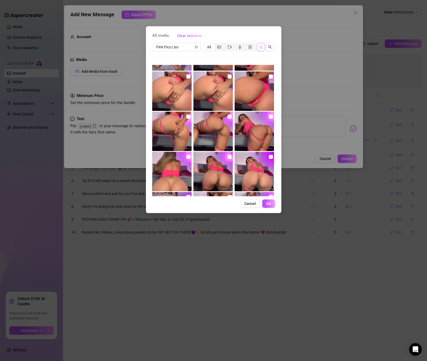
scroll to position [89, 0]
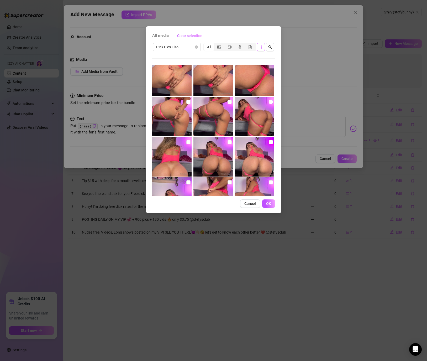
click at [273, 103] on input "checkbox" at bounding box center [271, 102] width 4 height 4
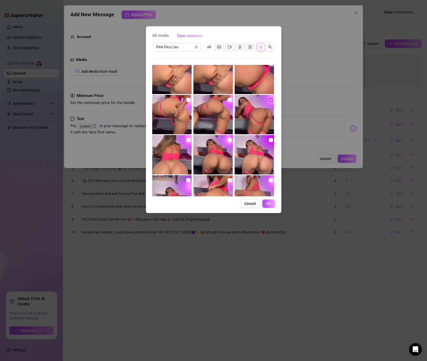
click at [267, 198] on div "All media Clear selection Pink Pics Liso All 00:18 Cancel OK" at bounding box center [214, 119] width 136 height 187
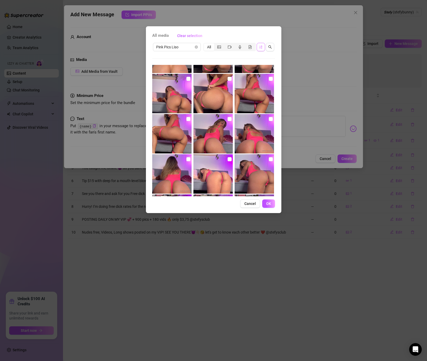
scroll to position [193, 0]
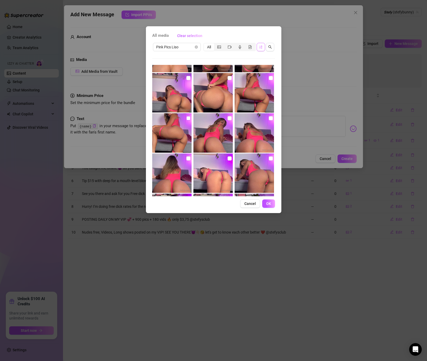
click at [189, 117] on input "checkbox" at bounding box center [188, 118] width 4 height 4
click at [230, 155] on img at bounding box center [213, 172] width 39 height 39
click at [230, 159] on input "checkbox" at bounding box center [230, 158] width 4 height 4
click at [263, 200] on button "OK" at bounding box center [268, 203] width 13 height 8
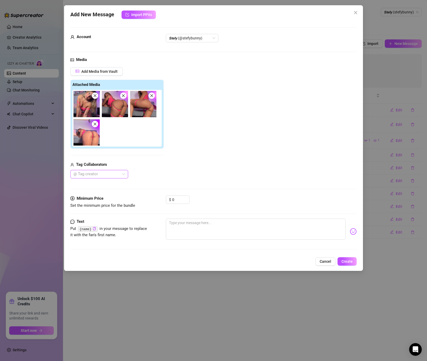
click at [126, 97] on img at bounding box center [115, 104] width 26 height 26
click at [124, 96] on icon "close" at bounding box center [123, 95] width 3 height 3
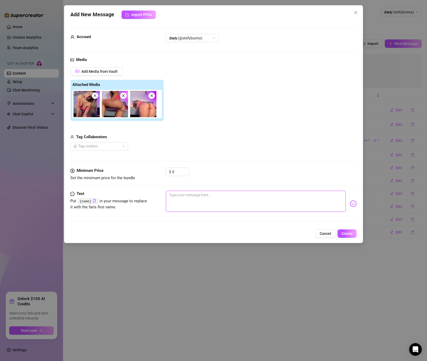
click at [200, 195] on textarea at bounding box center [256, 201] width 180 height 21
paste textarea "FREE COCK RATE AND 90+ VIDEOS ON MY VIP PAGE 🙌🏼🩷🌸 no spam 🌸 🌸 🌸 🌸 🌸 @STEFYSCLUB"
click at [348, 232] on span "Create" at bounding box center [347, 233] width 11 height 4
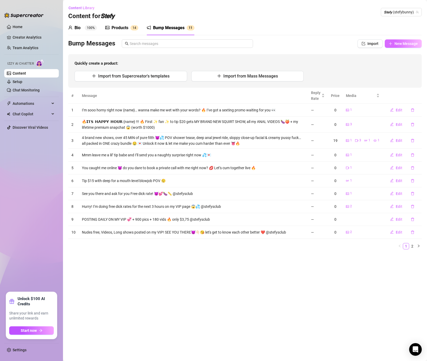
click at [400, 44] on span "New Message" at bounding box center [406, 43] width 23 height 4
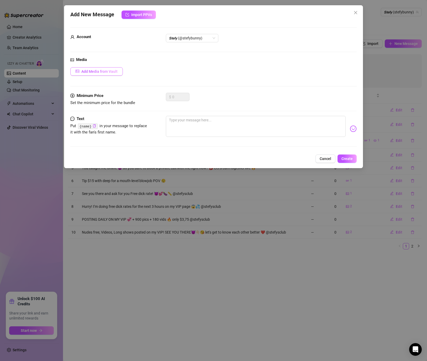
click at [105, 69] on span "Add Media from Vault" at bounding box center [99, 71] width 36 height 4
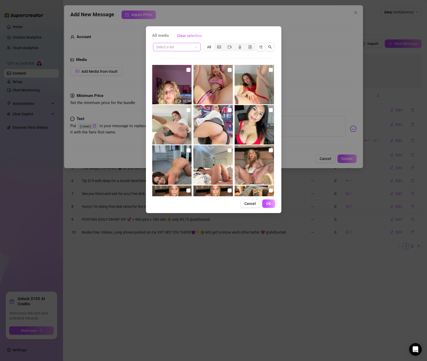
click at [169, 44] on input "search" at bounding box center [174, 47] width 37 height 8
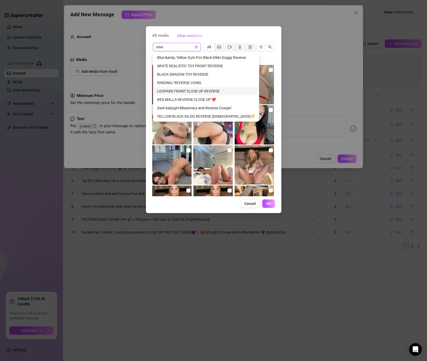
click at [203, 92] on div "LEOPARD FRONT CLOSE UP REVERSE" at bounding box center [206, 91] width 98 height 6
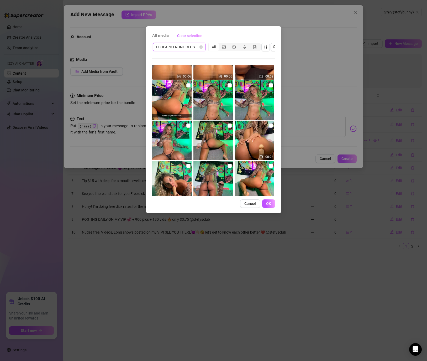
scroll to position [158, 0]
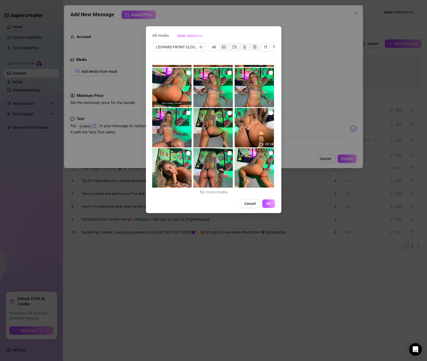
click at [271, 153] on input "checkbox" at bounding box center [271, 153] width 4 height 4
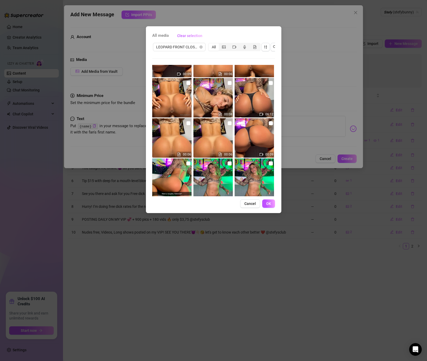
scroll to position [0, 0]
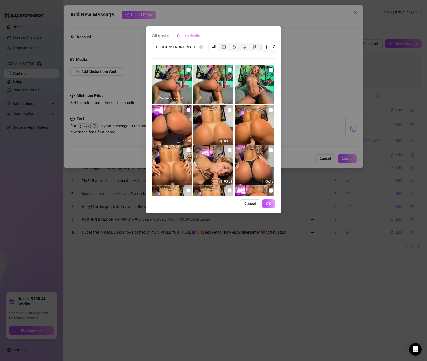
click at [188, 108] on input "checkbox" at bounding box center [188, 110] width 4 height 4
click at [273, 203] on button "OK" at bounding box center [268, 203] width 13 height 8
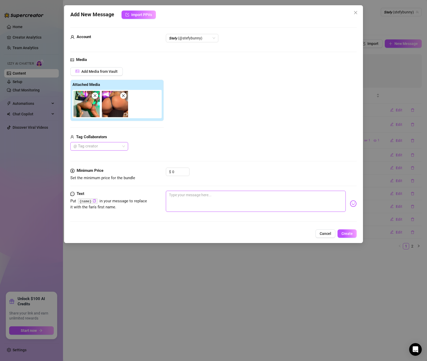
click at [197, 193] on textarea at bounding box center [256, 201] width 180 height 21
paste textarea "I’m wet and in the mood to ride… wanna be part of it? 😈 Tip $20 and I’ll send a…"
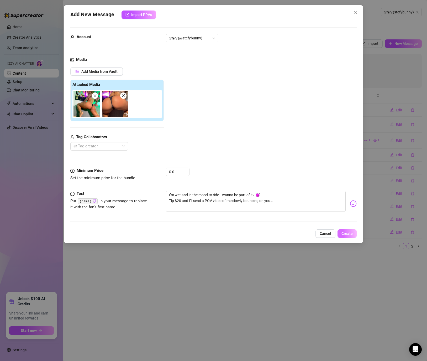
click at [344, 233] on span "Create" at bounding box center [347, 233] width 11 height 4
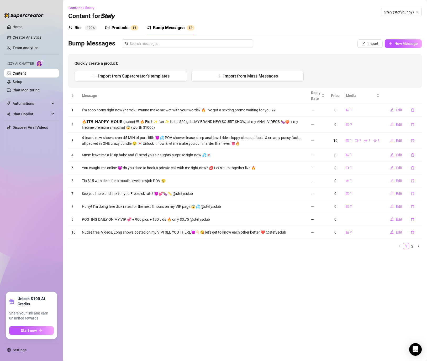
click at [411, 49] on div "Bump Messages Import New Message Quickly create a product: Import from Supercre…" at bounding box center [245, 63] width 354 height 48
click at [407, 44] on span "New Message" at bounding box center [406, 43] width 23 height 4
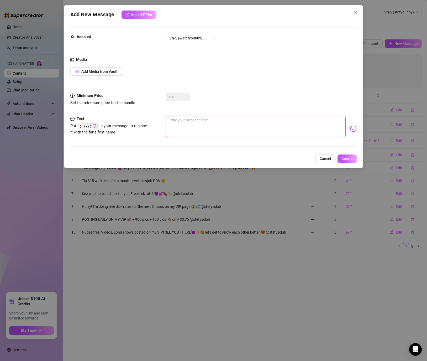
drag, startPoint x: 243, startPoint y: 128, endPoint x: 179, endPoint y: 110, distance: 66.7
click at [243, 128] on textarea at bounding box center [256, 126] width 180 height 21
paste textarea "Wanna see me moaning your name while I cum? 😈 Send a $15 tip and I’ll drop the …"
click at [112, 74] on button "Add Media from Vault" at bounding box center [96, 71] width 53 height 8
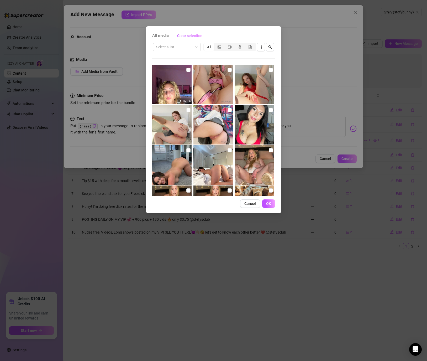
click at [101, 69] on div "All media Clear selection Select a list All 02:56 00:04 00:05 00:03 00:19 00:07…" at bounding box center [213, 180] width 427 height 361
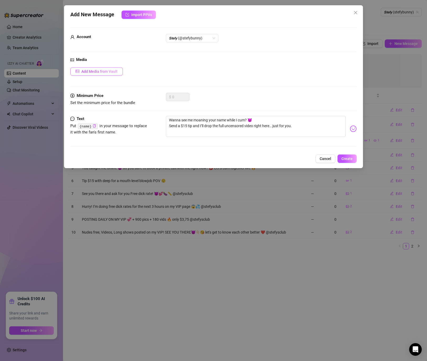
click at [113, 73] on span "Add Media from Vault" at bounding box center [99, 71] width 36 height 4
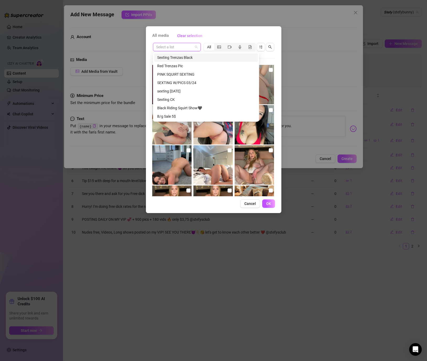
click at [183, 48] on input "search" at bounding box center [174, 47] width 37 height 8
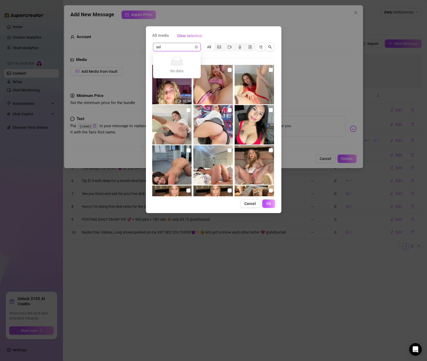
click at [187, 48] on input "sel" at bounding box center [174, 47] width 37 height 8
click at [174, 46] on input "search" at bounding box center [174, 47] width 37 height 8
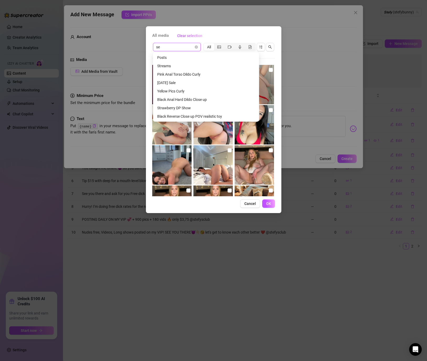
scroll to position [92, 0]
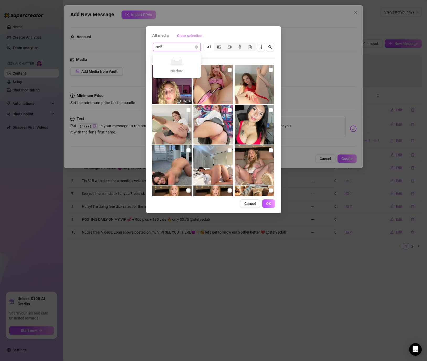
drag, startPoint x: 160, startPoint y: 45, endPoint x: 120, endPoint y: 40, distance: 40.0
click at [120, 40] on div "All media Clear selection self Select a list All 02:56 00:04 00:05 00:03 00:19 …" at bounding box center [213, 180] width 427 height 361
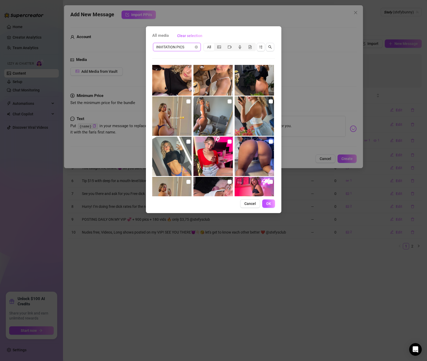
scroll to position [451, 0]
click at [229, 103] on input "checkbox" at bounding box center [230, 101] width 4 height 4
click at [265, 201] on button "OK" at bounding box center [268, 203] width 13 height 8
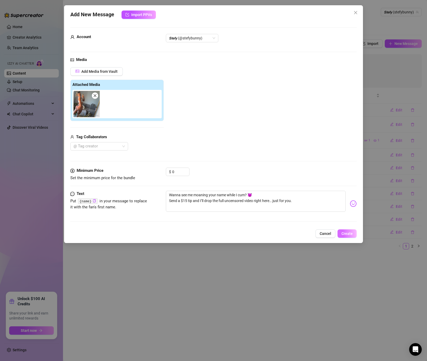
click at [351, 231] on span "Create" at bounding box center [347, 233] width 11 height 4
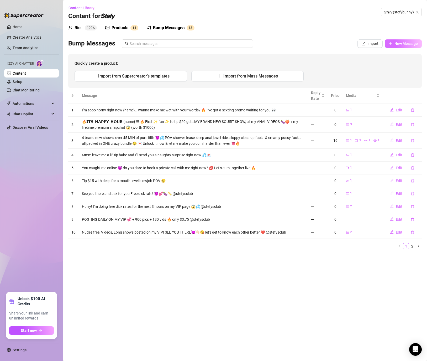
click at [397, 43] on span "New Message" at bounding box center [406, 43] width 23 height 4
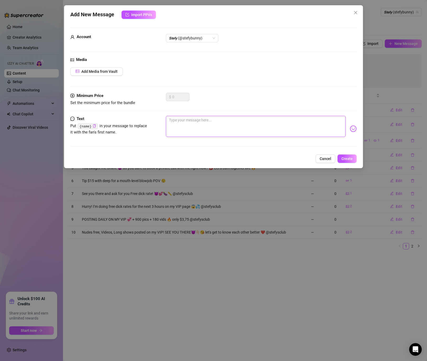
click at [174, 116] on textarea at bounding box center [256, 126] width 180 height 21
paste textarea "Ever wanted to see your name written on my naked body? 💦 Send me $12 tip and I’…"
click at [112, 72] on span "Add Media from Vault" at bounding box center [99, 71] width 36 height 4
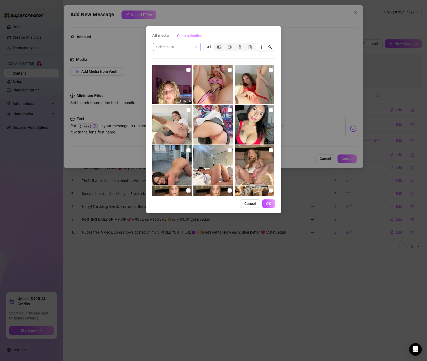
click at [178, 49] on input "search" at bounding box center [174, 47] width 37 height 8
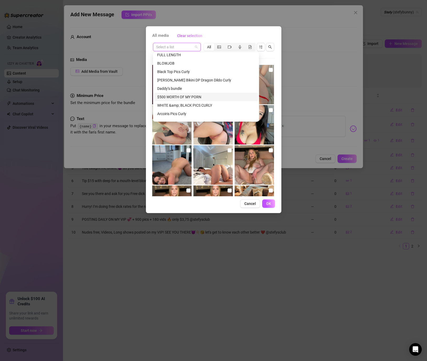
scroll to position [242, 0]
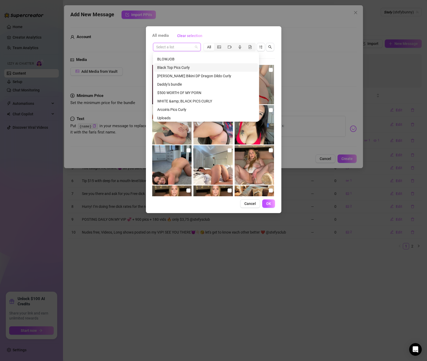
click at [182, 67] on div "Black Top Pics Curly" at bounding box center [206, 68] width 98 height 6
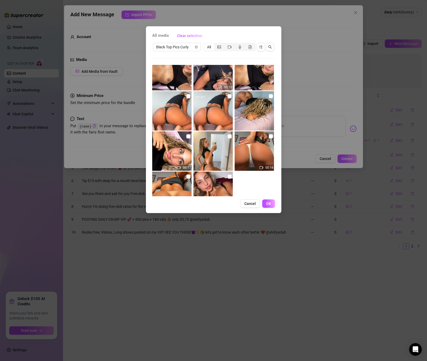
scroll to position [26, 0]
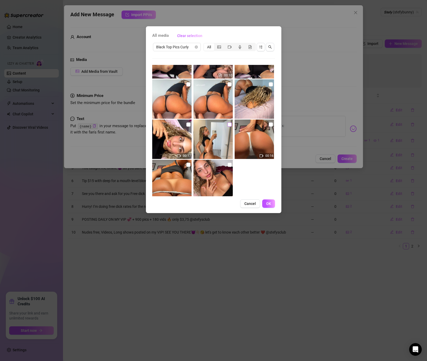
click at [230, 125] on input "checkbox" at bounding box center [230, 124] width 4 height 4
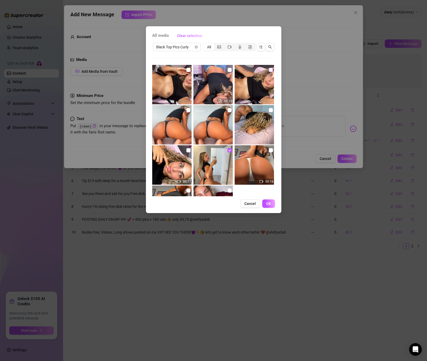
click at [270, 70] on input "checkbox" at bounding box center [271, 70] width 4 height 4
click at [274, 206] on button "OK" at bounding box center [268, 203] width 13 height 8
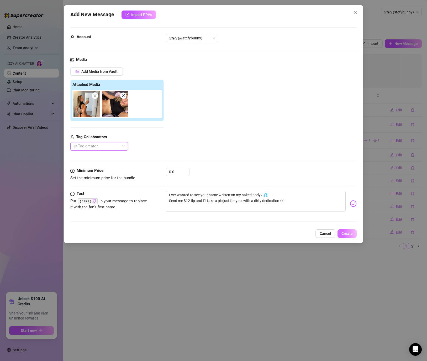
click at [355, 232] on button "Create" at bounding box center [347, 233] width 19 height 8
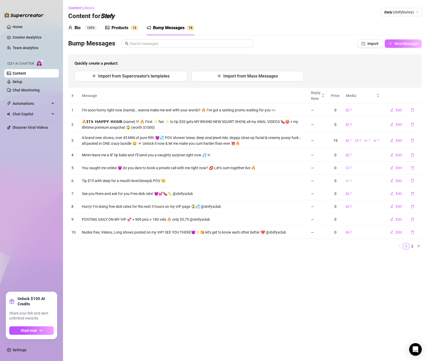
click at [400, 39] on button "New Message" at bounding box center [403, 43] width 37 height 8
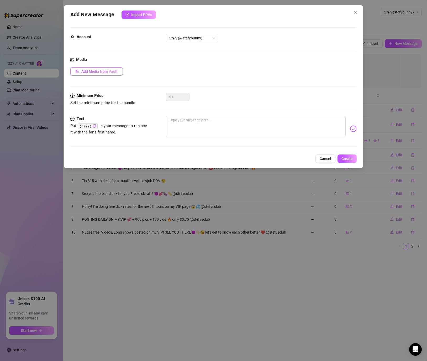
click at [102, 71] on span "Add Media from Vault" at bounding box center [99, 71] width 36 height 4
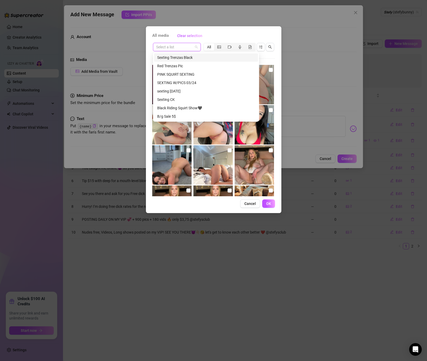
click at [178, 47] on input "search" at bounding box center [174, 47] width 37 height 8
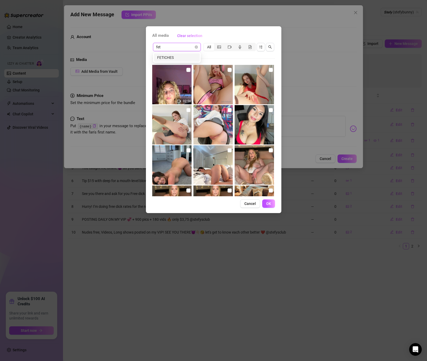
click at [169, 58] on div "FETICHES" at bounding box center [176, 58] width 39 height 6
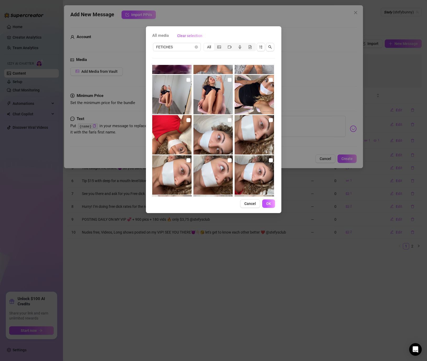
scroll to position [9, 0]
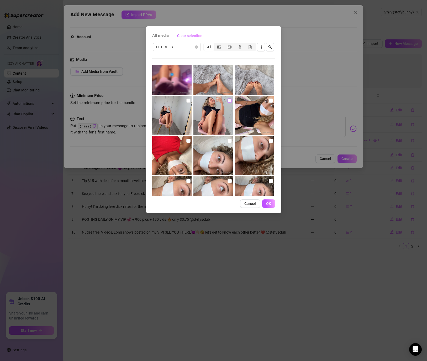
click at [228, 99] on input "checkbox" at bounding box center [230, 100] width 4 height 4
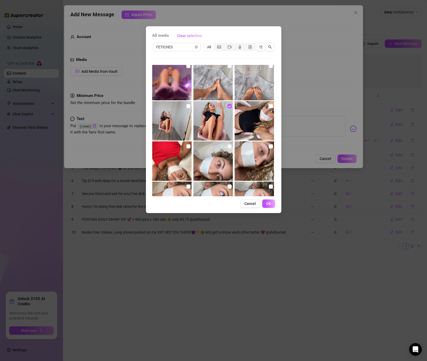
scroll to position [0, 0]
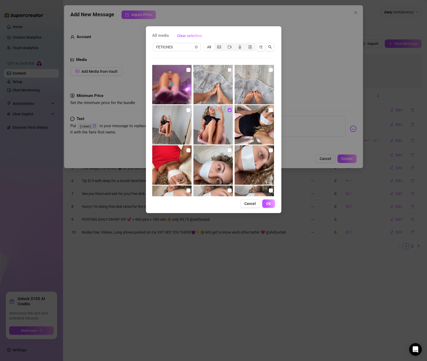
click at [229, 69] on input "checkbox" at bounding box center [230, 70] width 4 height 4
click at [268, 203] on span "OK" at bounding box center [268, 203] width 5 height 4
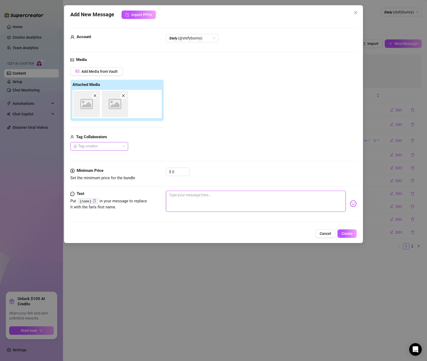
click at [217, 200] on textarea at bounding box center [256, 201] width 180 height 21
paste textarea "Tip me $20 and I’ll send you a creamy footjob vid 😍 Yes… with real cock, real s…"
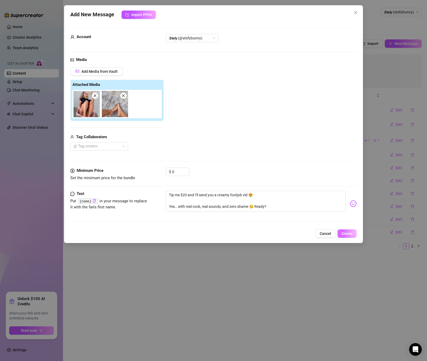
click at [352, 231] on button "Create" at bounding box center [347, 233] width 19 height 8
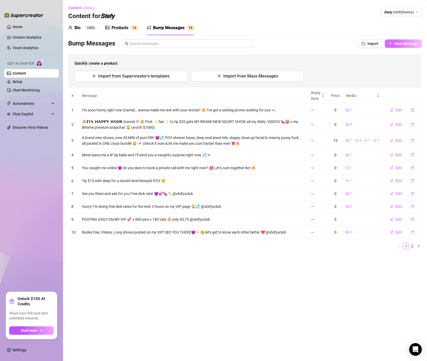
click at [396, 45] on span "New Message" at bounding box center [406, 43] width 23 height 4
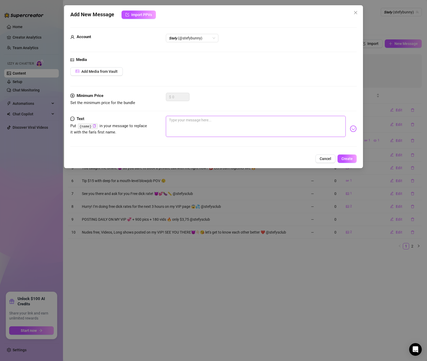
click at [180, 121] on textarea at bounding box center [256, 126] width 180 height 21
paste textarea "Tip $5 and I’ll send a fresh pic of my hard nipples right now 🥵 Only for you, b…"
click at [105, 71] on span "Add Media from Vault" at bounding box center [99, 71] width 36 height 4
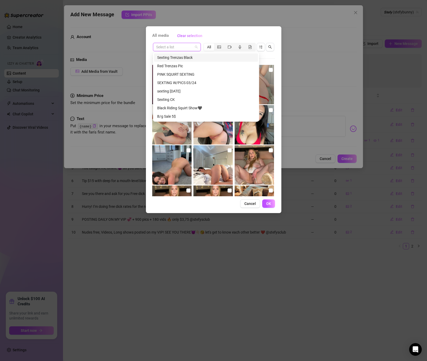
click at [179, 47] on input "search" at bounding box center [174, 47] width 37 height 8
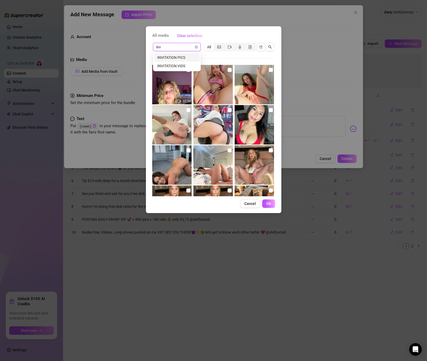
click at [177, 58] on div "INVITATION PICS" at bounding box center [176, 58] width 39 height 6
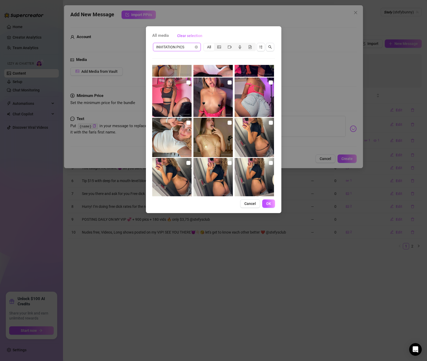
scroll to position [593, 0]
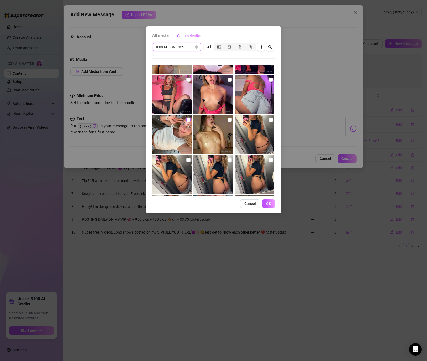
click at [190, 120] on input "checkbox" at bounding box center [188, 120] width 4 height 4
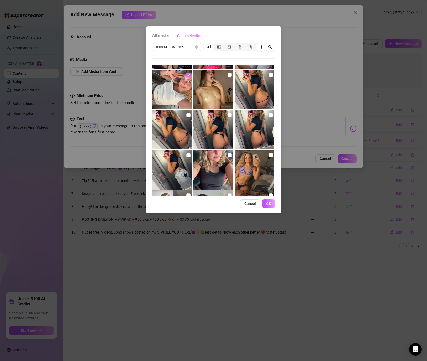
scroll to position [637, 0]
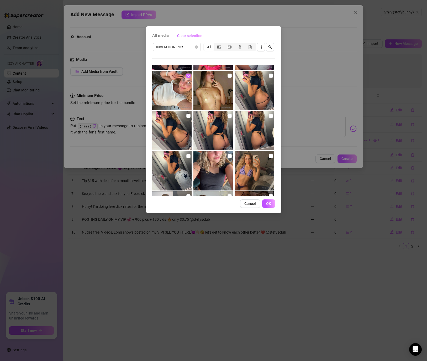
click at [188, 75] on input "checkbox" at bounding box center [188, 76] width 4 height 4
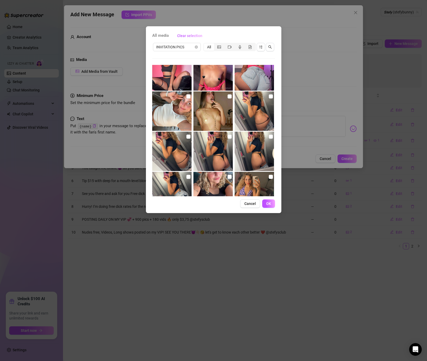
scroll to position [641, 0]
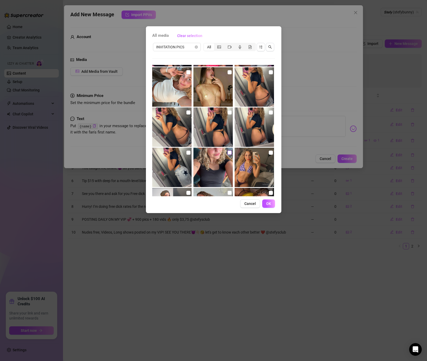
click at [228, 153] on input "checkbox" at bounding box center [230, 152] width 4 height 4
click at [231, 152] on input "checkbox" at bounding box center [230, 152] width 4 height 4
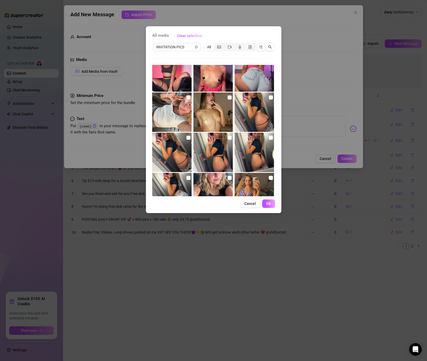
scroll to position [615, 0]
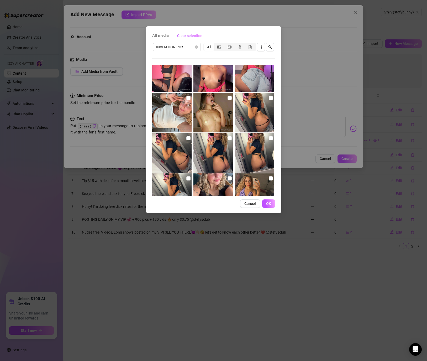
click at [188, 101] on img at bounding box center [171, 112] width 39 height 39
click at [188, 98] on input "checkbox" at bounding box center [188, 98] width 4 height 4
click at [271, 204] on span "OK" at bounding box center [268, 203] width 5 height 4
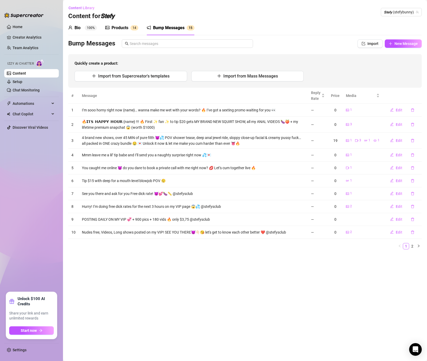
click at [351, 235] on td "2" at bounding box center [363, 232] width 40 height 13
click at [388, 35] on div "Bio 100% Products 1 4 Bump Messages 1 5 Bio Import Bio from other creator Perso…" at bounding box center [245, 136] width 354 height 233
click at [394, 41] on button "New Message" at bounding box center [403, 43] width 37 height 8
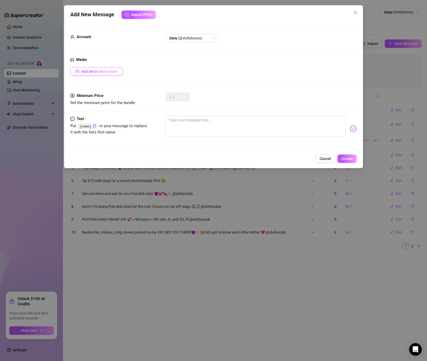
click at [105, 72] on span "Add Media from Vault" at bounding box center [99, 71] width 36 height 4
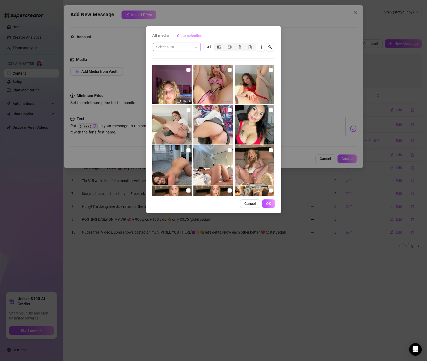
click at [174, 49] on input "search" at bounding box center [174, 47] width 37 height 8
click at [172, 58] on div "INVITATION PICS" at bounding box center [176, 58] width 39 height 6
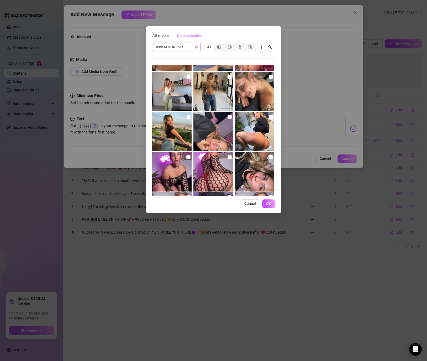
scroll to position [272, 0]
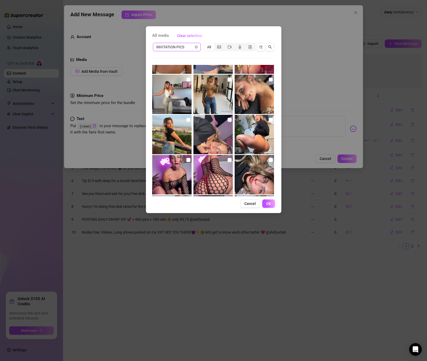
click at [271, 77] on label at bounding box center [271, 80] width 4 height 6
click at [271, 77] on input "checkbox" at bounding box center [271, 79] width 4 height 4
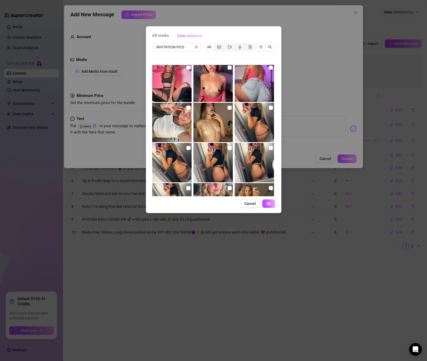
scroll to position [604, 0]
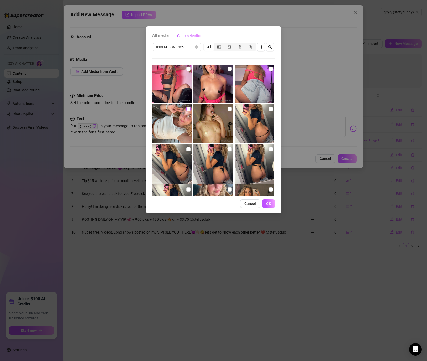
click at [188, 109] on input "checkbox" at bounding box center [188, 109] width 4 height 4
click at [269, 200] on button "OK" at bounding box center [268, 203] width 13 height 8
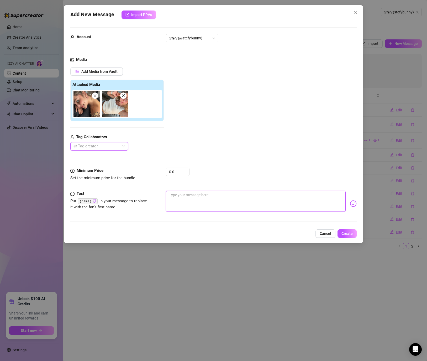
click at [222, 194] on textarea at bounding box center [256, 201] width 180 height 21
paste textarea "Tip $5 and I’ll send a fresh pic of my hard nipples right now 🥵 Only for you, b…"
click at [96, 96] on icon "close" at bounding box center [95, 96] width 4 height 4
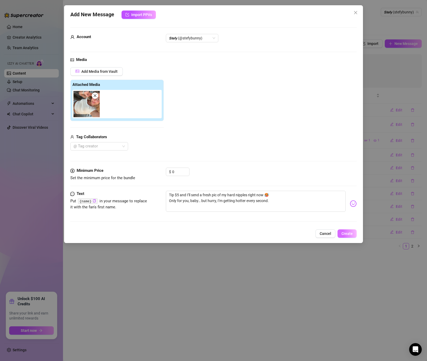
click at [352, 233] on span "Create" at bounding box center [347, 233] width 11 height 4
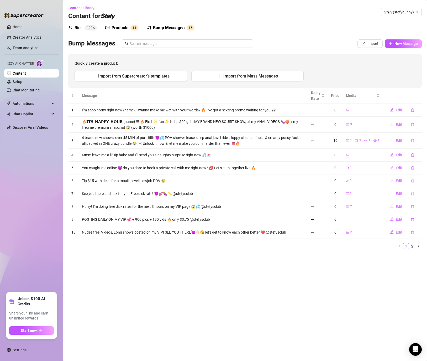
click at [409, 48] on div "Bump Messages Import New Message Quickly create a product: Import from Supercre…" at bounding box center [245, 63] width 354 height 48
click at [404, 44] on span "New Message" at bounding box center [406, 43] width 23 height 4
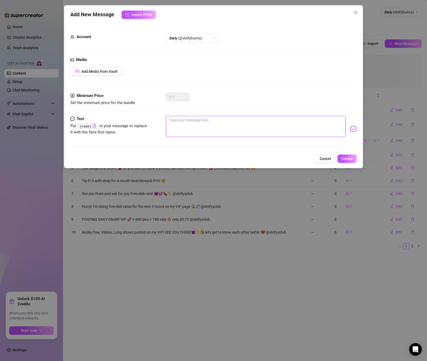
click at [196, 119] on textarea at bounding box center [256, 126] width 180 height 21
paste textarea "Tip $20 and I’ll send you my ass getting stretched deep by the fuck machine 🥵 Y…"
click at [94, 74] on button "Add Media from Vault" at bounding box center [96, 71] width 53 height 8
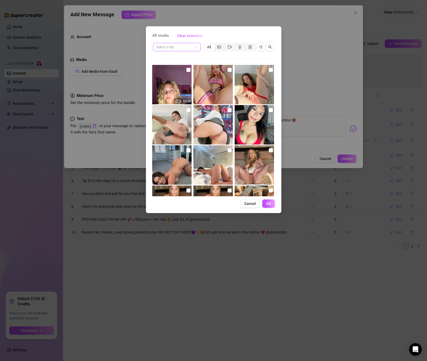
click at [178, 45] on input "search" at bounding box center [174, 47] width 37 height 8
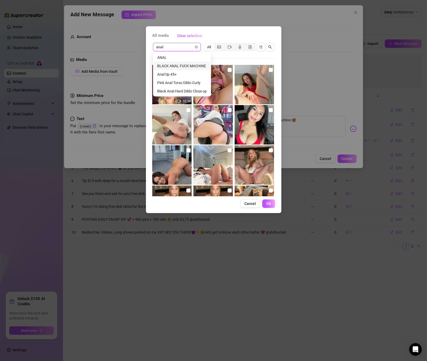
click at [184, 67] on div "BLACK ANAL FUCK MACHINE" at bounding box center [182, 66] width 50 height 6
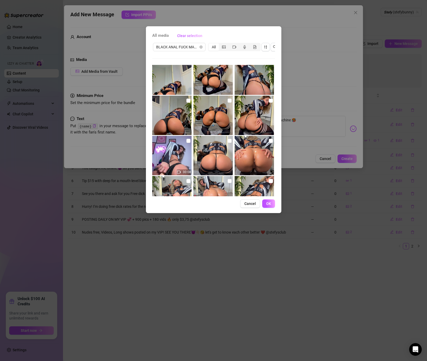
scroll to position [10, 0]
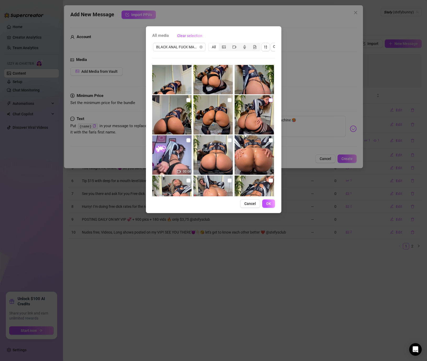
click at [271, 101] on input "checkbox" at bounding box center [271, 100] width 4 height 4
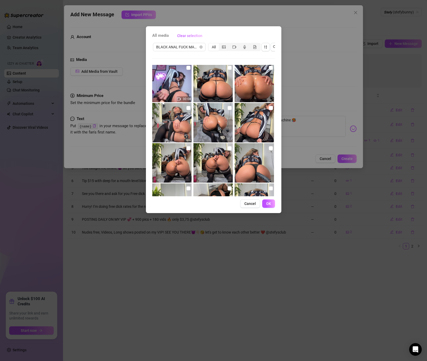
scroll to position [83, 0]
click at [270, 147] on input "checkbox" at bounding box center [271, 148] width 4 height 4
click at [266, 203] on span "OK" at bounding box center [268, 203] width 5 height 4
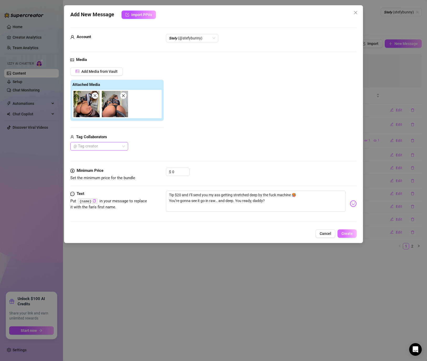
click at [350, 233] on span "Create" at bounding box center [347, 233] width 11 height 4
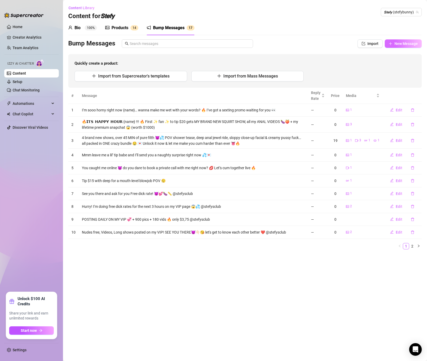
click at [398, 44] on span "New Message" at bounding box center [406, 43] width 23 height 4
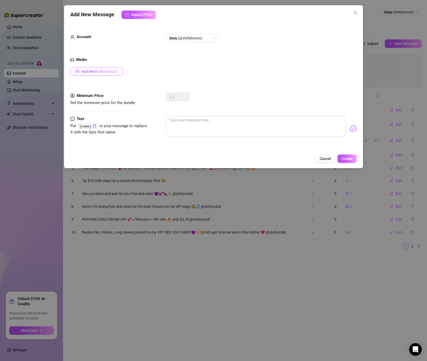
click at [113, 69] on button "Add Media from Vault" at bounding box center [96, 71] width 53 height 8
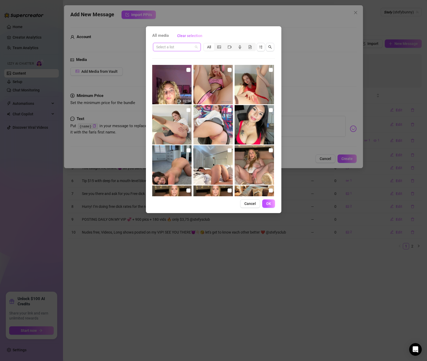
click at [189, 44] on input "search" at bounding box center [174, 47] width 37 height 8
click at [176, 64] on div "GREEN XXL SHOW" at bounding box center [176, 66] width 39 height 6
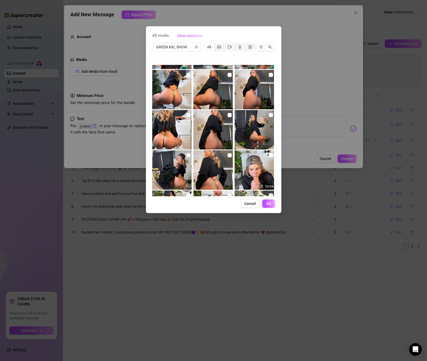
scroll to position [20, 0]
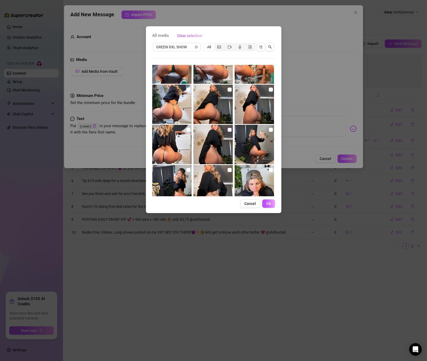
click at [231, 130] on input "checkbox" at bounding box center [230, 130] width 4 height 4
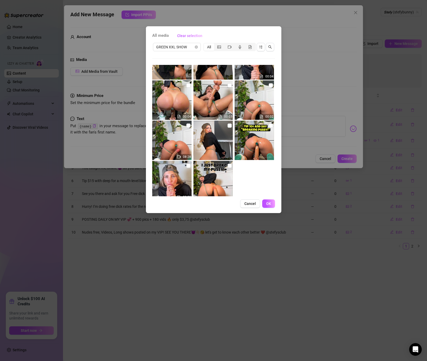
scroll to position [158, 0]
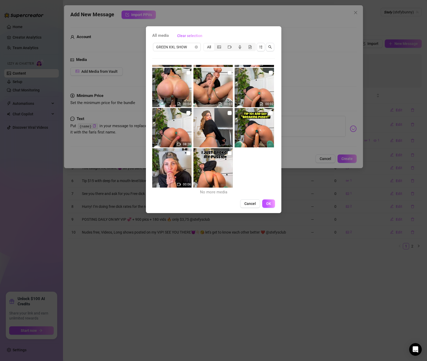
click at [232, 153] on img at bounding box center [213, 167] width 39 height 39
click at [229, 153] on input "checkbox" at bounding box center [230, 153] width 4 height 4
click at [272, 206] on button "OK" at bounding box center [268, 203] width 13 height 8
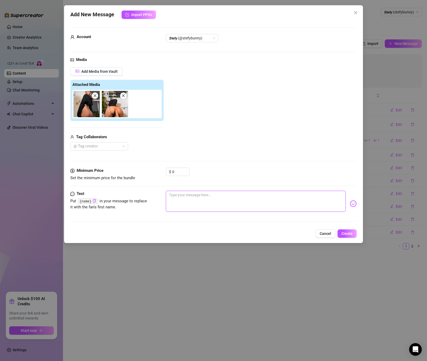
click at [261, 206] on textarea at bounding box center [256, 201] width 180 height 21
paste textarea "Tip $20 and I’ll send you the video where I take the dragon dildo deep in my pu…"
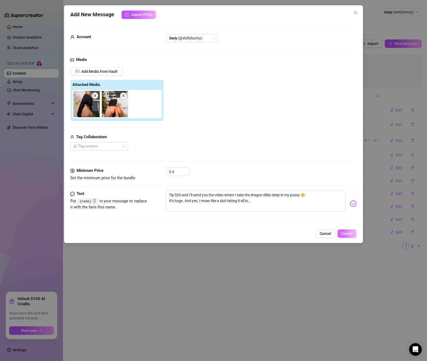
click at [346, 232] on span "Create" at bounding box center [347, 233] width 11 height 4
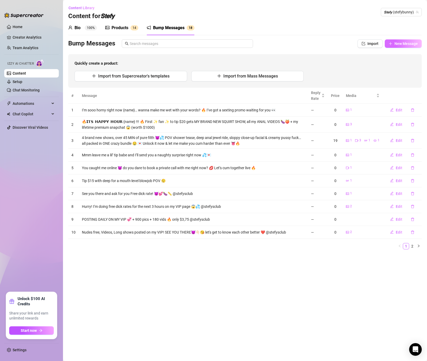
click at [399, 42] on span "New Message" at bounding box center [406, 43] width 23 height 4
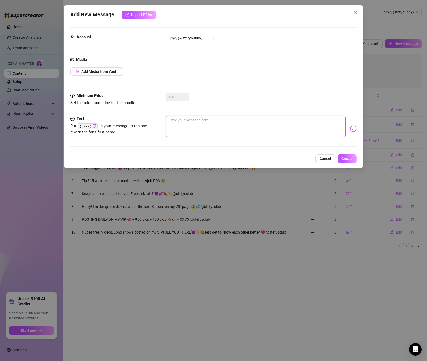
click at [261, 129] on textarea at bounding box center [256, 126] width 180 height 21
paste textarea "I used my biggest XXL toy today… want to see how far I went? 😏 $18 tip and I’ll…"
click at [101, 68] on button "Add Media from Vault" at bounding box center [96, 71] width 53 height 8
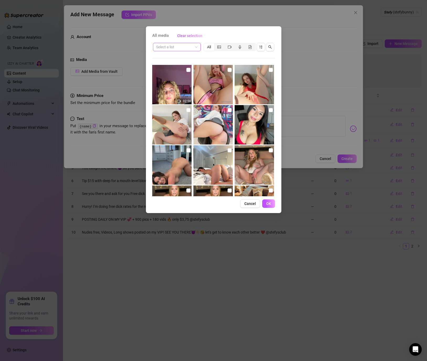
drag, startPoint x: 196, startPoint y: 52, endPoint x: 188, endPoint y: 46, distance: 10.3
click at [196, 52] on div "Select a list All 02:56 00:04 00:05 00:03 00:19 00:07" at bounding box center [213, 119] width 123 height 154
click at [188, 46] on input "x" at bounding box center [174, 47] width 37 height 8
click at [180, 66] on div "GREEN XXL SHOW" at bounding box center [176, 66] width 39 height 6
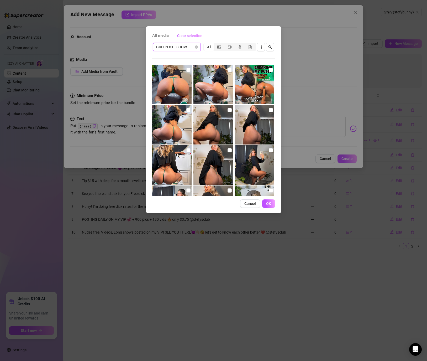
click at [179, 48] on span "GREEN XXL SHOW" at bounding box center [176, 47] width 41 height 8
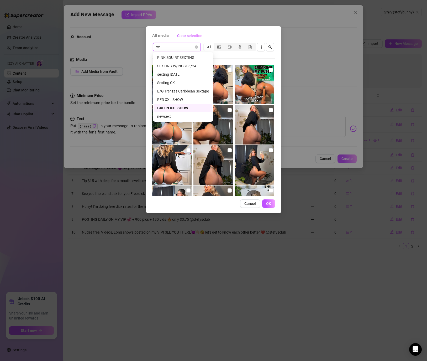
scroll to position [0, 0]
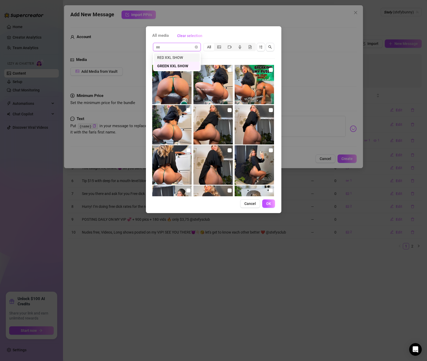
click at [180, 59] on div "RED XXL SHOW" at bounding box center [176, 58] width 39 height 6
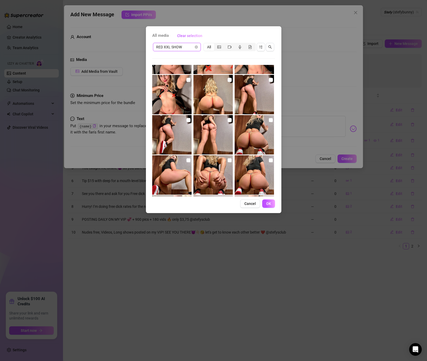
scroll to position [134, 0]
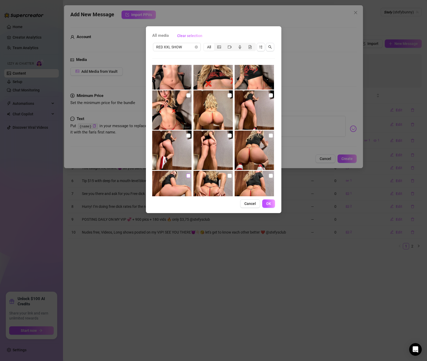
click at [188, 178] on input "checkbox" at bounding box center [188, 176] width 4 height 4
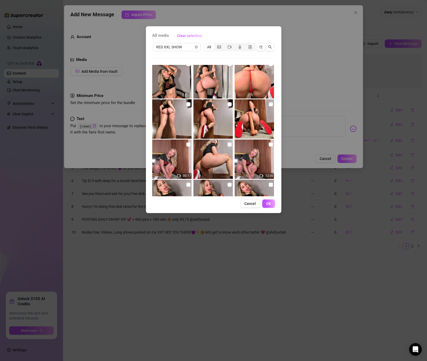
scroll to position [600, 0]
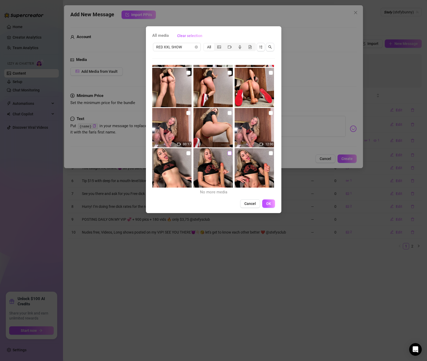
click at [229, 153] on input "checkbox" at bounding box center [230, 153] width 4 height 4
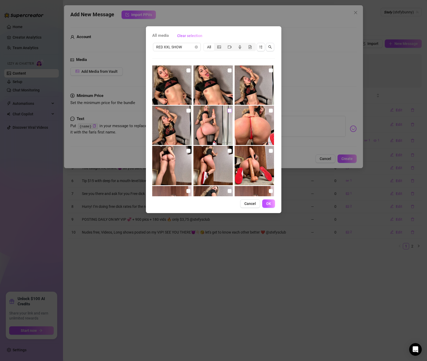
scroll to position [522, 0]
click at [272, 69] on input "checkbox" at bounding box center [271, 71] width 4 height 4
click at [228, 110] on input "checkbox" at bounding box center [230, 111] width 4 height 4
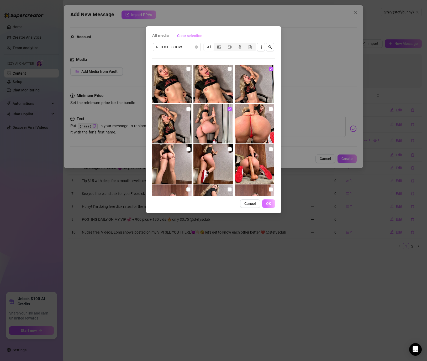
scroll to position [523, 0]
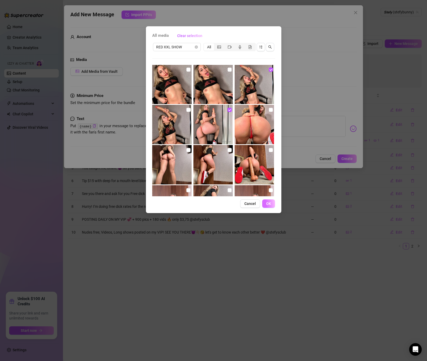
click at [271, 206] on button "OK" at bounding box center [268, 203] width 13 height 8
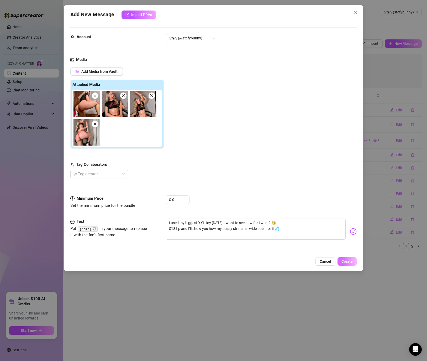
click at [340, 259] on button "Create" at bounding box center [347, 261] width 19 height 8
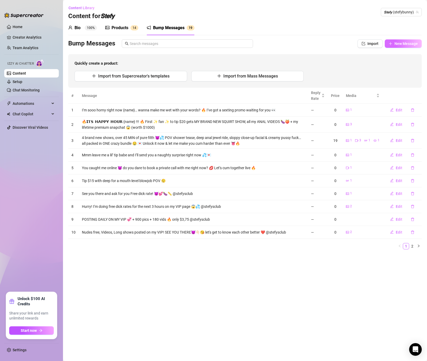
click at [393, 47] on button "New Message" at bounding box center [403, 43] width 37 height 8
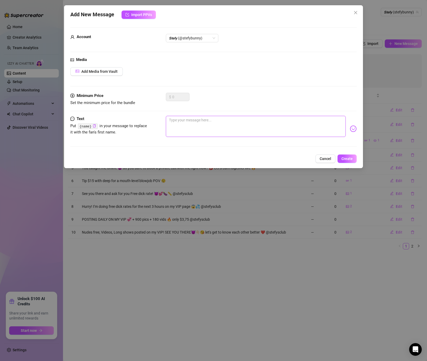
click at [205, 125] on textarea at bounding box center [256, 126] width 180 height 21
paste textarea "Tip $15 and I’ll send you the raw POV of me getting fucked HARD in doggy 😈 Slap…"
click at [115, 70] on span "Add Media from Vault" at bounding box center [99, 71] width 36 height 4
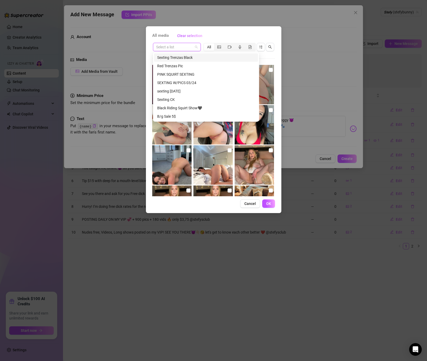
click at [186, 48] on input "search" at bounding box center [174, 47] width 37 height 8
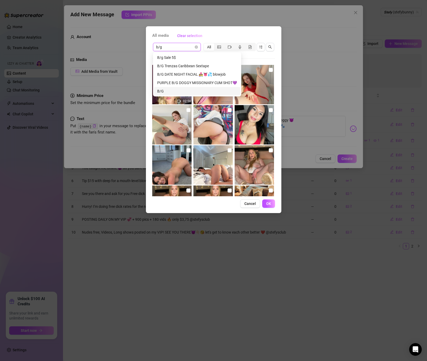
click at [182, 91] on div "B/G" at bounding box center [197, 91] width 80 height 6
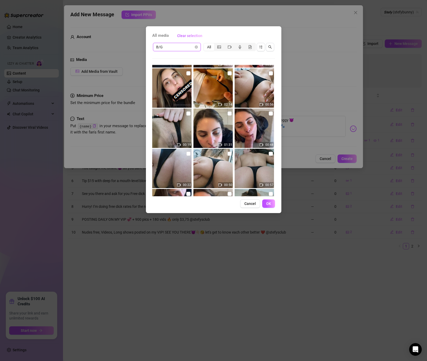
scroll to position [412, 0]
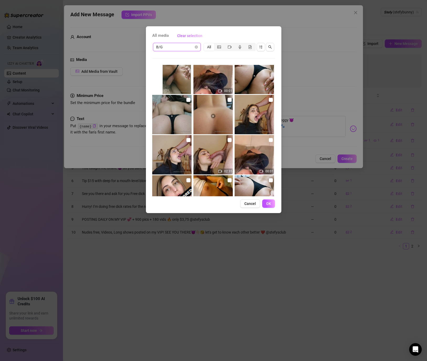
click at [174, 113] on img at bounding box center [171, 114] width 39 height 39
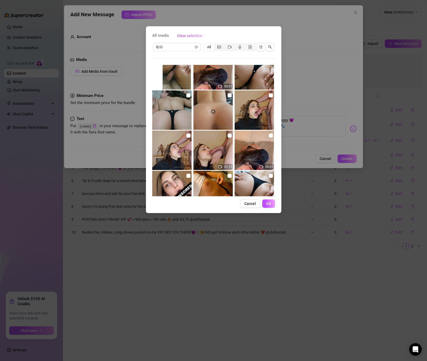
click at [176, 109] on img at bounding box center [171, 109] width 39 height 39
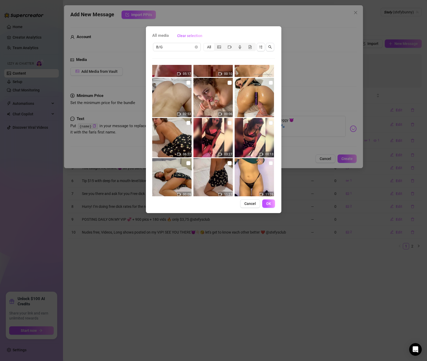
scroll to position [237, 0]
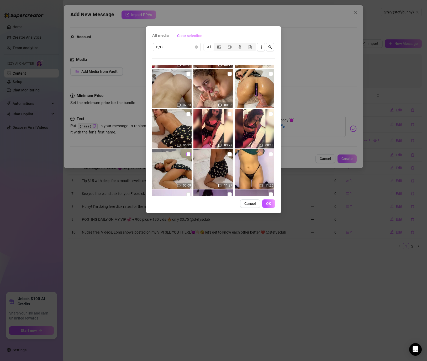
click at [188, 155] on input "checkbox" at bounding box center [188, 154] width 4 height 4
click at [268, 204] on span "OK" at bounding box center [268, 203] width 5 height 4
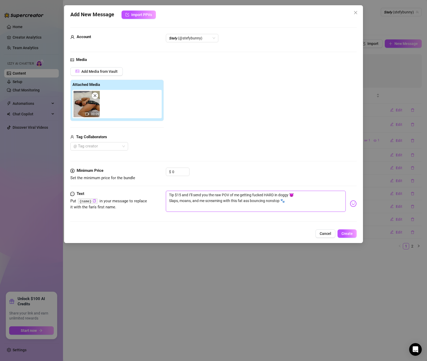
click at [315, 204] on textarea "Tip $15 and I’ll send you the raw POV of me getting fucked HARD in doggy 😈 Slap…" at bounding box center [256, 201] width 180 height 21
click at [343, 231] on button "Create" at bounding box center [347, 233] width 19 height 8
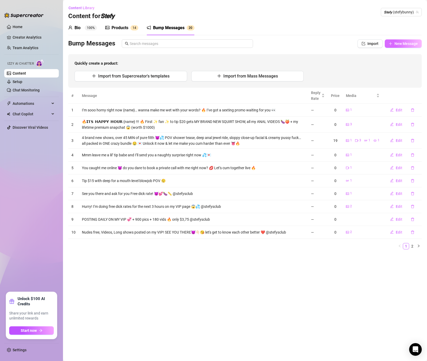
click at [394, 43] on button "New Message" at bounding box center [403, 43] width 37 height 8
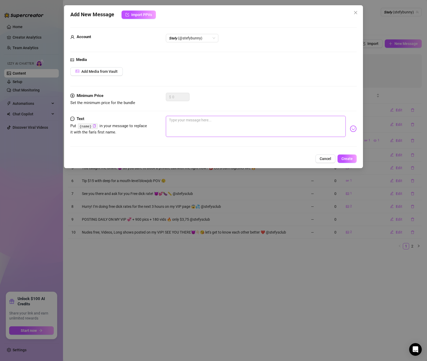
click at [209, 119] on textarea at bounding box center [256, 126] width 180 height 21
paste textarea "Tip $20 and I’ll show you this sex tape where I get destroyed in doggy while I …"
click at [108, 74] on button "Add Media from Vault" at bounding box center [96, 71] width 53 height 8
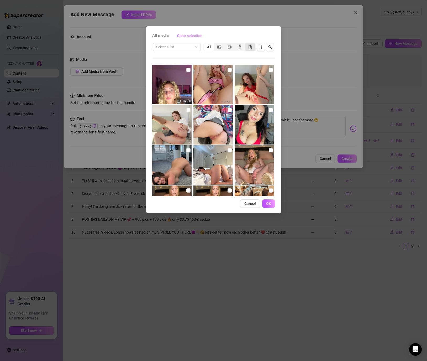
click at [250, 47] on icon "file-gif" at bounding box center [250, 47] width 4 height 4
click at [246, 44] on input "segmented control" at bounding box center [246, 44] width 0 height 0
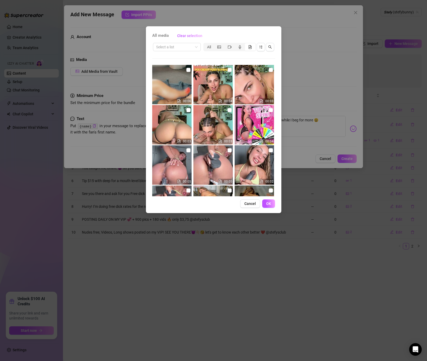
click at [248, 46] on icon "file-gif" at bounding box center [250, 47] width 4 height 4
click at [246, 44] on input "segmented control" at bounding box center [246, 44] width 0 height 0
click at [249, 48] on icon "file-gif" at bounding box center [250, 47] width 3 height 4
click at [246, 44] on input "segmented control" at bounding box center [246, 44] width 0 height 0
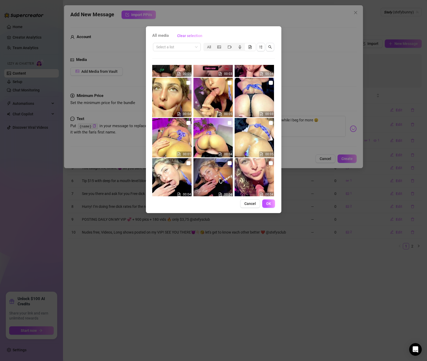
scroll to position [301, 0]
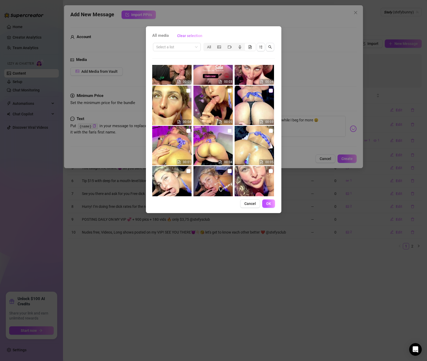
click at [269, 92] on input "checkbox" at bounding box center [271, 91] width 4 height 4
click at [271, 201] on span "OK" at bounding box center [268, 203] width 5 height 4
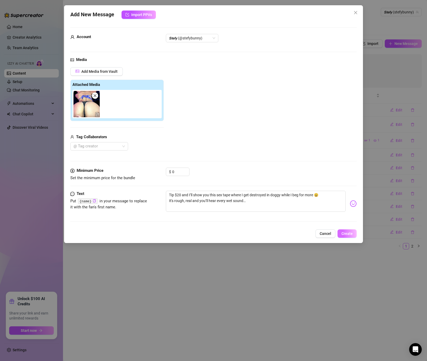
click at [344, 233] on span "Create" at bounding box center [347, 233] width 11 height 4
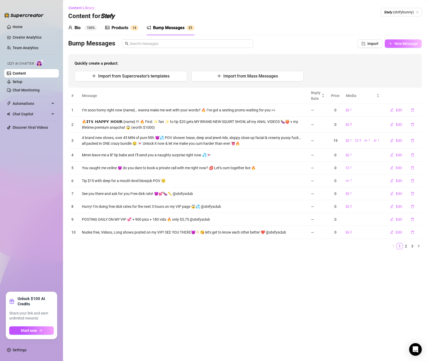
click at [396, 44] on span "New Message" at bounding box center [406, 43] width 23 height 4
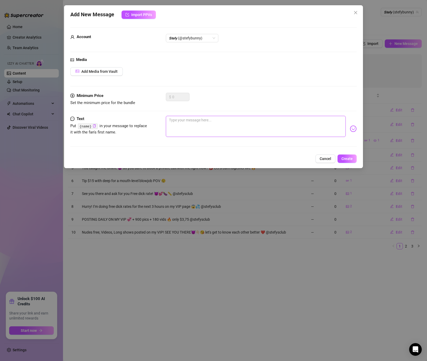
click at [274, 132] on textarea at bounding box center [256, 126] width 180 height 21
paste textarea "I filmed a pussy close-up just for you 😏 Tip $10 and I’ll send the video of me …"
click at [98, 72] on span "Add Media from Vault" at bounding box center [99, 71] width 36 height 4
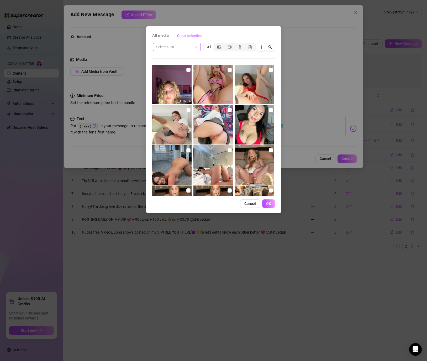
click at [173, 47] on input "search" at bounding box center [174, 47] width 37 height 8
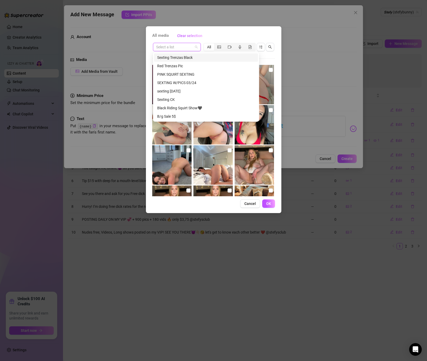
click at [175, 47] on input "search" at bounding box center [174, 47] width 37 height 8
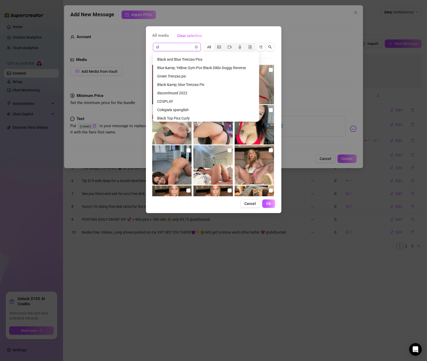
scroll to position [0, 0]
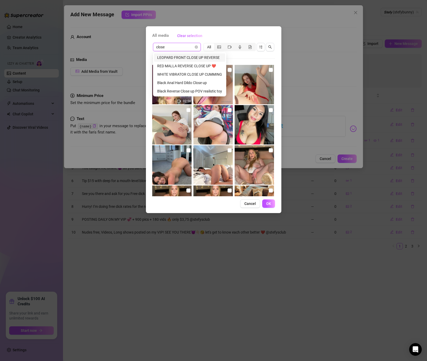
drag, startPoint x: 160, startPoint y: 46, endPoint x: 129, endPoint y: 47, distance: 31.3
click at [129, 47] on div "All media Clear selection close Select a list All 02:56 00:04 00:05 00:03 00:19…" at bounding box center [213, 180] width 427 height 361
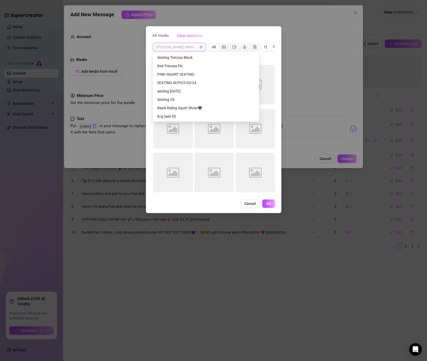
scroll to position [202, 0]
click at [194, 48] on span "Blanco Bikini DP Dragon Dildo Curly" at bounding box center [179, 47] width 46 height 8
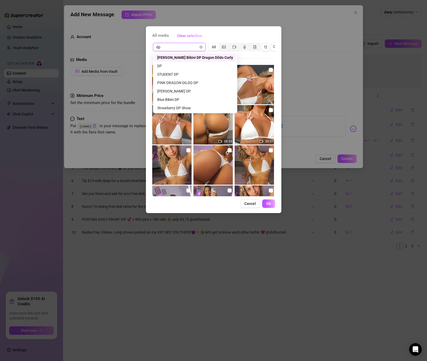
scroll to position [0, 0]
click at [175, 67] on div "DP" at bounding box center [195, 66] width 76 height 6
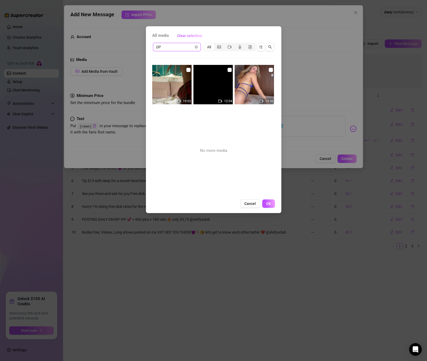
click at [174, 51] on span "DP" at bounding box center [176, 47] width 41 height 8
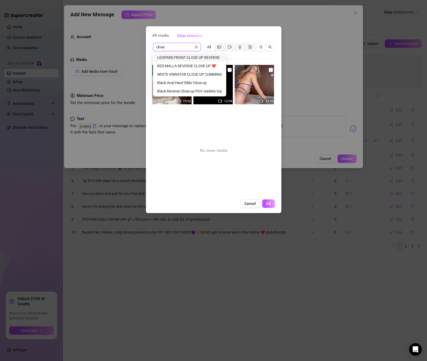
drag, startPoint x: 169, startPoint y: 48, endPoint x: 125, endPoint y: 46, distance: 43.6
click at [125, 46] on div "All media Clear selection close DP All 19:02 12:04 13:30 No more media Cancel OK" at bounding box center [213, 180] width 427 height 361
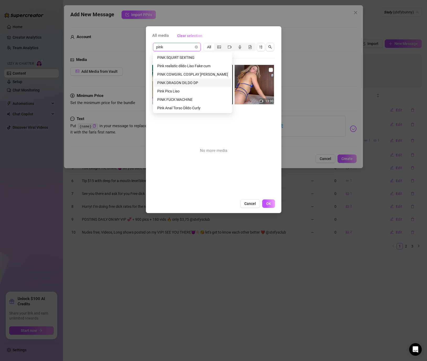
click at [190, 82] on div "PINK DRAGON DILDO DP" at bounding box center [192, 83] width 71 height 6
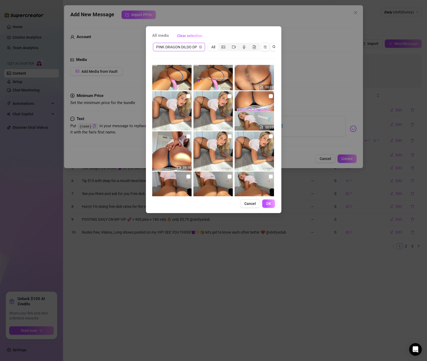
scroll to position [16, 0]
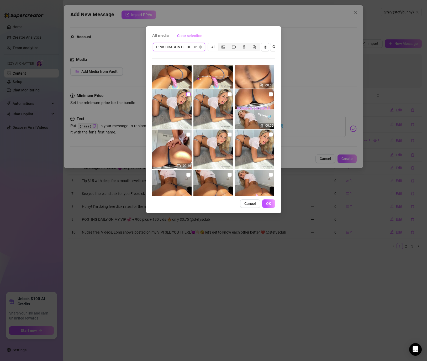
click at [188, 93] on input "checkbox" at bounding box center [188, 94] width 4 height 4
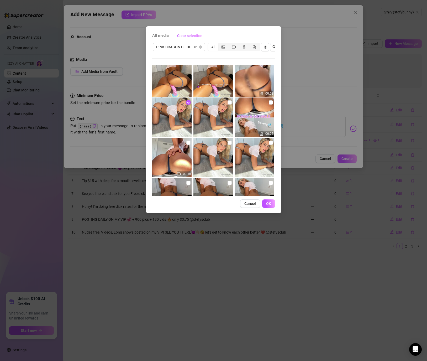
scroll to position [0, 0]
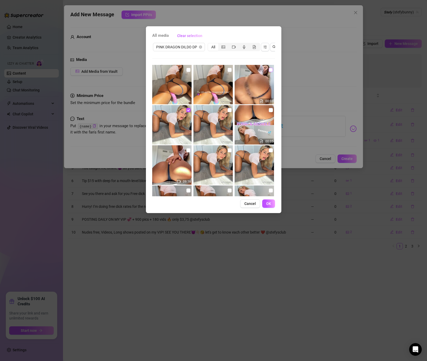
click at [271, 70] on input "checkbox" at bounding box center [271, 70] width 4 height 4
click at [268, 207] on button "OK" at bounding box center [268, 203] width 13 height 8
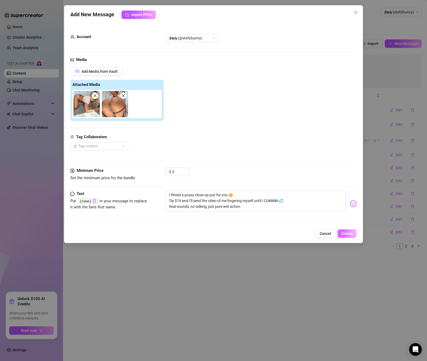
click at [348, 235] on span "Create" at bounding box center [347, 233] width 11 height 4
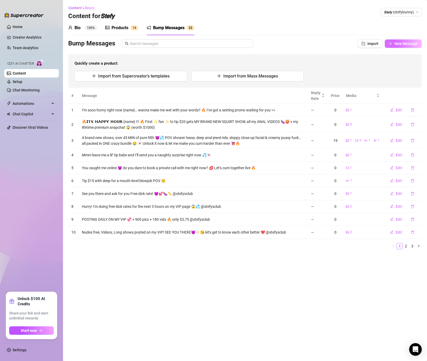
click at [402, 45] on span "New Message" at bounding box center [406, 43] width 23 height 4
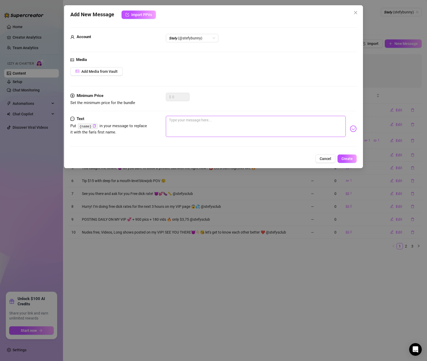
click at [239, 119] on textarea at bounding box center [256, 126] width 180 height 21
paste textarea "Tip $12 and I’ll send you a close-up of my pussy stretching open on my fingers …"
click at [99, 74] on button "Add Media from Vault" at bounding box center [96, 71] width 53 height 8
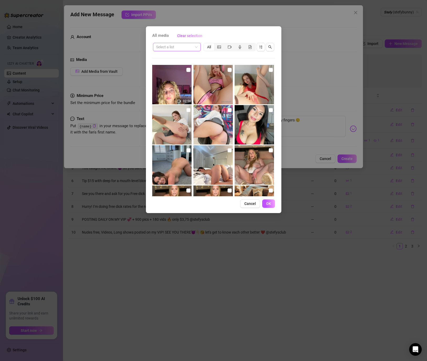
click at [179, 48] on input "search" at bounding box center [174, 47] width 37 height 8
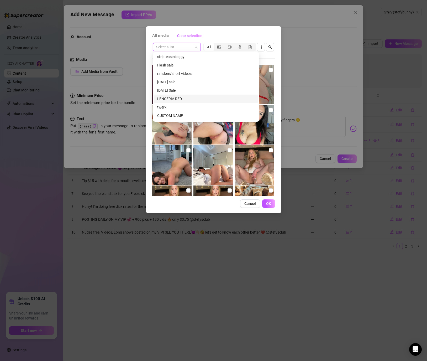
scroll to position [319, 0]
click at [176, 100] on div "LENCERIA RED" at bounding box center [206, 100] width 98 height 6
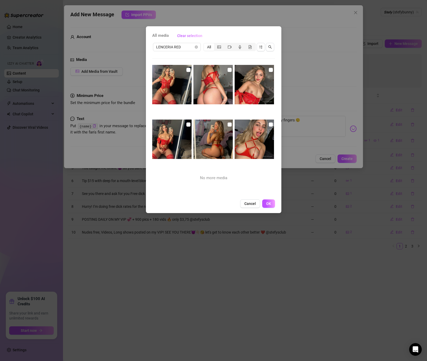
click at [232, 126] on img at bounding box center [213, 138] width 39 height 39
click at [183, 71] on img at bounding box center [171, 84] width 39 height 39
click at [186, 71] on input "checkbox" at bounding box center [188, 70] width 4 height 4
click at [188, 124] on input "checkbox" at bounding box center [188, 124] width 4 height 4
click at [268, 205] on span "OK" at bounding box center [268, 203] width 5 height 4
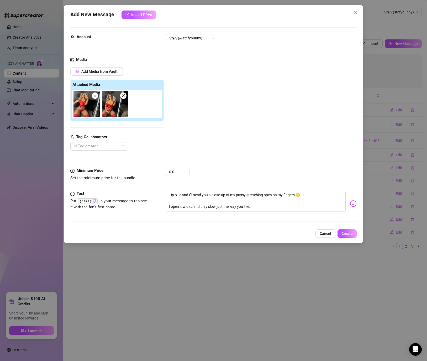
click at [349, 238] on div "Add New Message Import PPVs Account 𝙎𝙩𝙚𝙛𝙮 (@stefybunny) Media Add Media from Va…" at bounding box center [213, 124] width 299 height 238
click at [348, 233] on span "Create" at bounding box center [347, 233] width 11 height 4
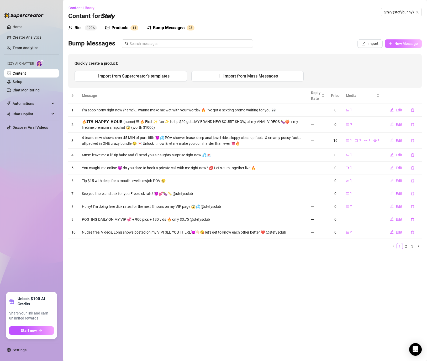
click at [401, 44] on span "New Message" at bounding box center [406, 43] width 23 height 4
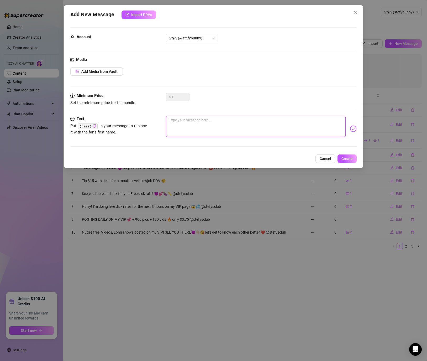
drag, startPoint x: 236, startPoint y: 131, endPoint x: 135, endPoint y: 87, distance: 109.8
click at [236, 131] on textarea at bounding box center [256, 126] width 180 height 21
paste textarea "Wanna see me being a bad student again? 😇 Tip $10 and I’ll send you a naughty l…"
click at [114, 76] on div "Media Add Media from Vault" at bounding box center [213, 75] width 287 height 36
click at [113, 73] on span "Add Media from Vault" at bounding box center [99, 71] width 36 height 4
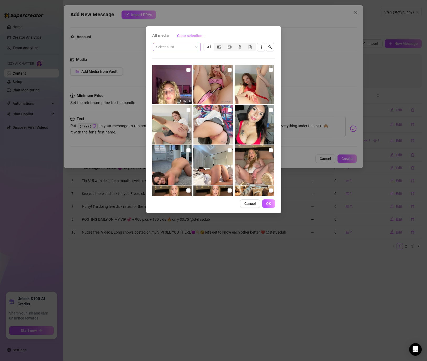
click at [179, 49] on input "search" at bounding box center [174, 47] width 37 height 8
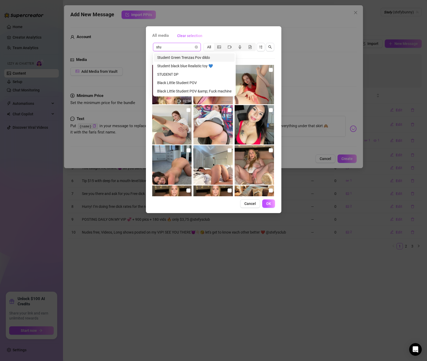
scroll to position [0, 0]
click at [187, 73] on div "STUDENT DP" at bounding box center [194, 74] width 74 height 6
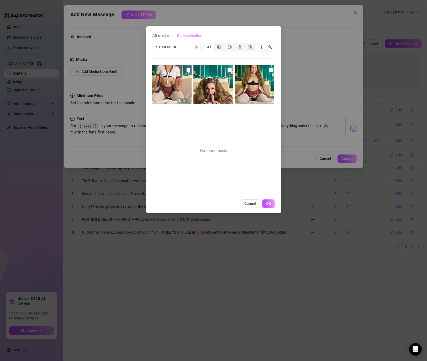
click at [187, 71] on input "checkbox" at bounding box center [188, 70] width 4 height 4
click at [272, 69] on input "checkbox" at bounding box center [271, 70] width 4 height 4
click at [267, 205] on span "OK" at bounding box center [268, 203] width 5 height 4
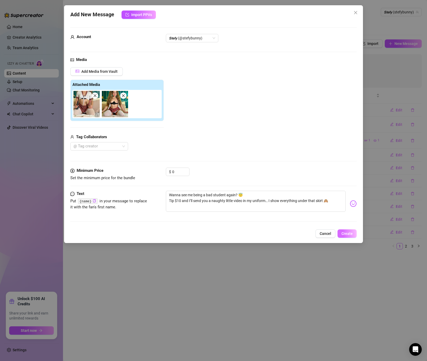
click at [348, 233] on span "Create" at bounding box center [347, 233] width 11 height 4
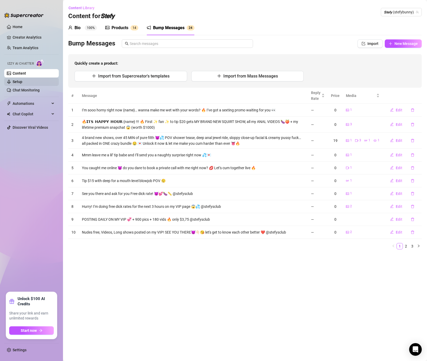
click at [20, 84] on link "Setup" at bounding box center [18, 82] width 10 height 4
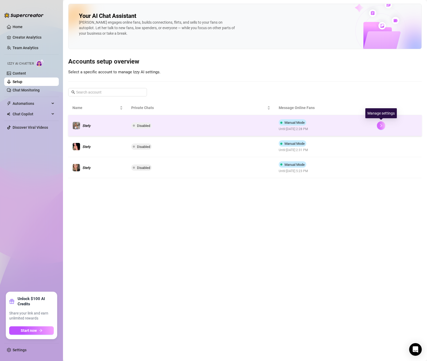
click at [381, 125] on icon "right" at bounding box center [382, 126] width 4 height 4
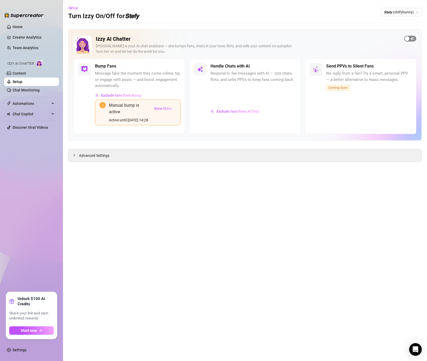
click at [409, 40] on div "button" at bounding box center [407, 38] width 5 height 5
click at [75, 10] on span "Setup" at bounding box center [74, 8] width 10 height 4
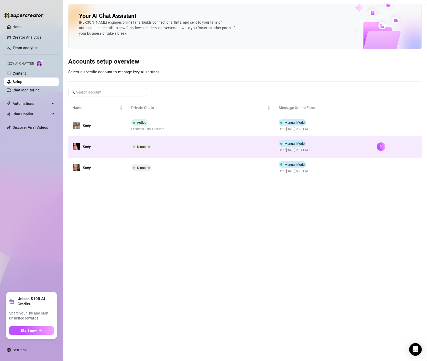
click at [386, 144] on div at bounding box center [397, 146] width 41 height 8
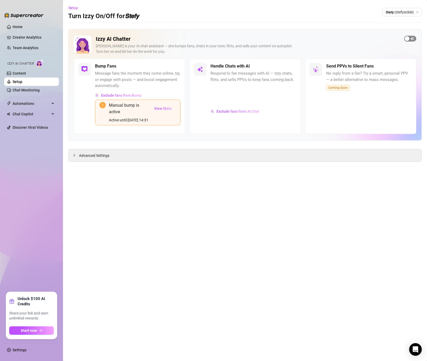
click at [407, 39] on div "button" at bounding box center [407, 38] width 5 height 5
click at [71, 9] on span "Setup" at bounding box center [74, 8] width 10 height 4
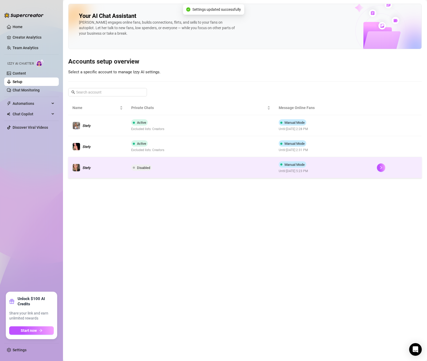
click at [377, 169] on td at bounding box center [397, 167] width 49 height 21
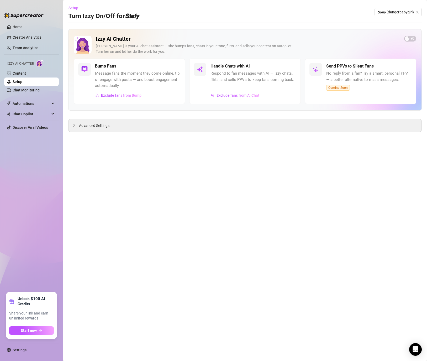
click at [412, 36] on span "button" at bounding box center [410, 39] width 12 height 6
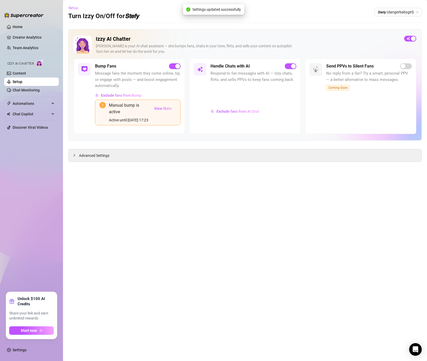
drag, startPoint x: 66, startPoint y: 6, endPoint x: 78, endPoint y: 7, distance: 11.4
click at [67, 6] on main "Setup Turn Izzy On/Off for 𝙎𝙩𝙚𝙛𝙮 𝙎𝙩𝙚𝙛𝙮 (dangerbabygirl) Izzy AI Chatter Izzy is…" at bounding box center [245, 180] width 364 height 361
click at [78, 7] on span "Setup" at bounding box center [74, 8] width 10 height 4
